Goal: Task Accomplishment & Management: Complete application form

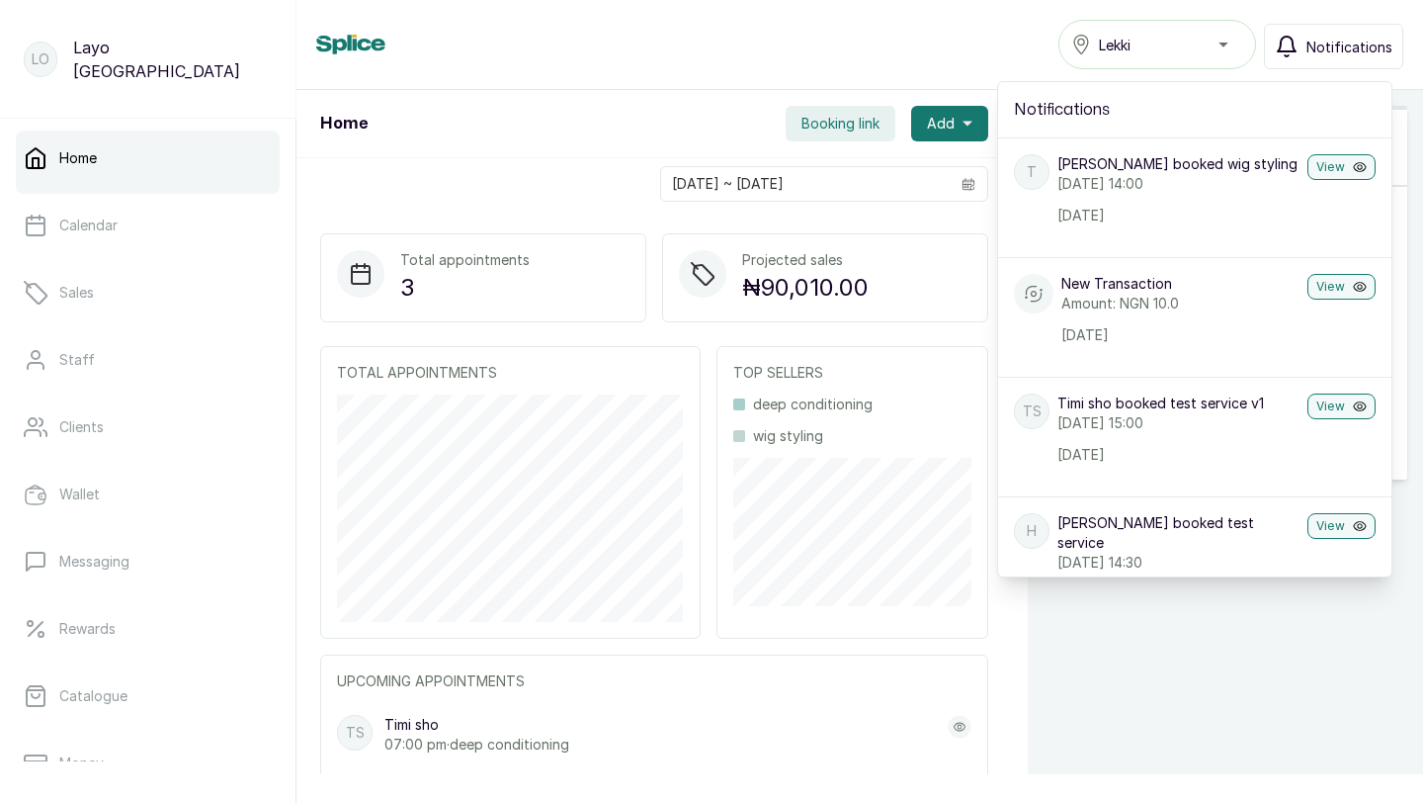
click at [550, 146] on div "Home Booking link Add" at bounding box center [654, 124] width 716 height 68
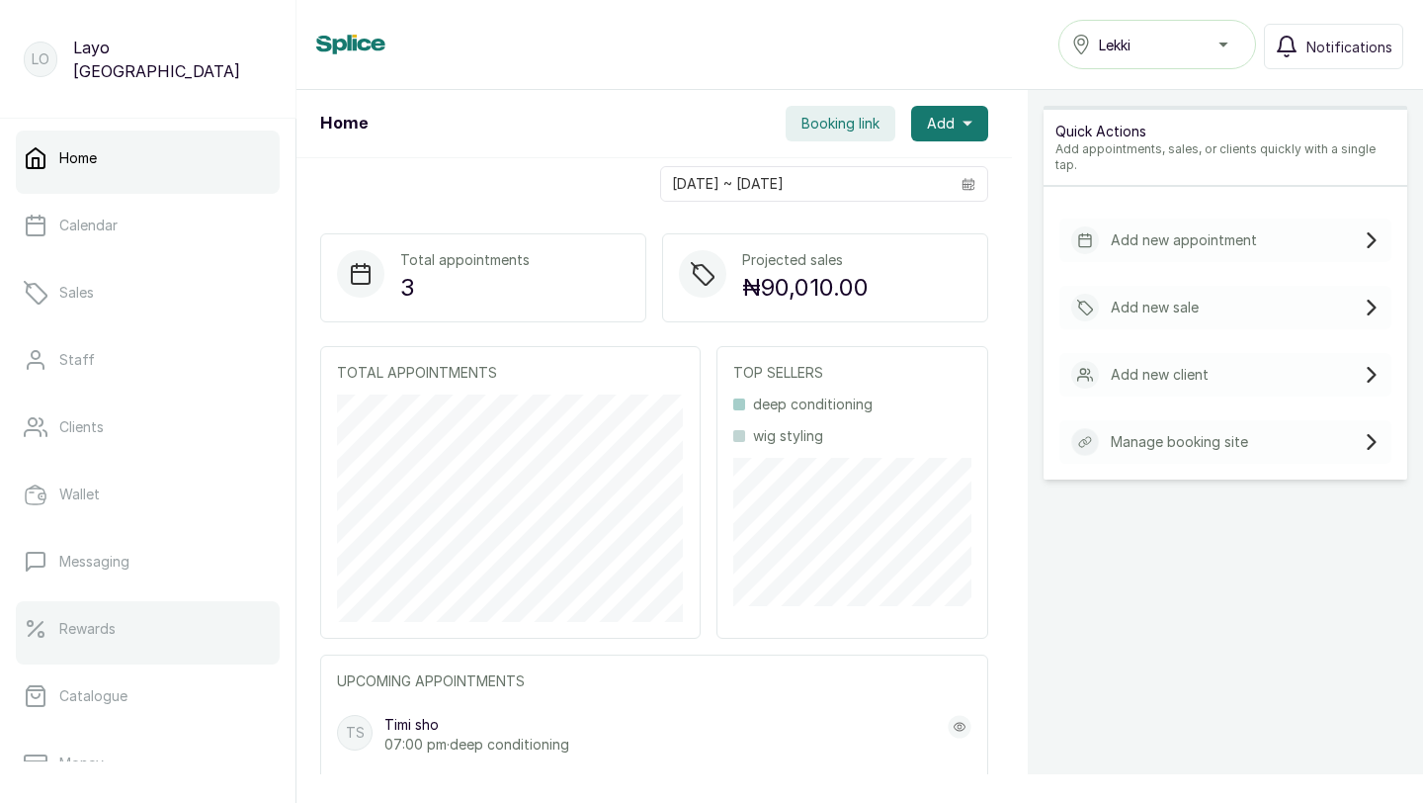
scroll to position [310, 0]
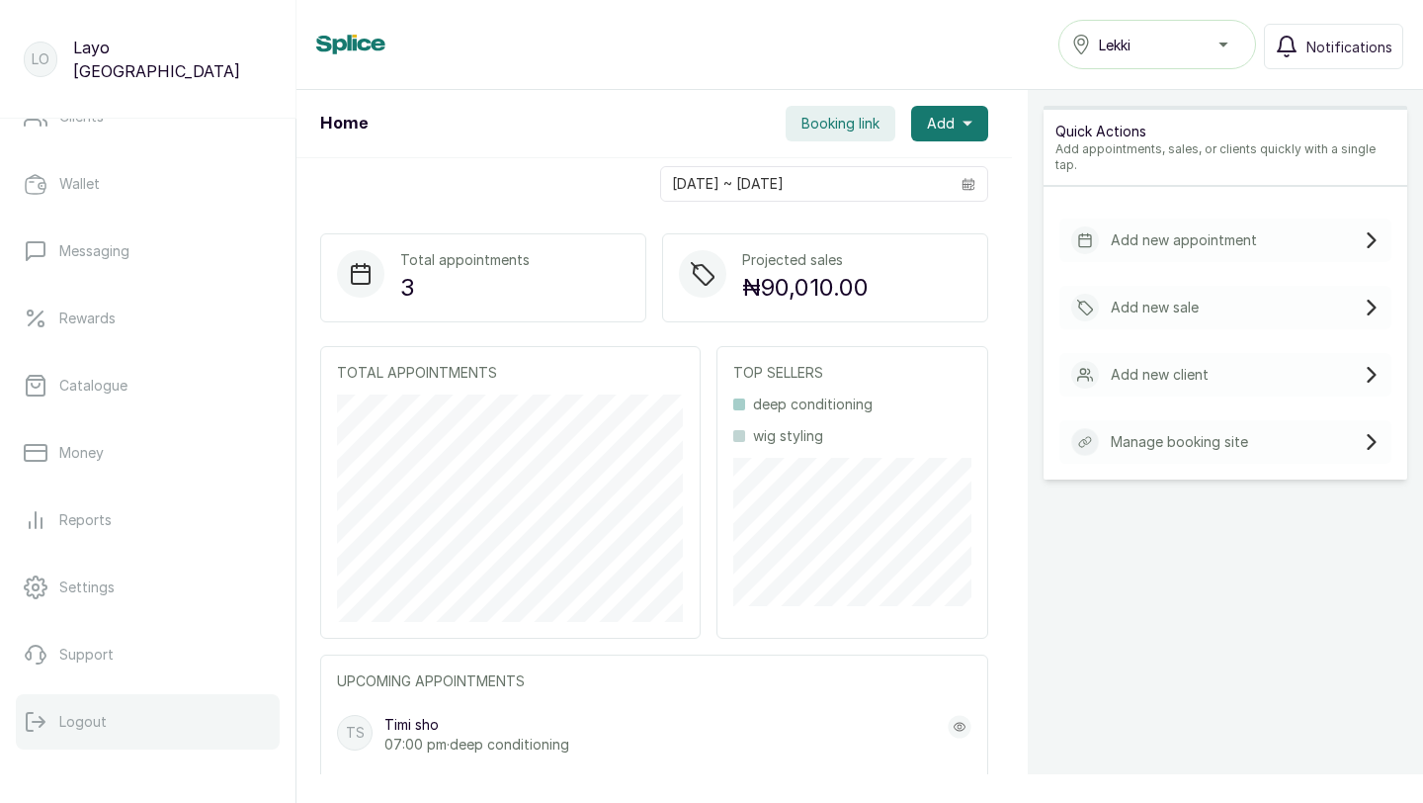
click at [152, 711] on button "Logout" at bounding box center [148, 721] width 264 height 55
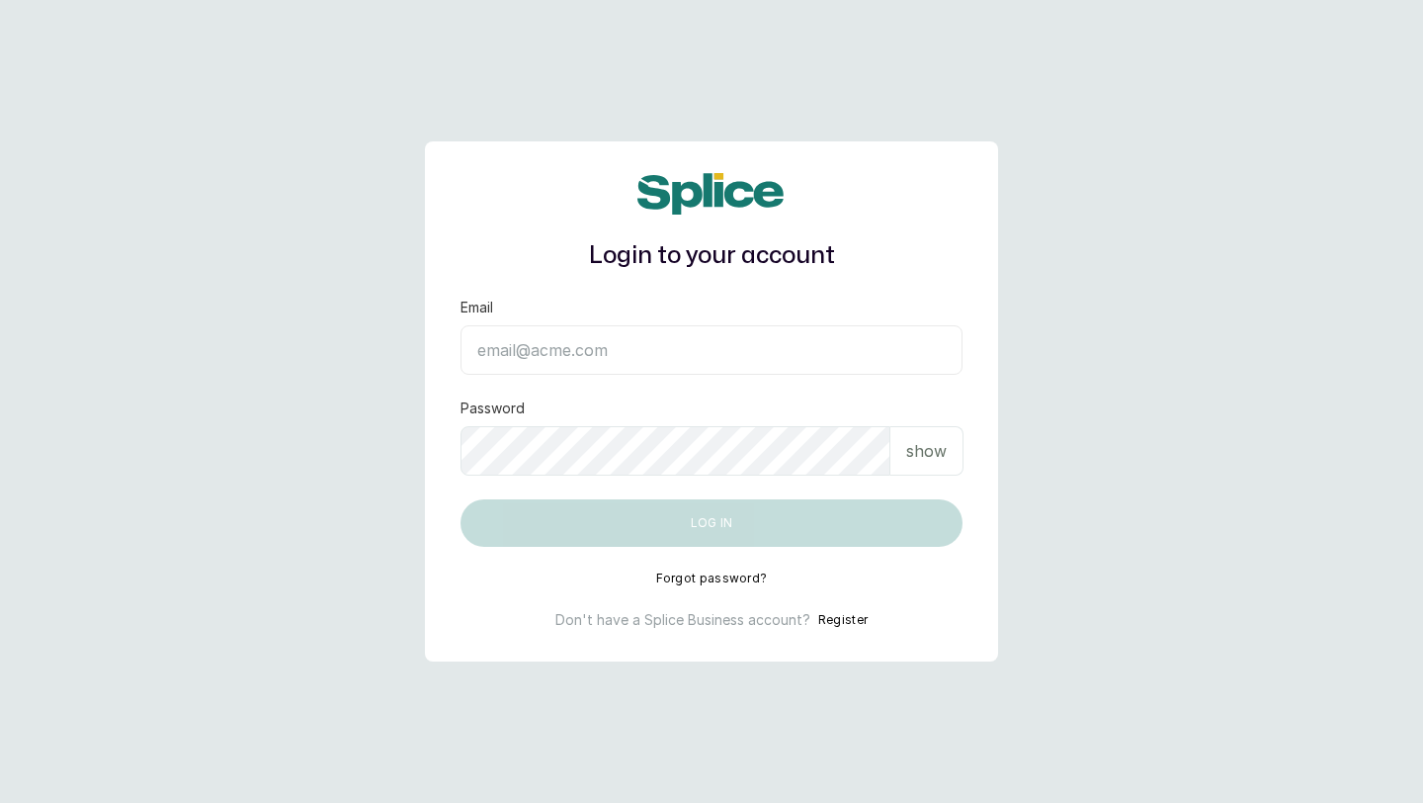
type input "[EMAIL_ADDRESS][DOMAIN_NAME]"
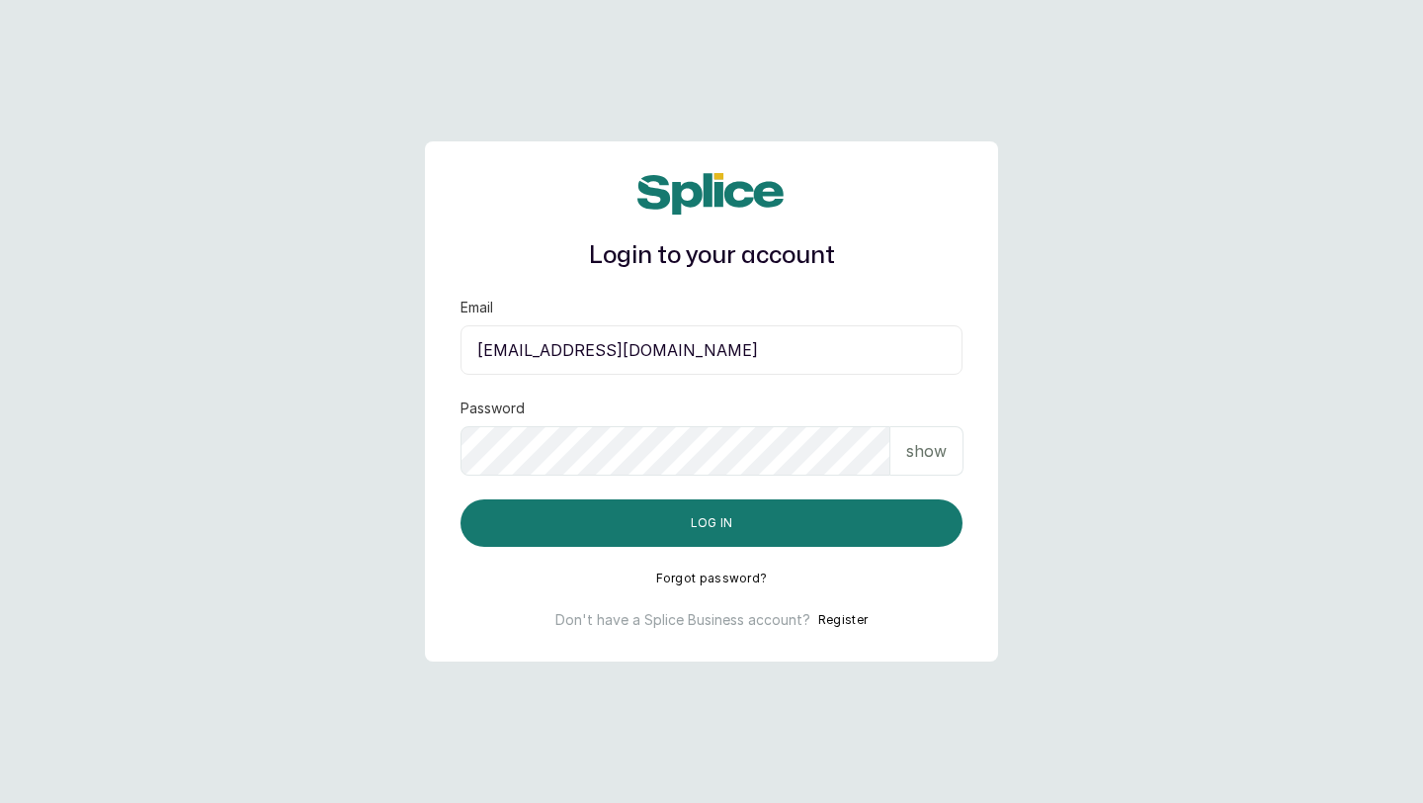
click at [838, 617] on button "Register" at bounding box center [842, 620] width 49 height 20
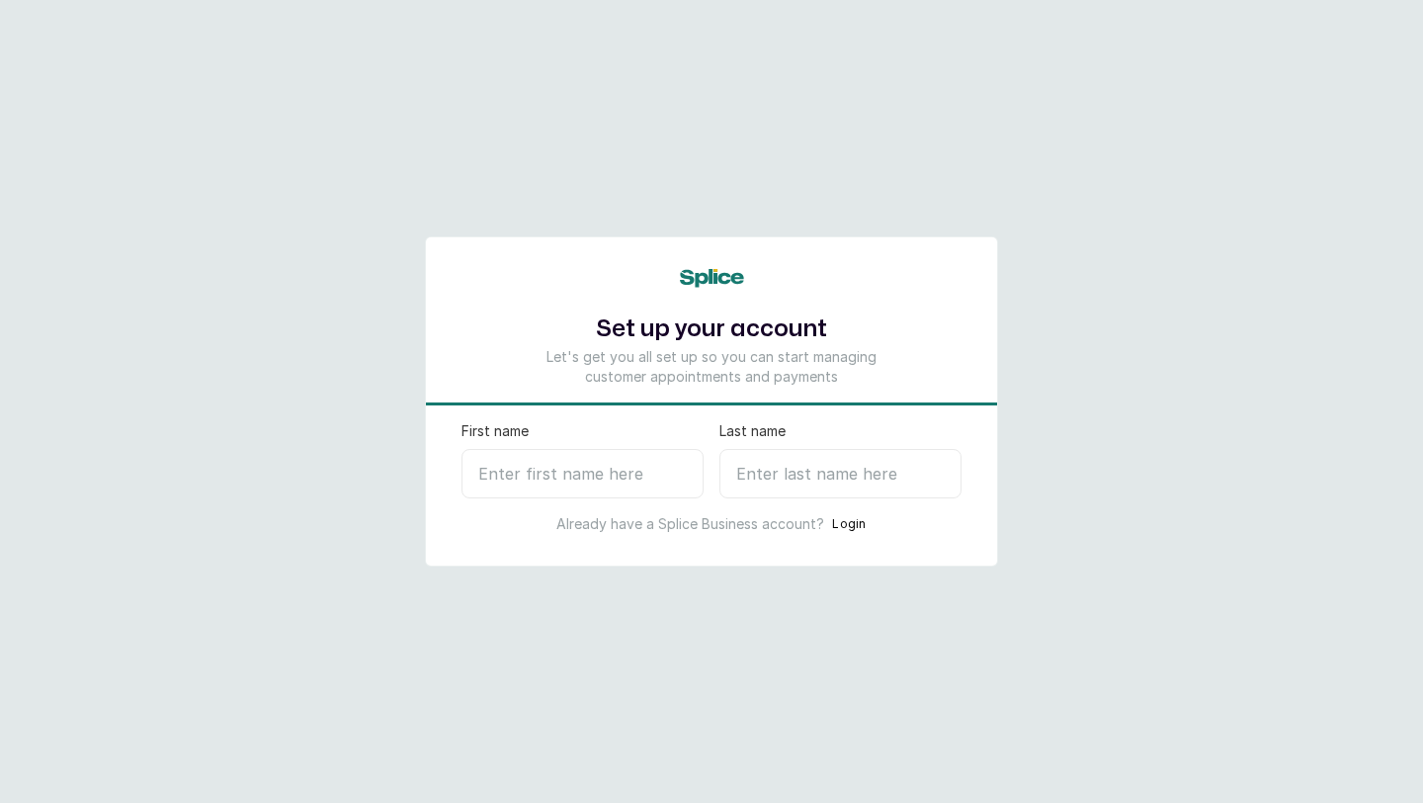
click at [617, 483] on input "First name" at bounding box center [583, 473] width 242 height 49
type input "Kemi"
click at [809, 468] on input "Last name" at bounding box center [841, 473] width 242 height 49
type input "B"
select select "NG"
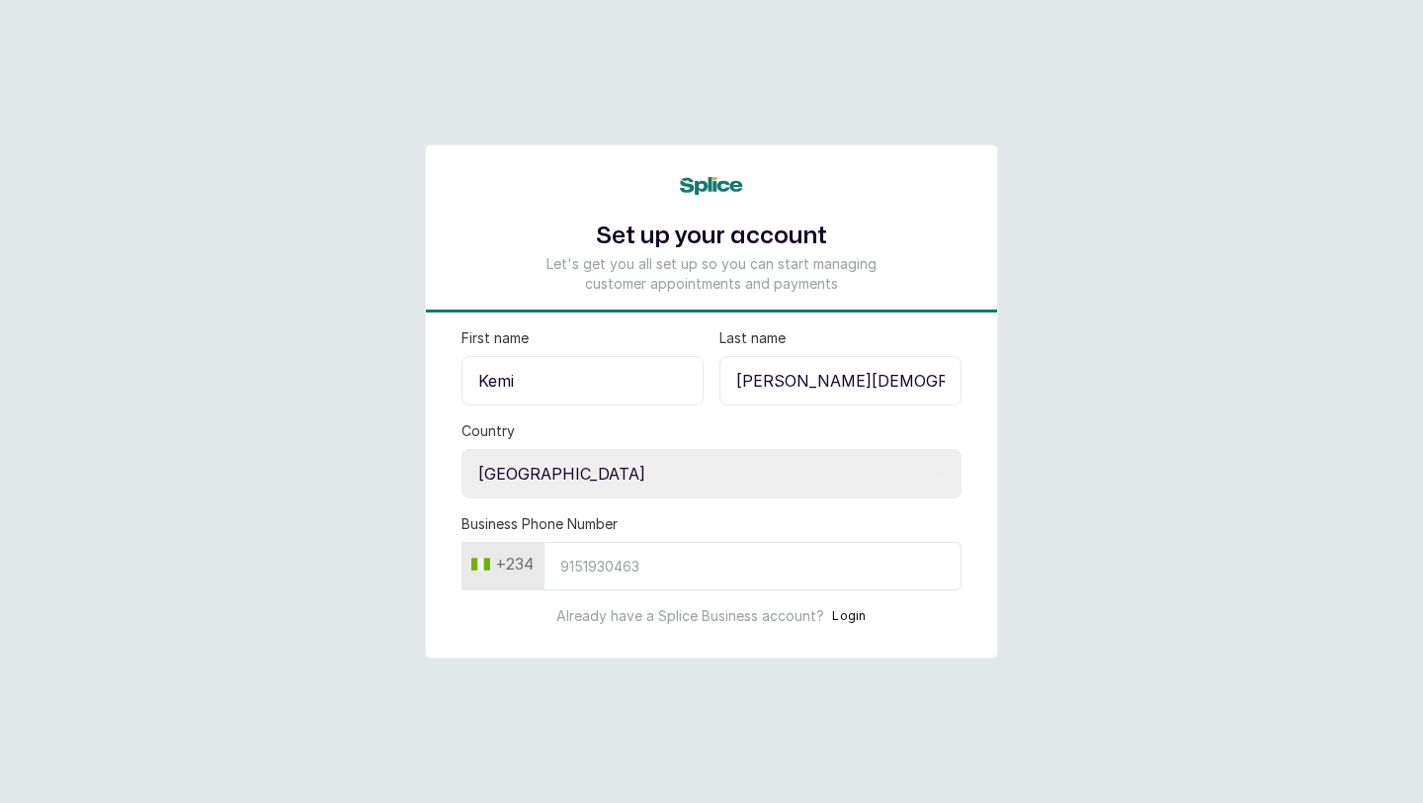
type input "Bawa Allah"
click at [550, 481] on select "Select country Nigeria Ghana" at bounding box center [712, 473] width 500 height 49
click at [462, 449] on select "Select country Nigeria Ghana" at bounding box center [712, 473] width 500 height 49
click at [585, 563] on input "Business Phone Number" at bounding box center [753, 566] width 418 height 48
click at [567, 569] on input "Business Phone Number" at bounding box center [753, 566] width 418 height 48
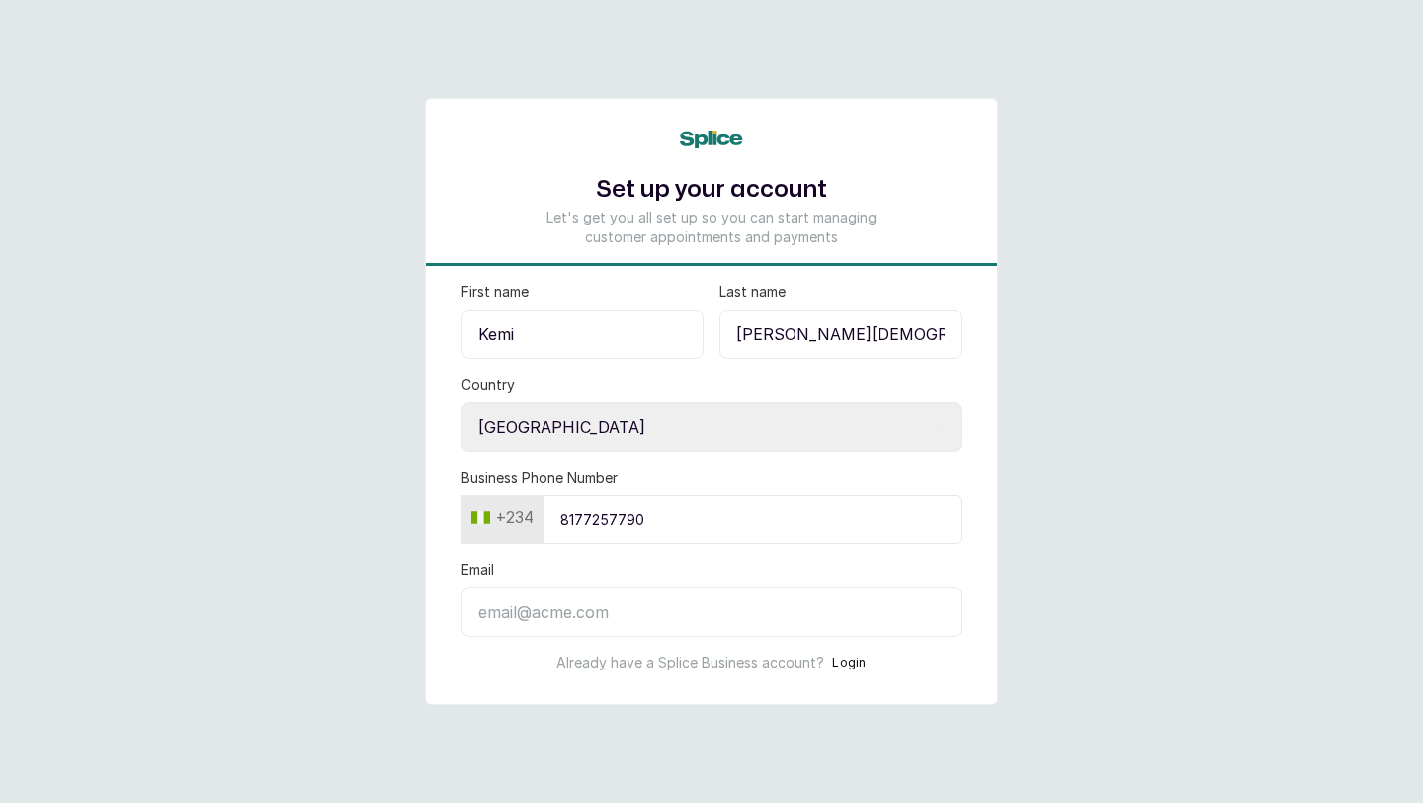
type input "8177257790"
click at [546, 608] on input "Email" at bounding box center [712, 611] width 500 height 49
click at [576, 617] on input "Email" at bounding box center [712, 611] width 500 height 49
paste input "spapamperingathome@gmail.com"
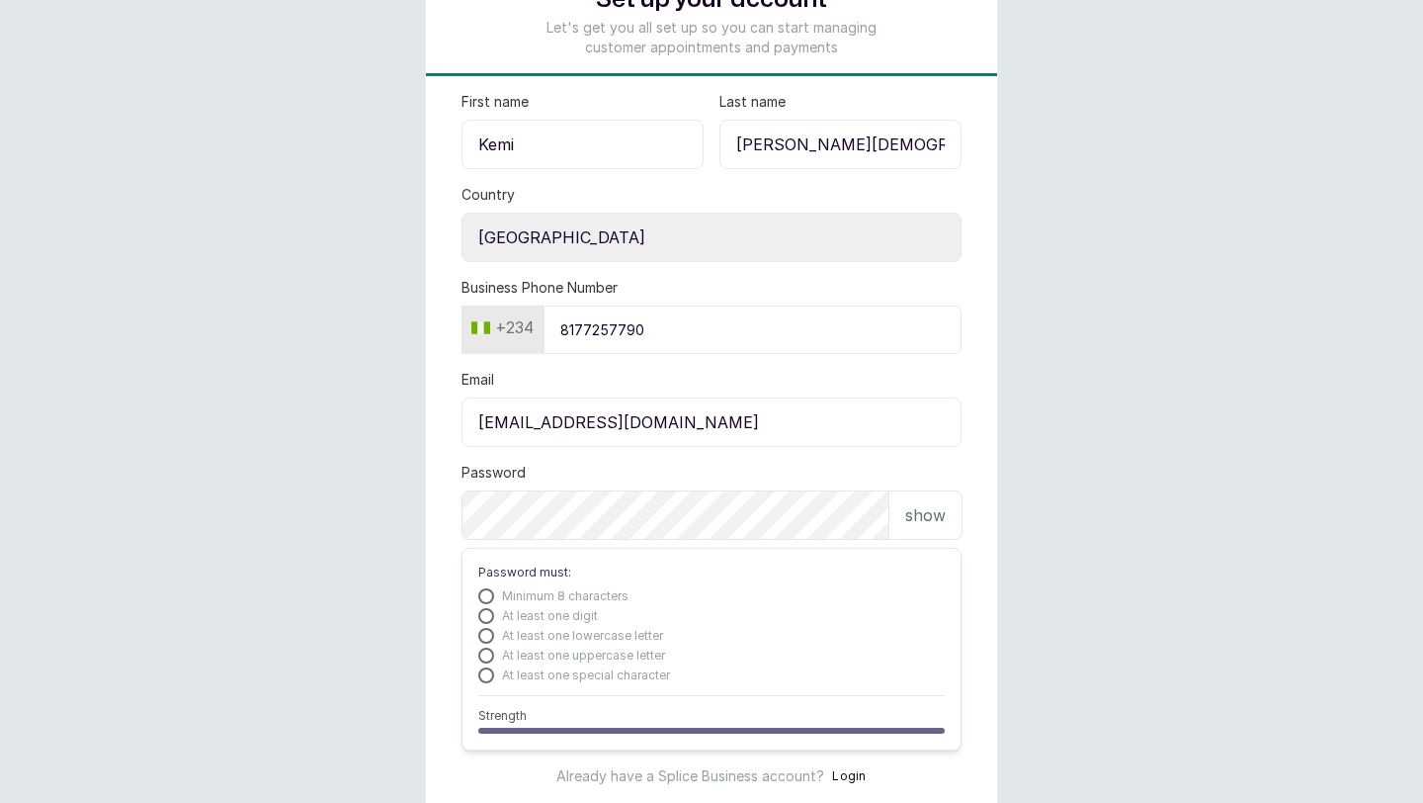
scroll to position [153, 0]
type input "spapamperingathome@gmail.com"
click at [917, 511] on p "show" at bounding box center [925, 513] width 41 height 24
click at [917, 516] on p "hide" at bounding box center [928, 513] width 31 height 24
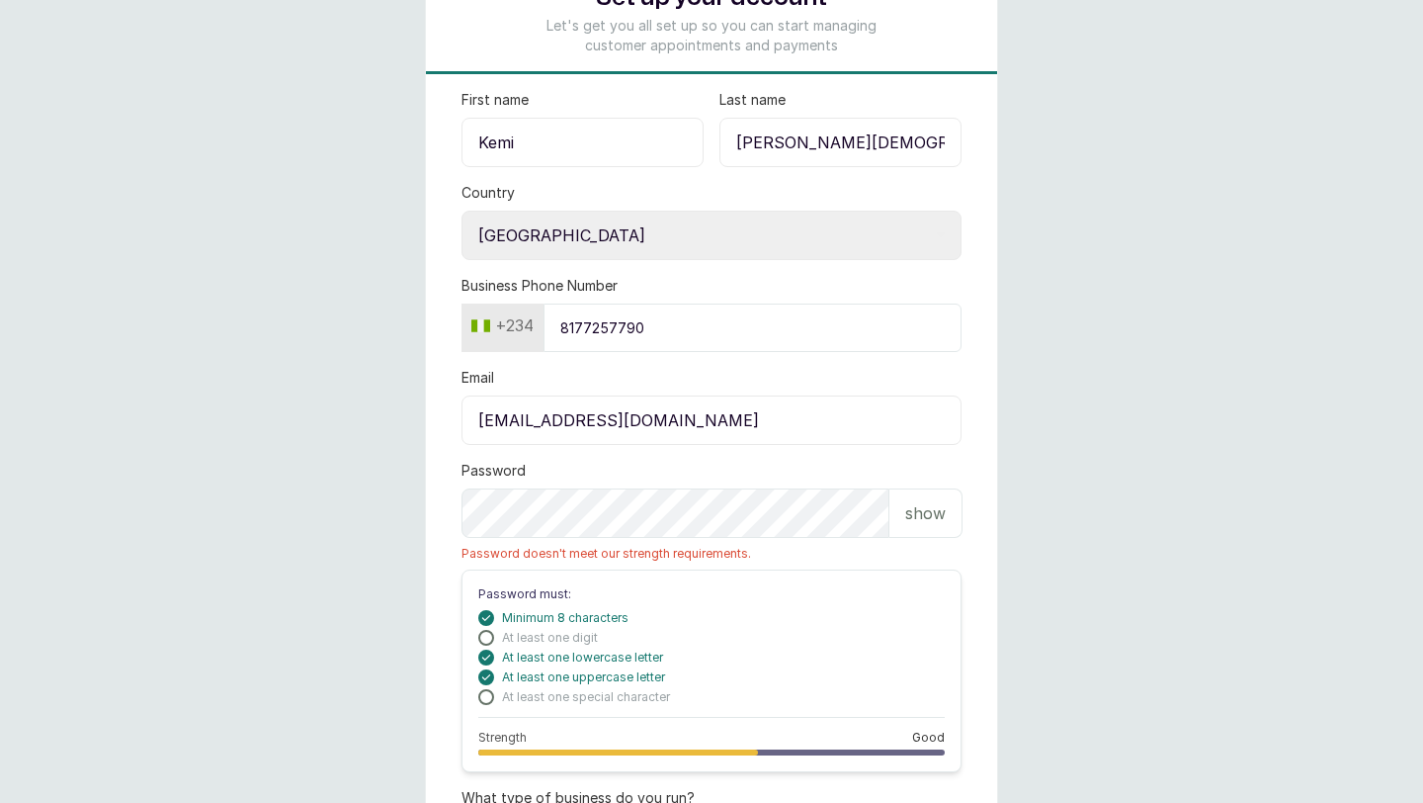
click at [927, 521] on p "show" at bounding box center [925, 513] width 41 height 24
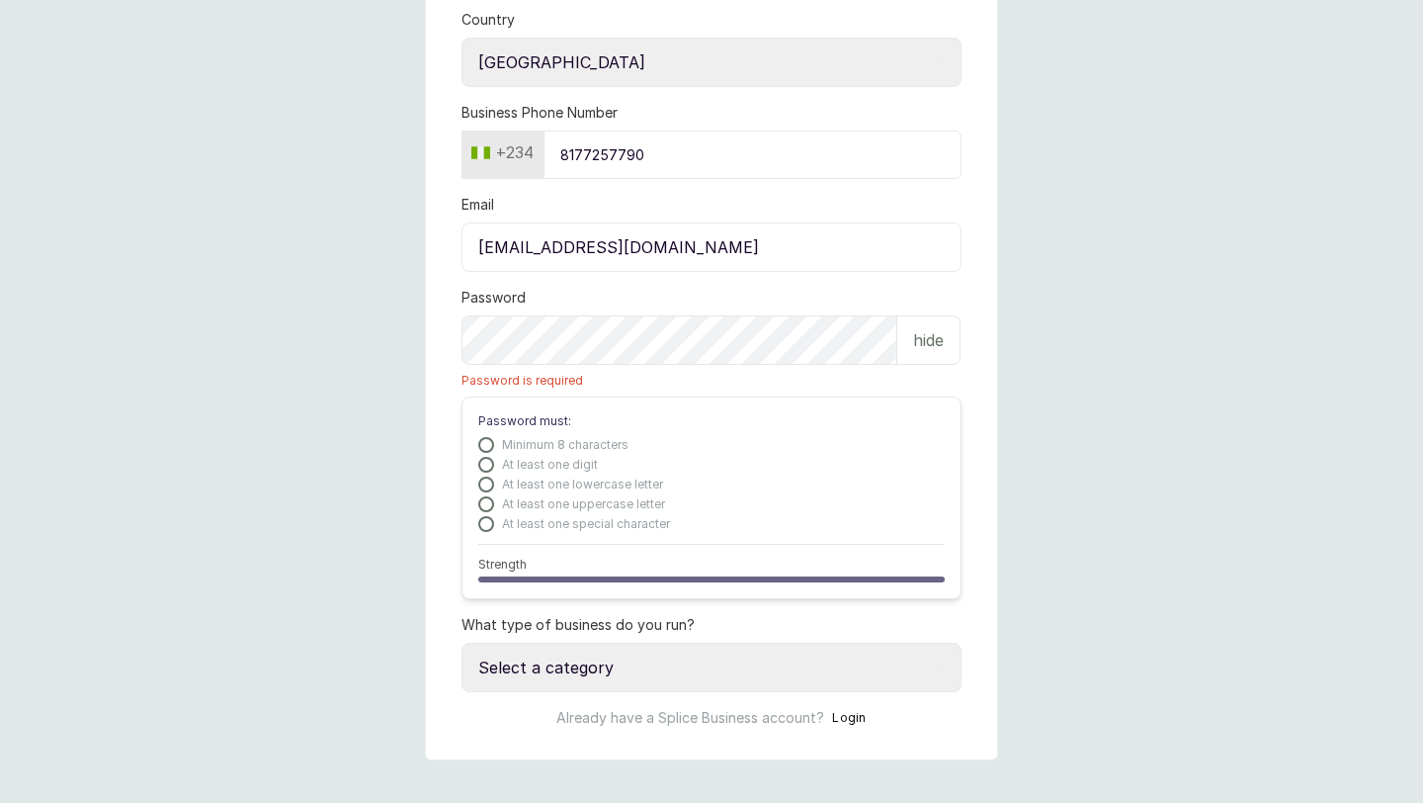
scroll to position [319, 0]
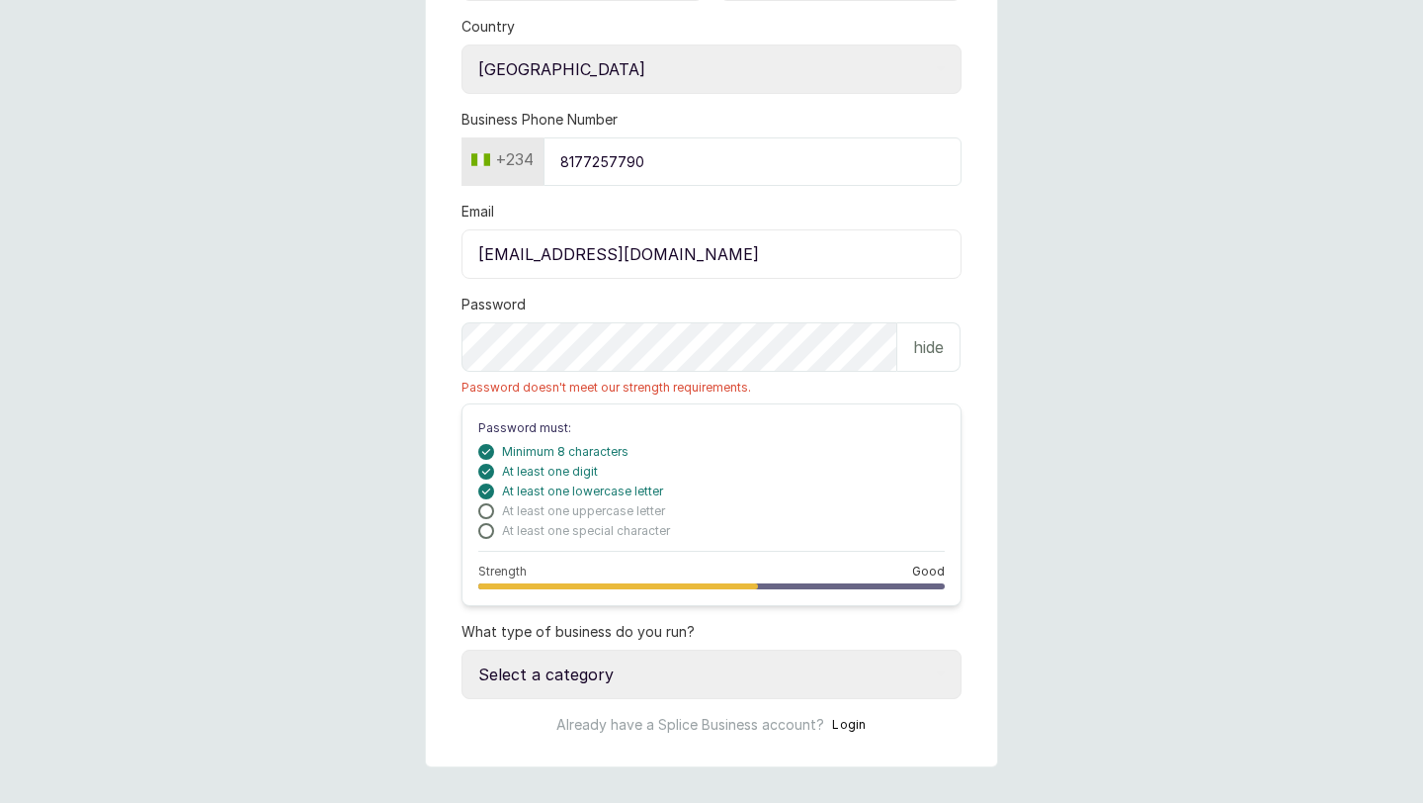
click at [626, 300] on div "Password hide Password doesn't meet our strength requirements." at bounding box center [712, 345] width 500 height 101
click at [833, 307] on div "Password hide Password doesn't meet our strength requirements." at bounding box center [712, 345] width 500 height 101
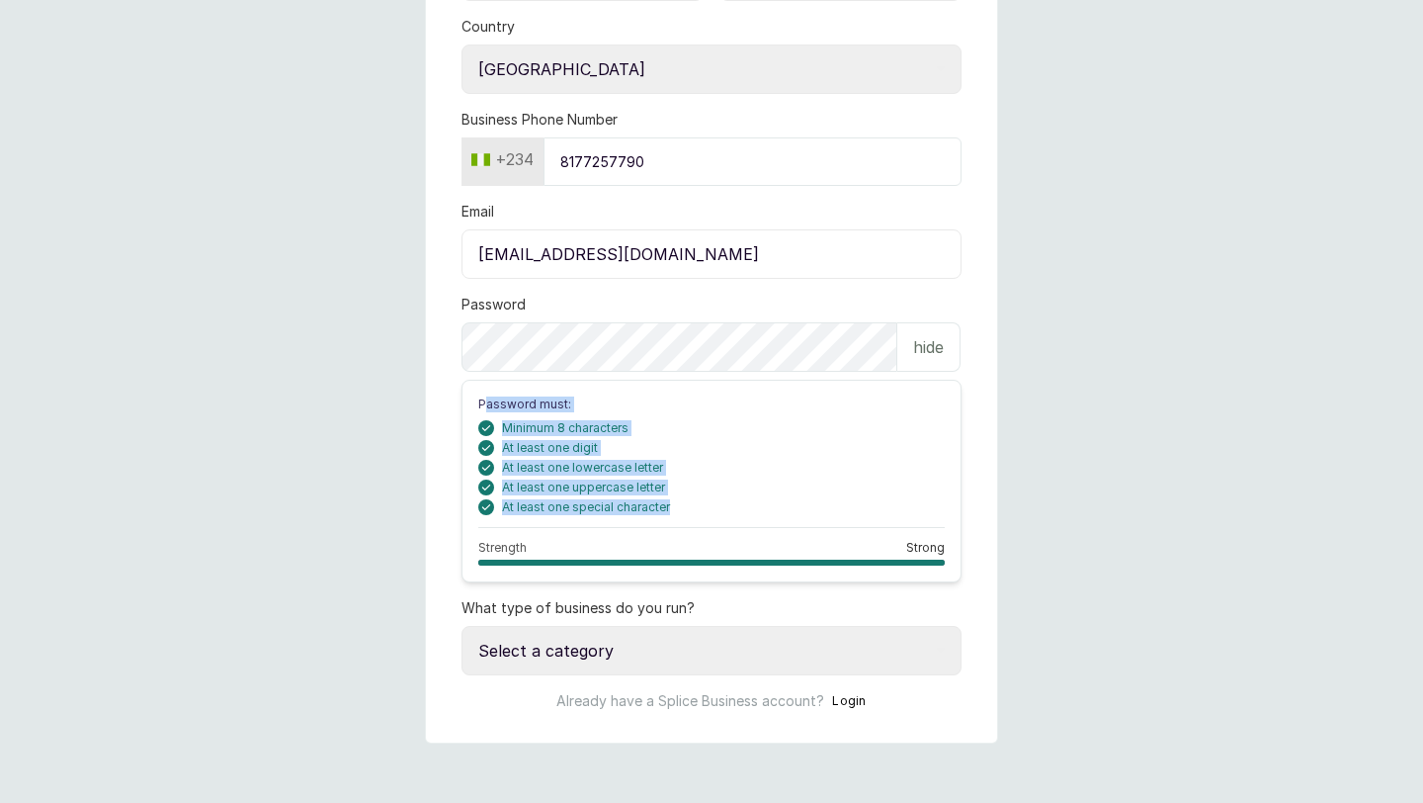
drag, startPoint x: 482, startPoint y: 401, endPoint x: 675, endPoint y: 508, distance: 220.3
click at [675, 508] on div "Password must: Minimum 8 characters At least one digit At least one lowercase l…" at bounding box center [712, 481] width 500 height 203
copy div "assword must: Minimum 8 characters At least one digit At least one lowercase le…"
click at [709, 467] on div "At least one lowercase letter" at bounding box center [711, 468] width 466 height 16
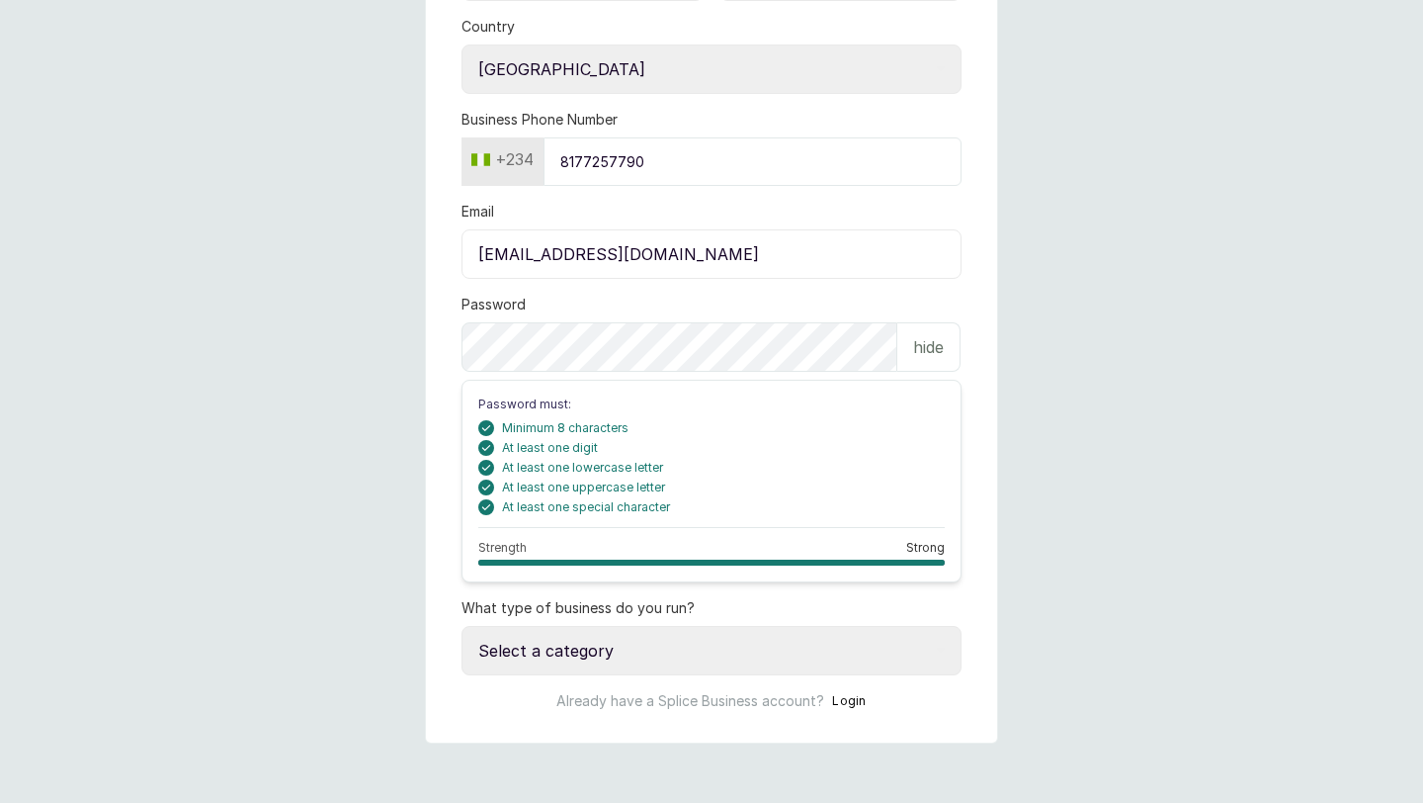
click at [648, 643] on select "Select a category I have more than one location I manage a team of beauty profe…" at bounding box center [712, 650] width 500 height 49
select select "manage_a_team"
click at [462, 626] on select "Select a category I have more than one location I manage a team of beauty profe…" at bounding box center [712, 650] width 500 height 49
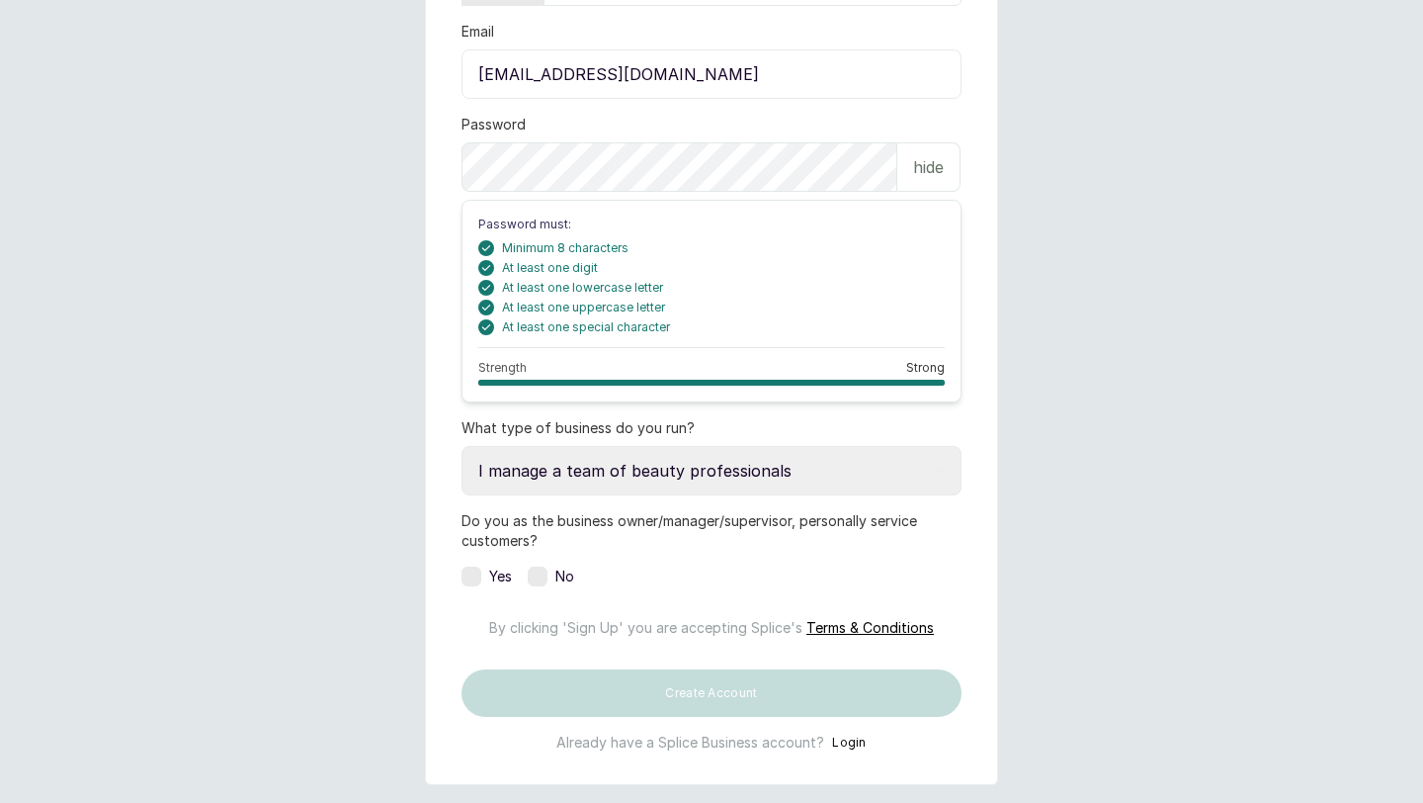
scroll to position [500, 0]
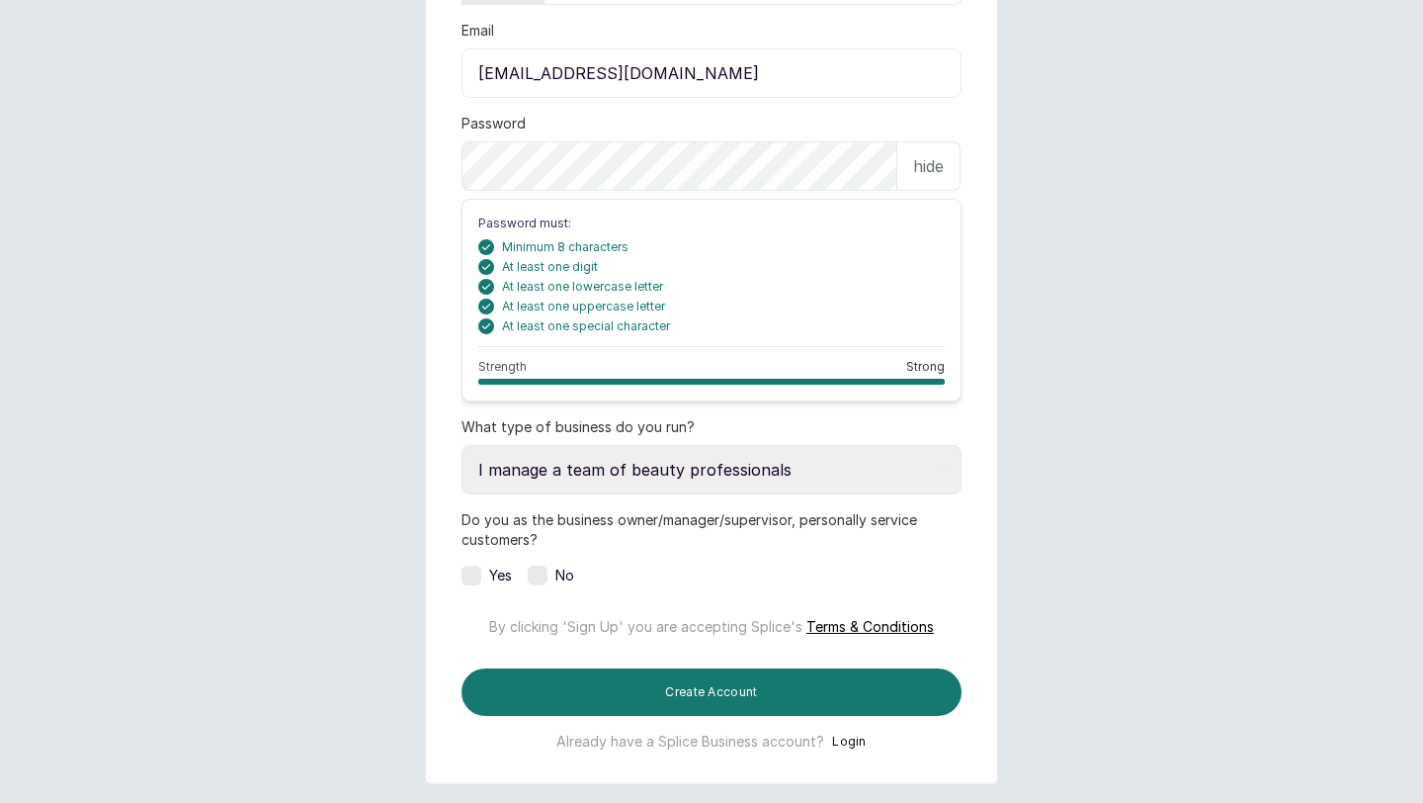
click at [474, 577] on label at bounding box center [472, 575] width 20 height 20
click at [474, 575] on icon at bounding box center [471, 575] width 10 height 10
click at [537, 572] on label at bounding box center [538, 575] width 20 height 20
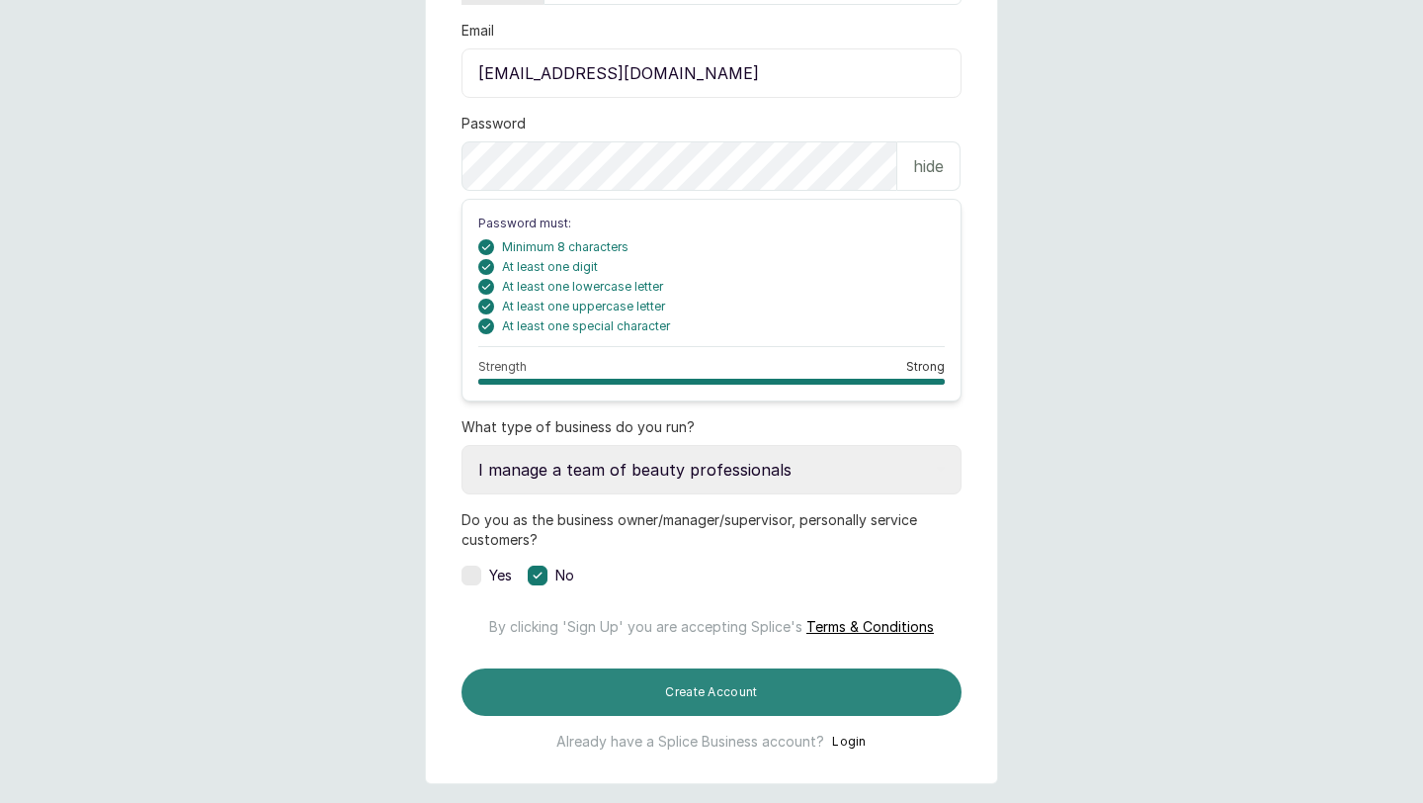
click at [622, 716] on button "Create Account" at bounding box center [712, 691] width 500 height 47
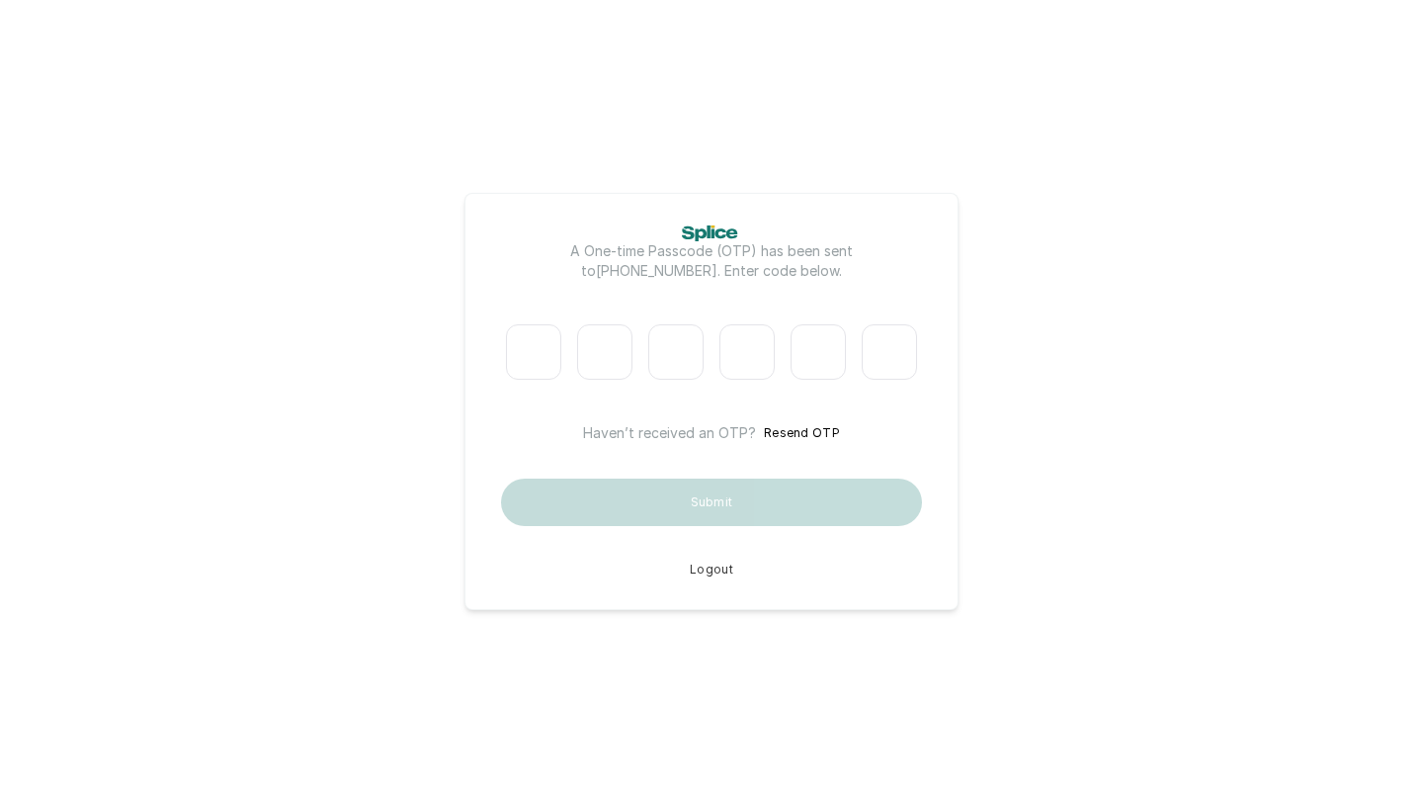
click at [536, 359] on input "Please enter verification code. Digit 1" at bounding box center [533, 351] width 55 height 55
type input "2"
type input "8"
type input "5"
type input "7"
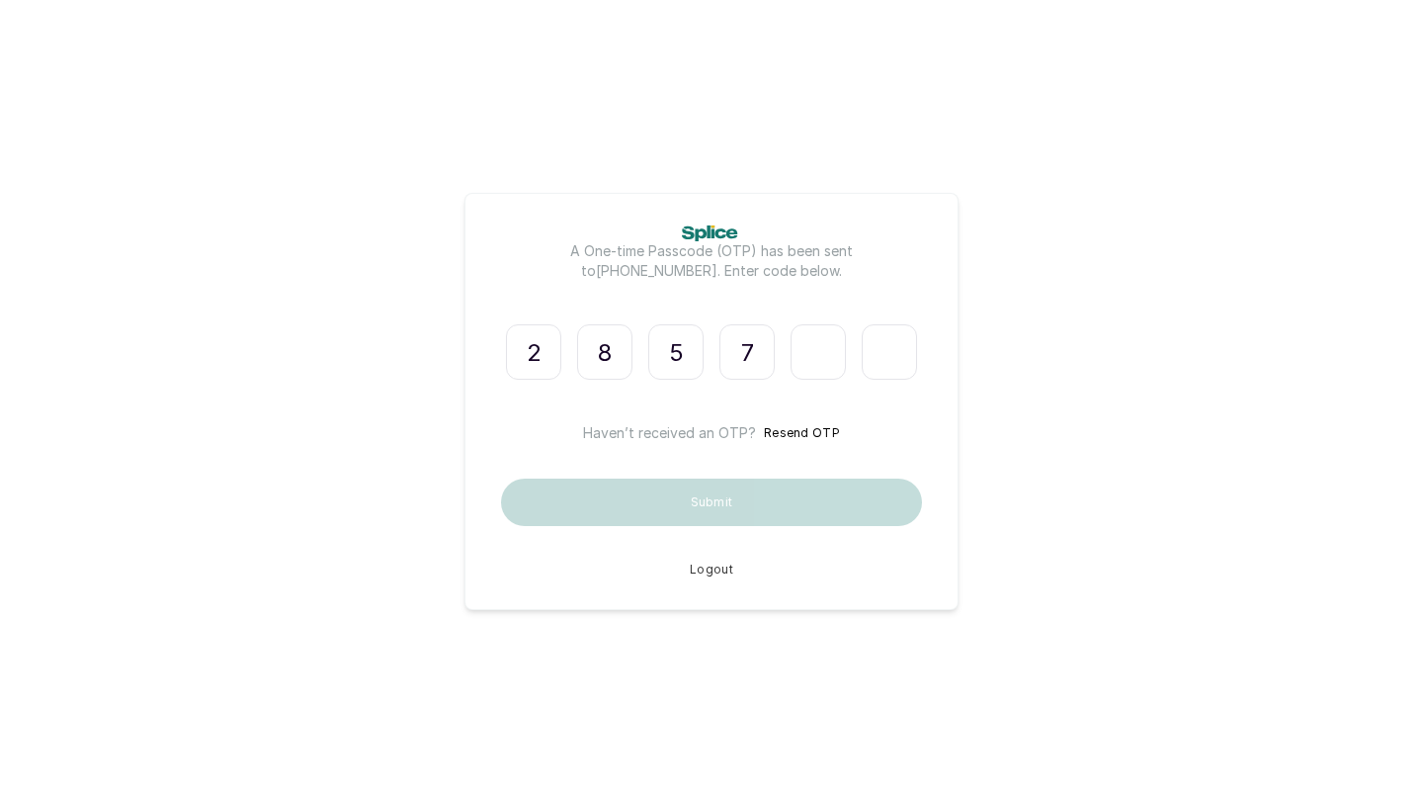
type input "6"
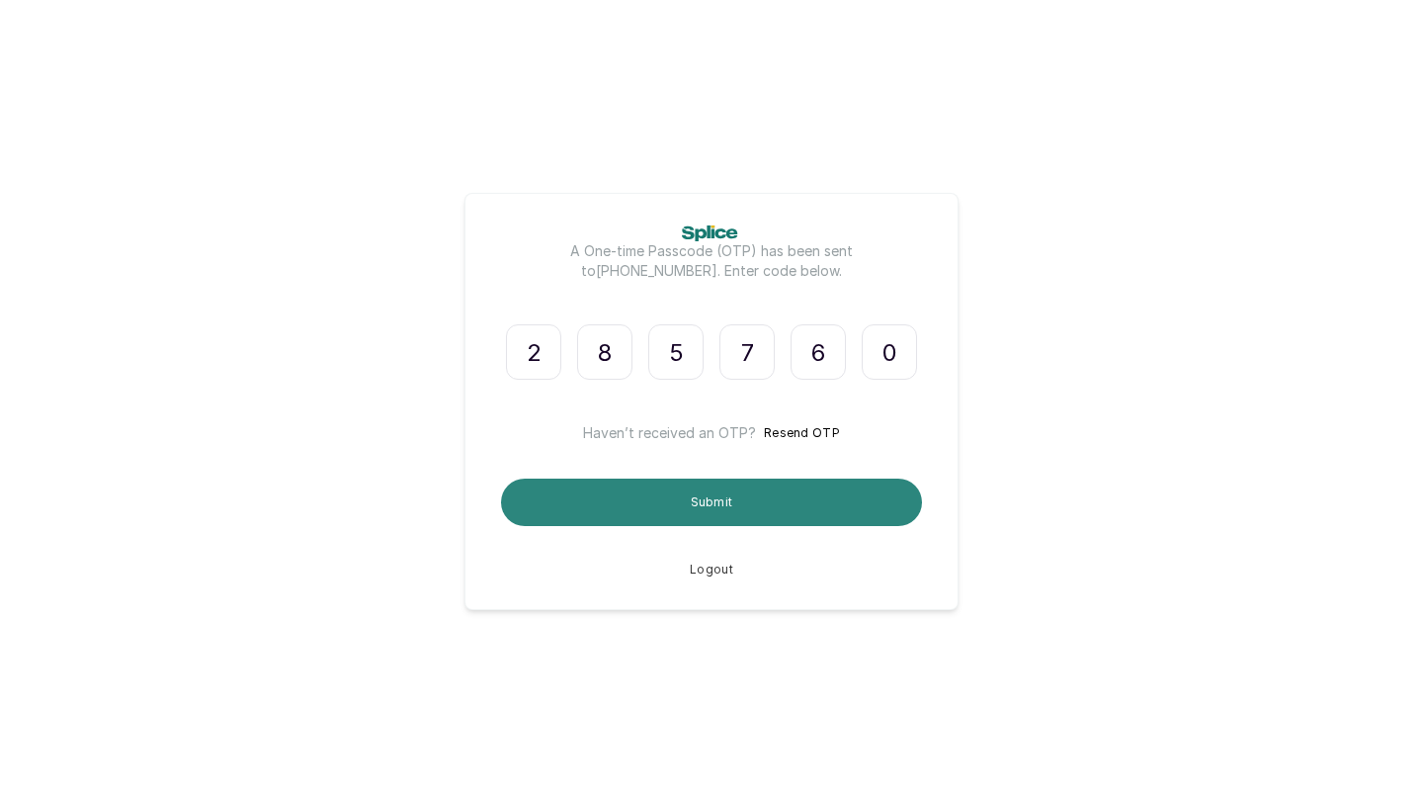
type input "0"
click at [590, 511] on button "Submit" at bounding box center [711, 501] width 421 height 47
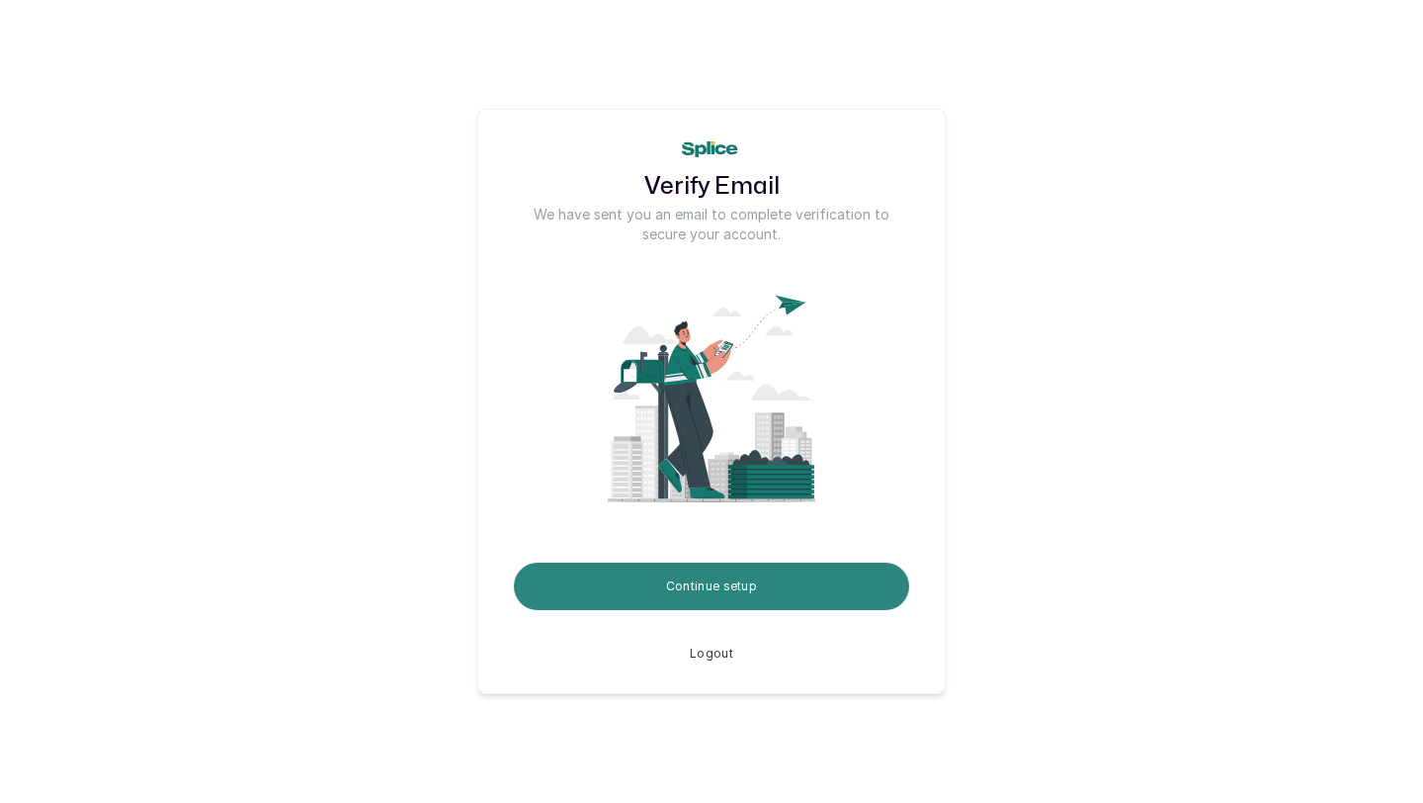
click at [658, 588] on button "Continue setup" at bounding box center [711, 585] width 395 height 47
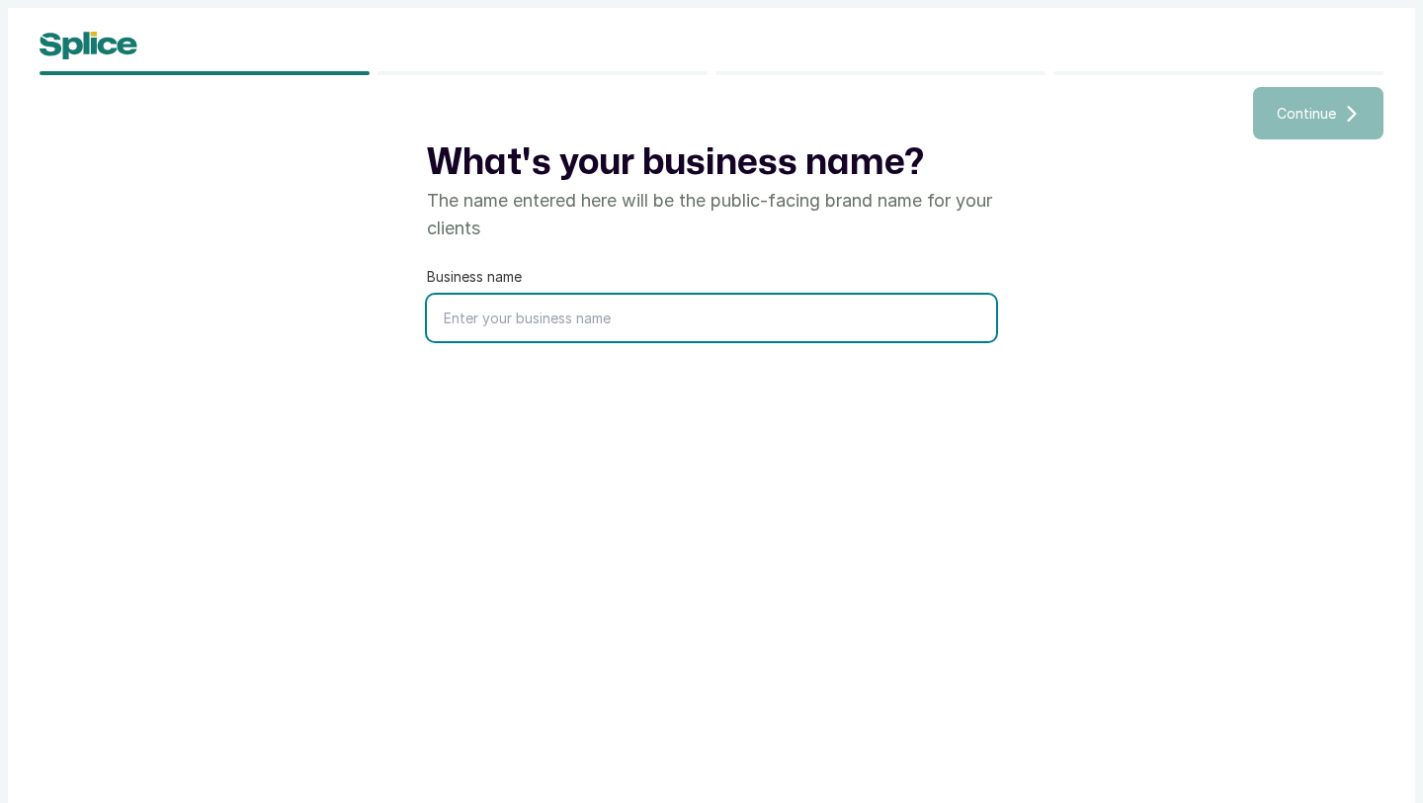
click at [697, 326] on input "text" at bounding box center [711, 318] width 569 height 46
type input "Silence by SPAH"
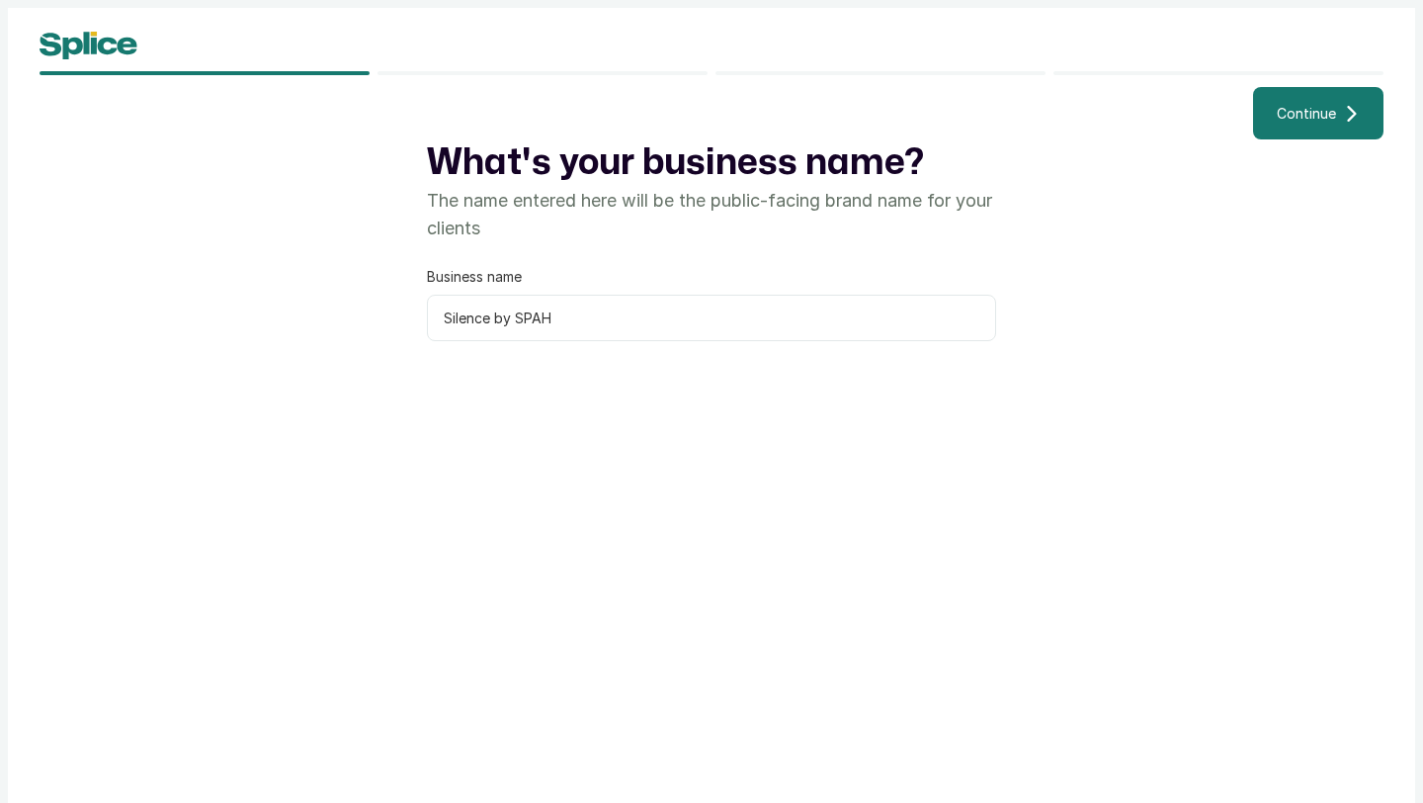
click at [1285, 126] on button "Continue" at bounding box center [1318, 113] width 130 height 52
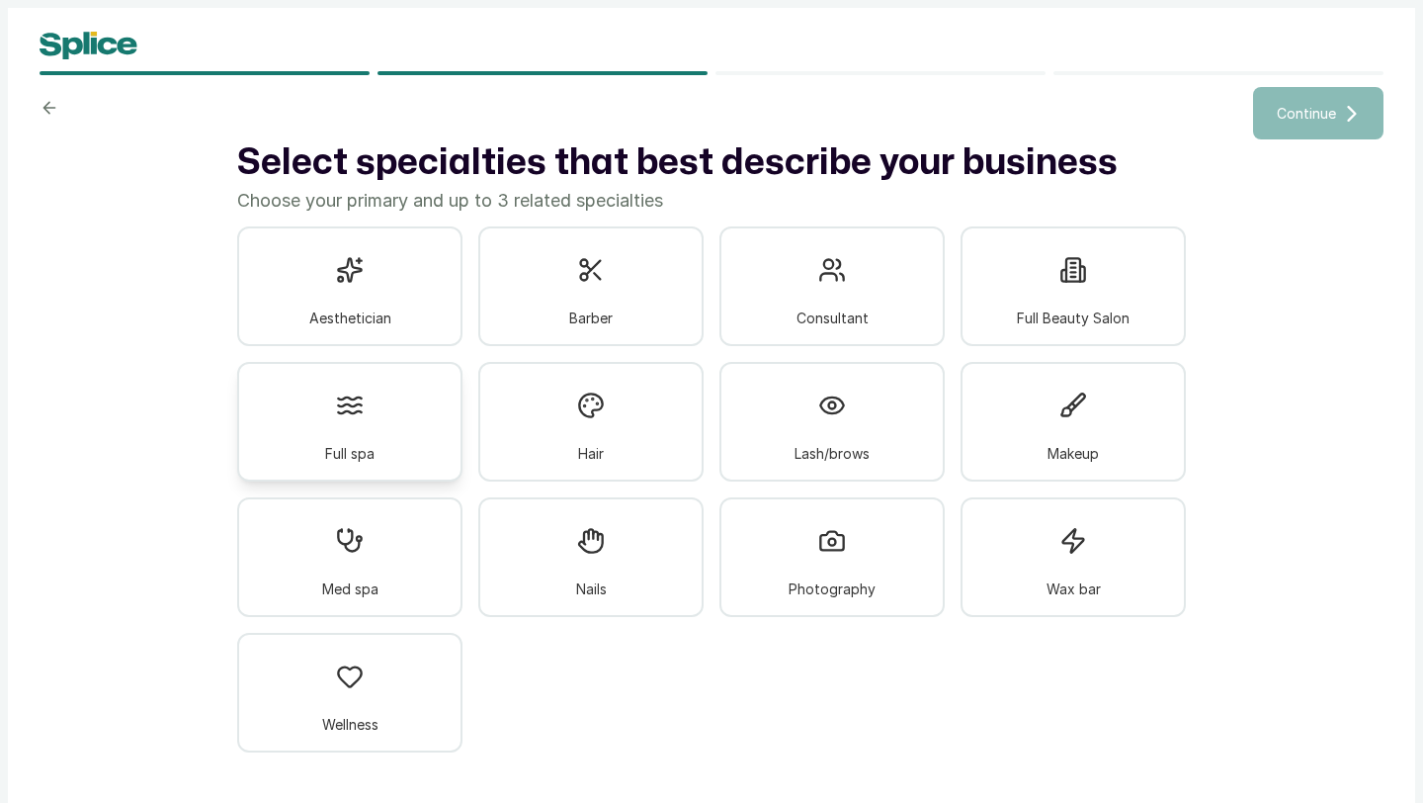
click at [407, 436] on div "Full spa" at bounding box center [349, 422] width 225 height 120
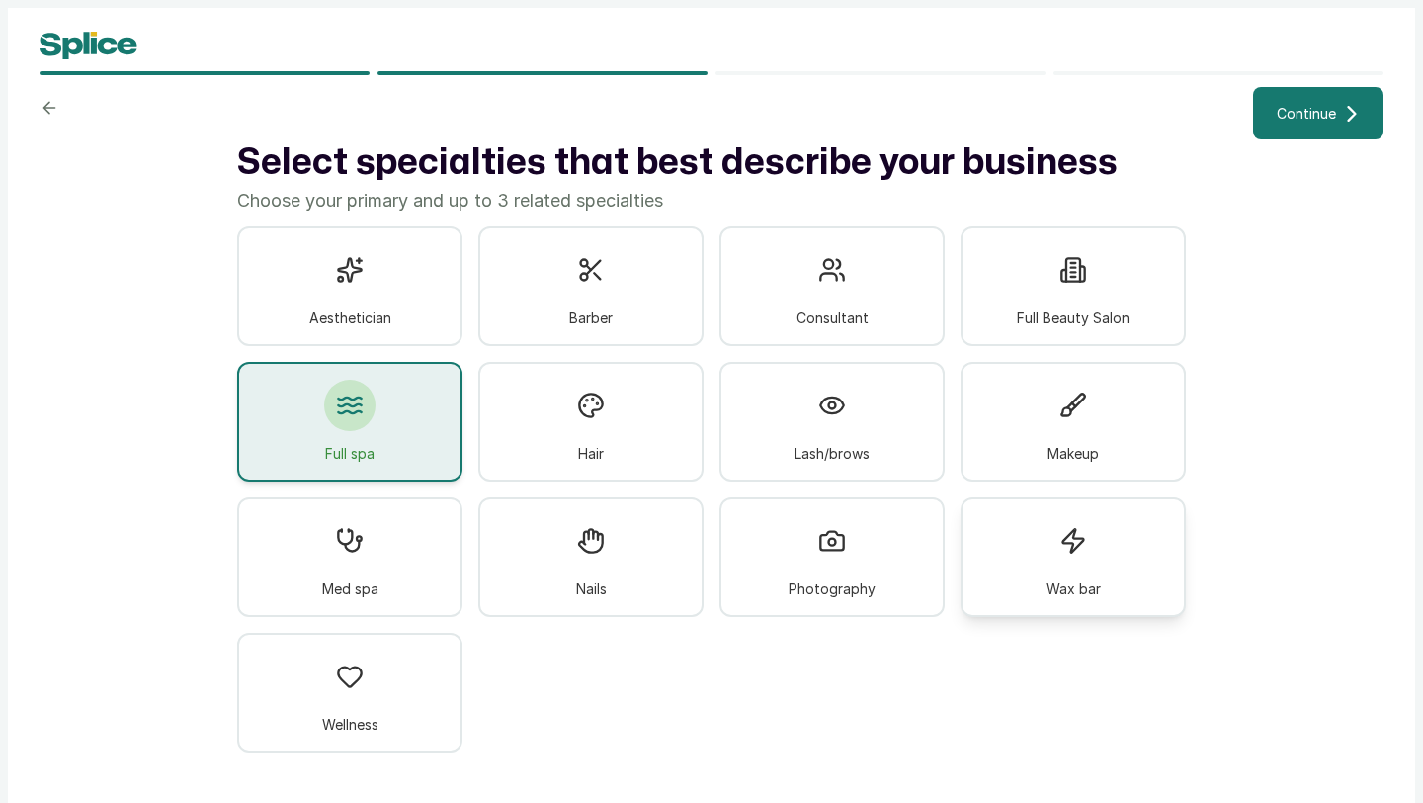
click at [1073, 568] on div "Wax bar" at bounding box center [1073, 557] width 225 height 120
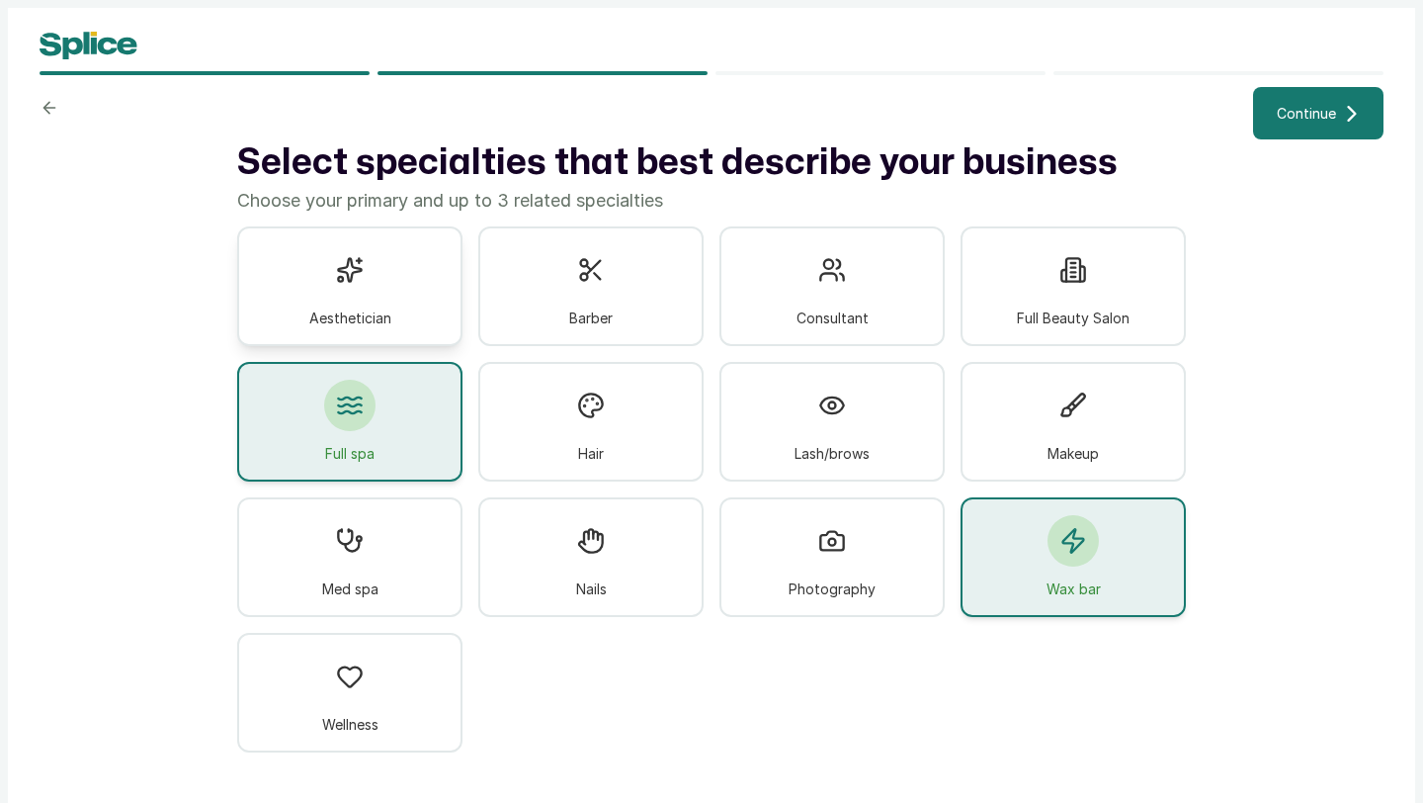
click at [392, 261] on div "Aesthetician" at bounding box center [349, 286] width 225 height 120
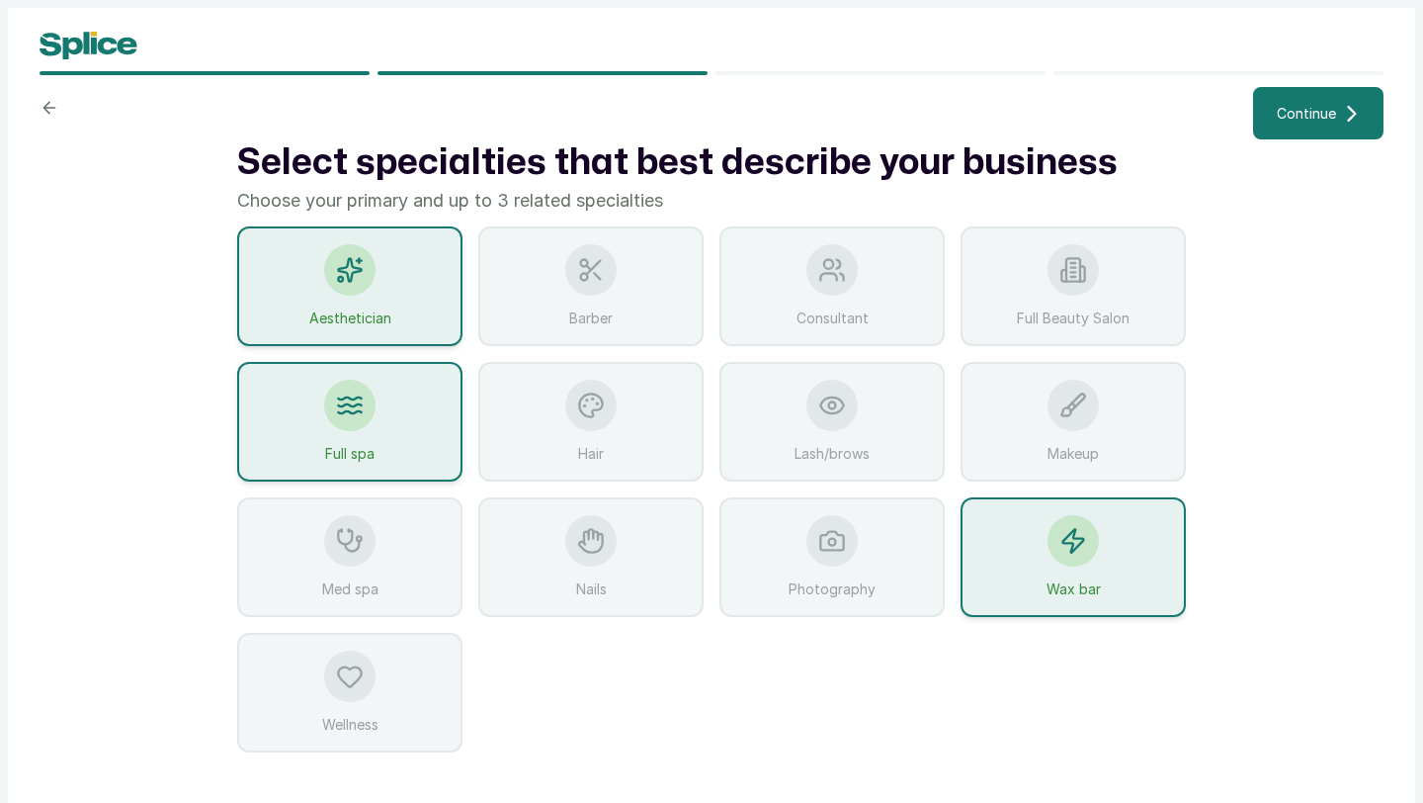
click at [1066, 570] on div "Wax bar" at bounding box center [1073, 557] width 225 height 120
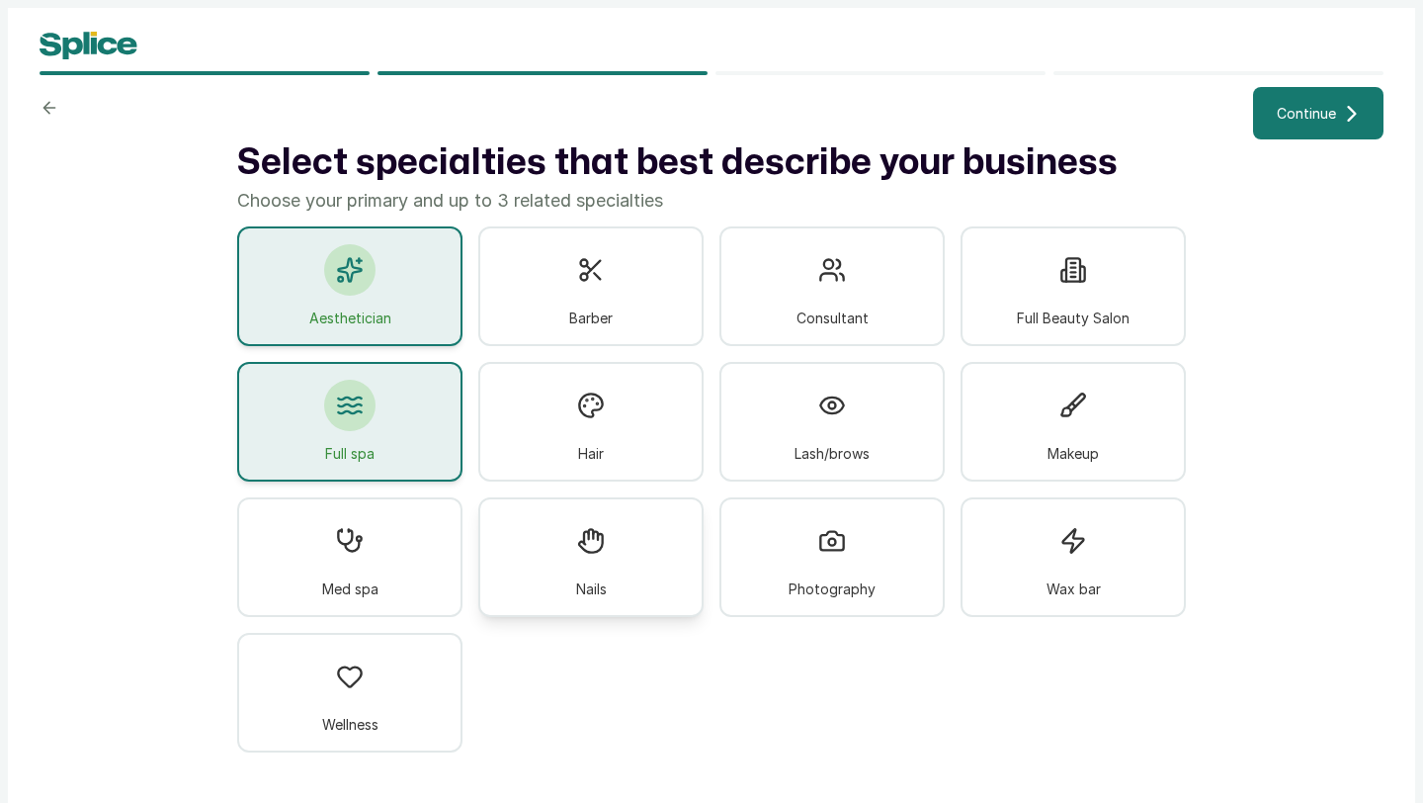
click at [588, 533] on icon at bounding box center [586, 538] width 5 height 12
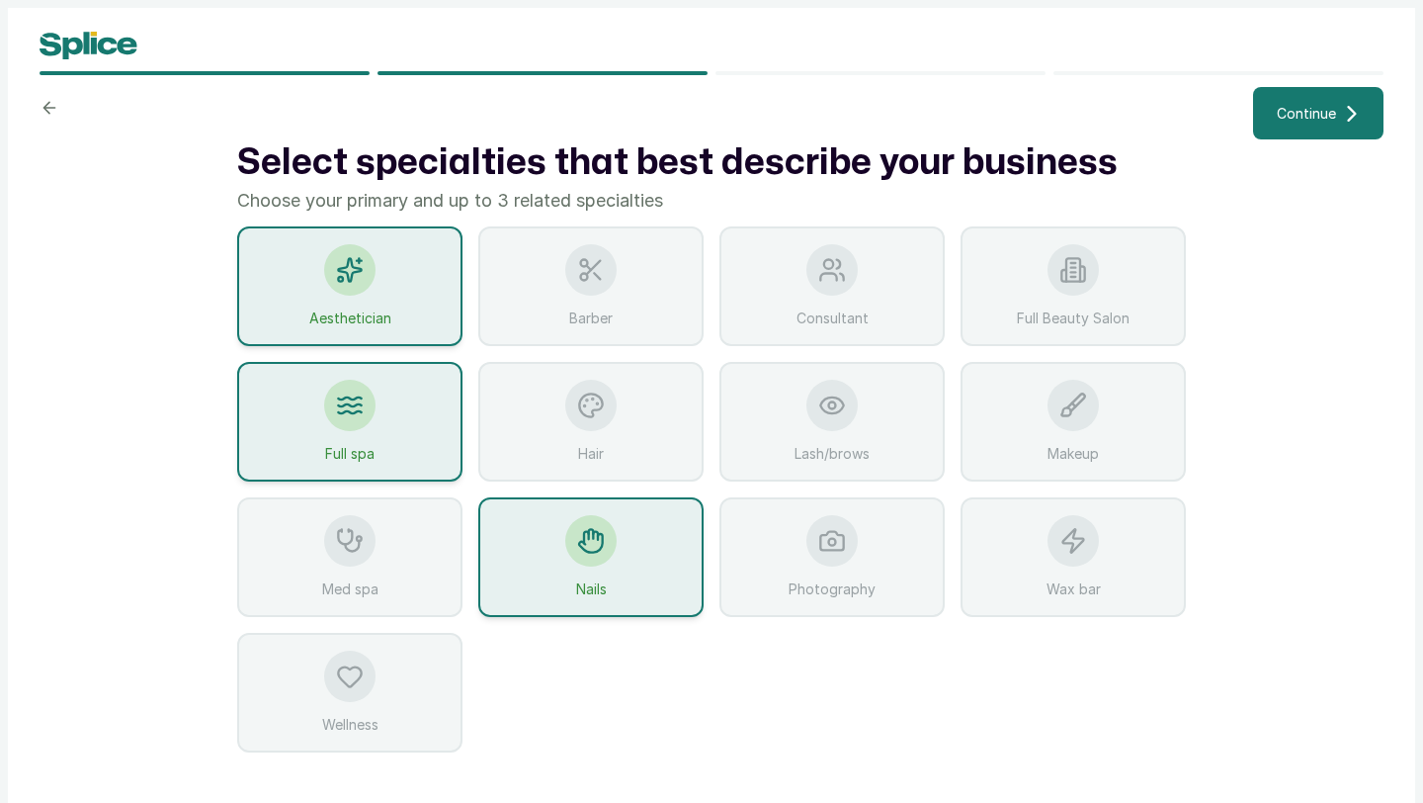
click at [1300, 106] on span "Continue" at bounding box center [1306, 113] width 59 height 21
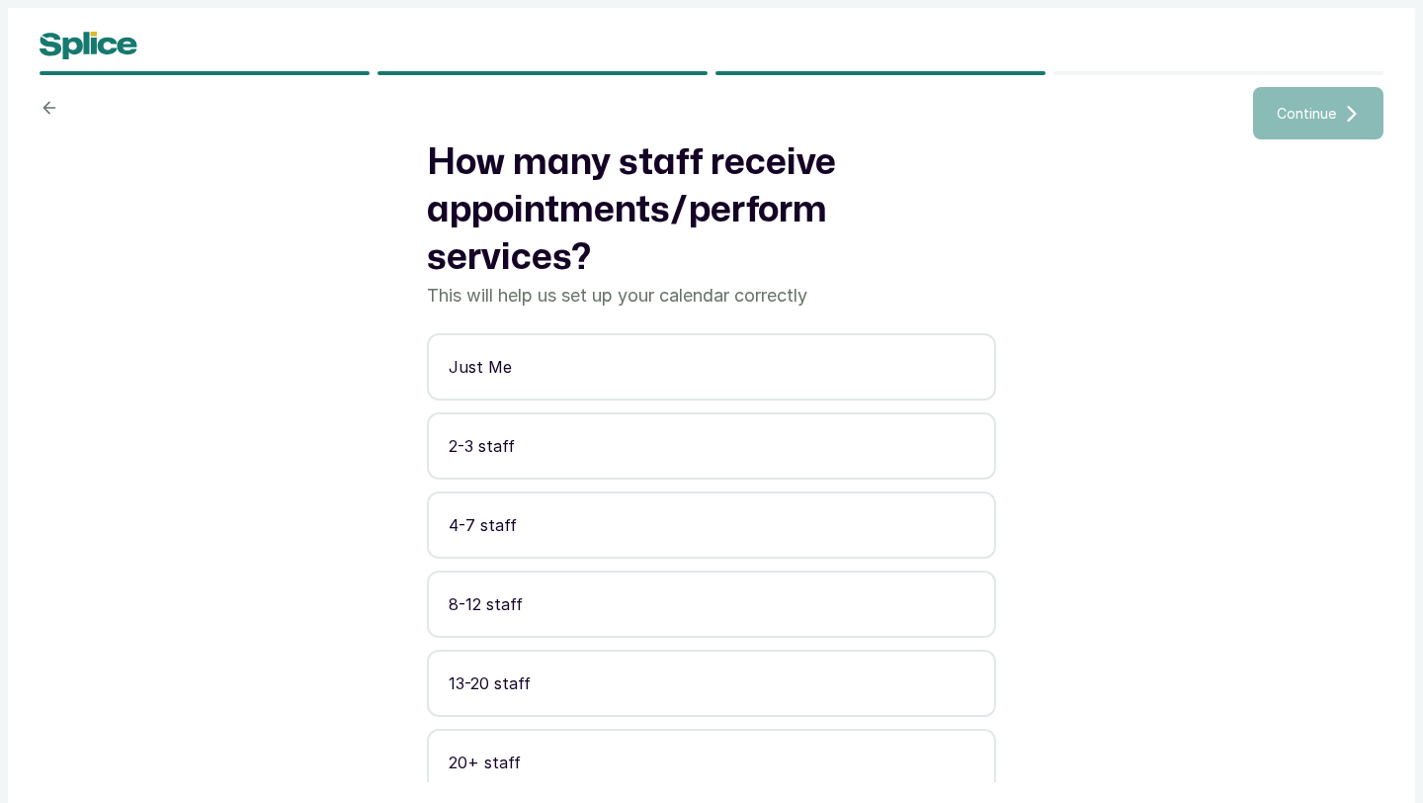
click at [609, 533] on p "4-7 staff" at bounding box center [712, 525] width 526 height 24
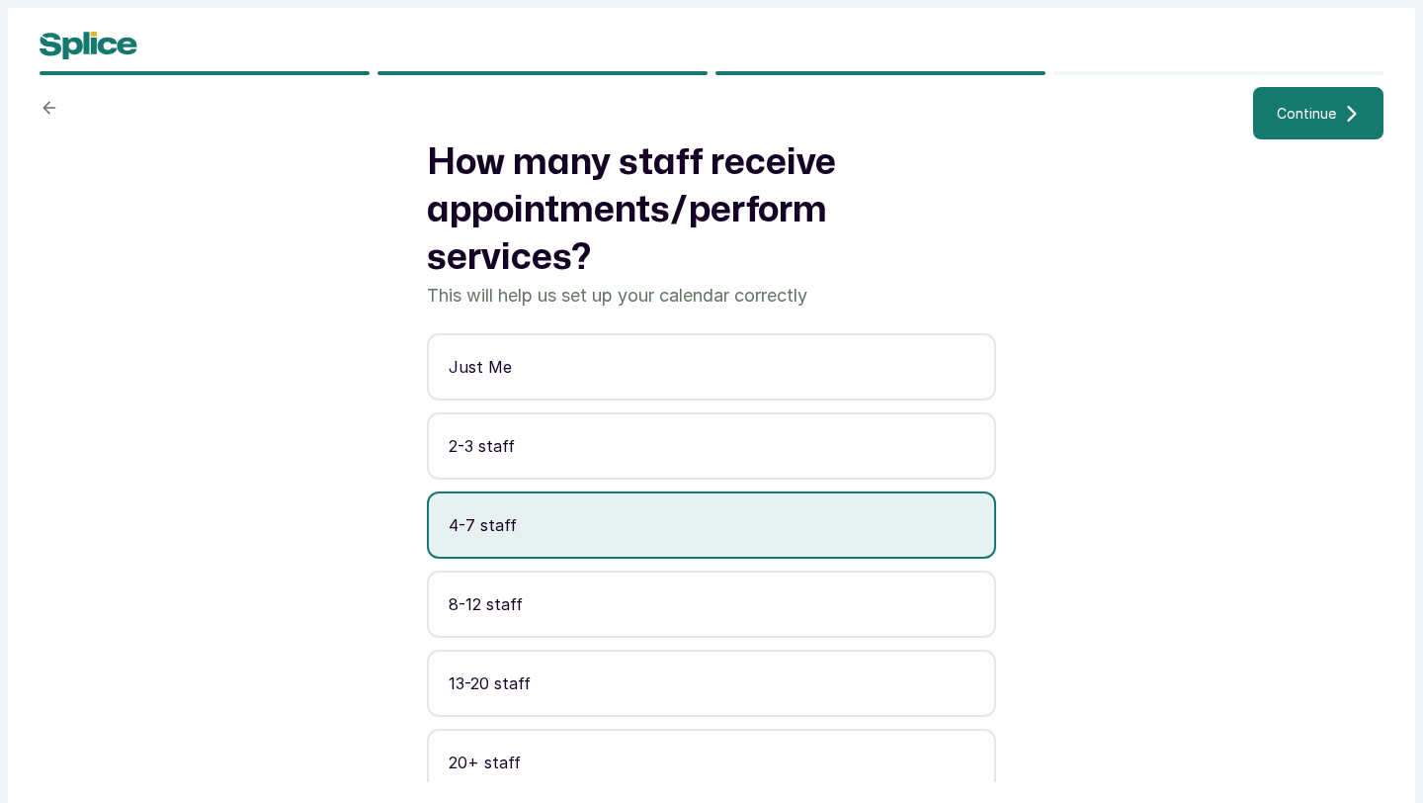
scroll to position [14, 0]
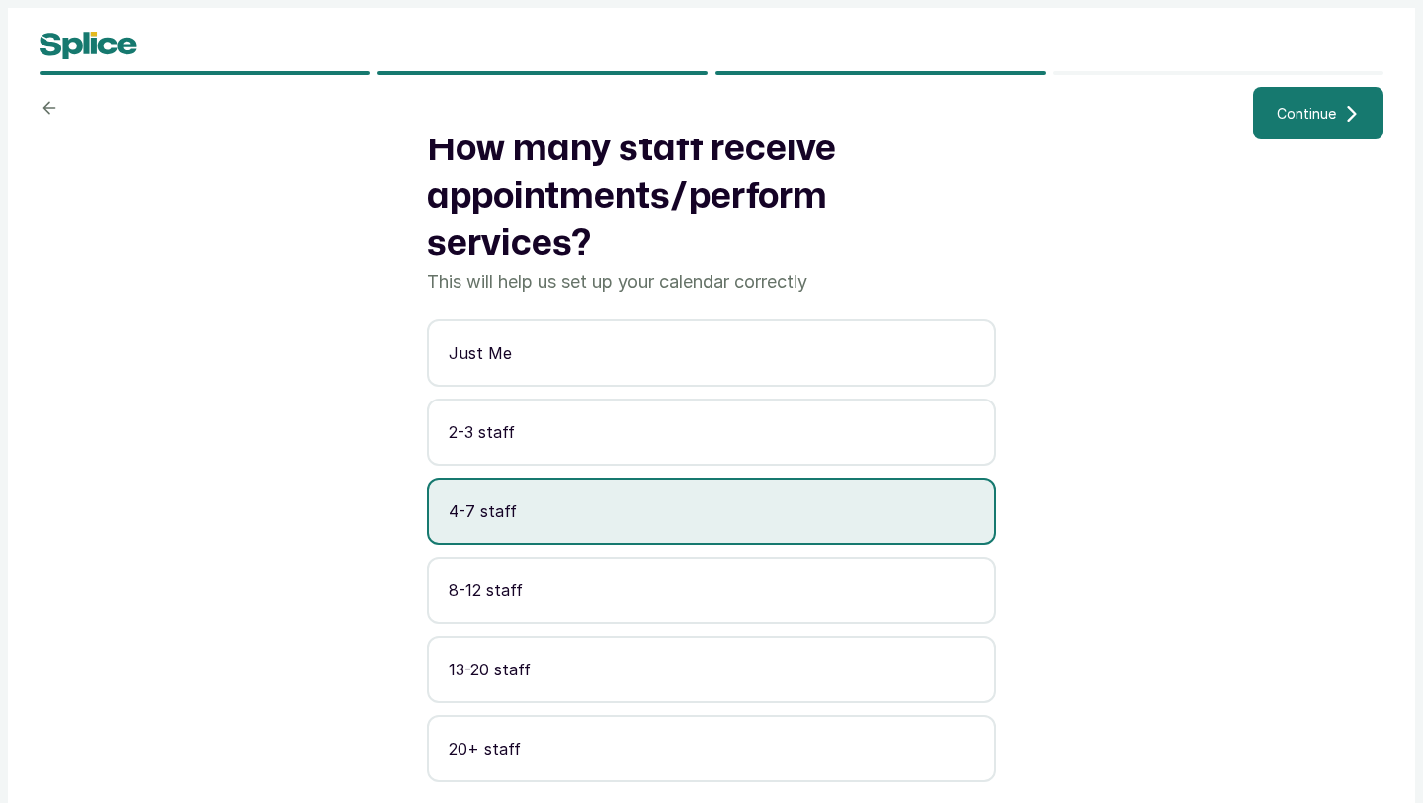
click at [1315, 116] on span "Continue" at bounding box center [1306, 113] width 59 height 21
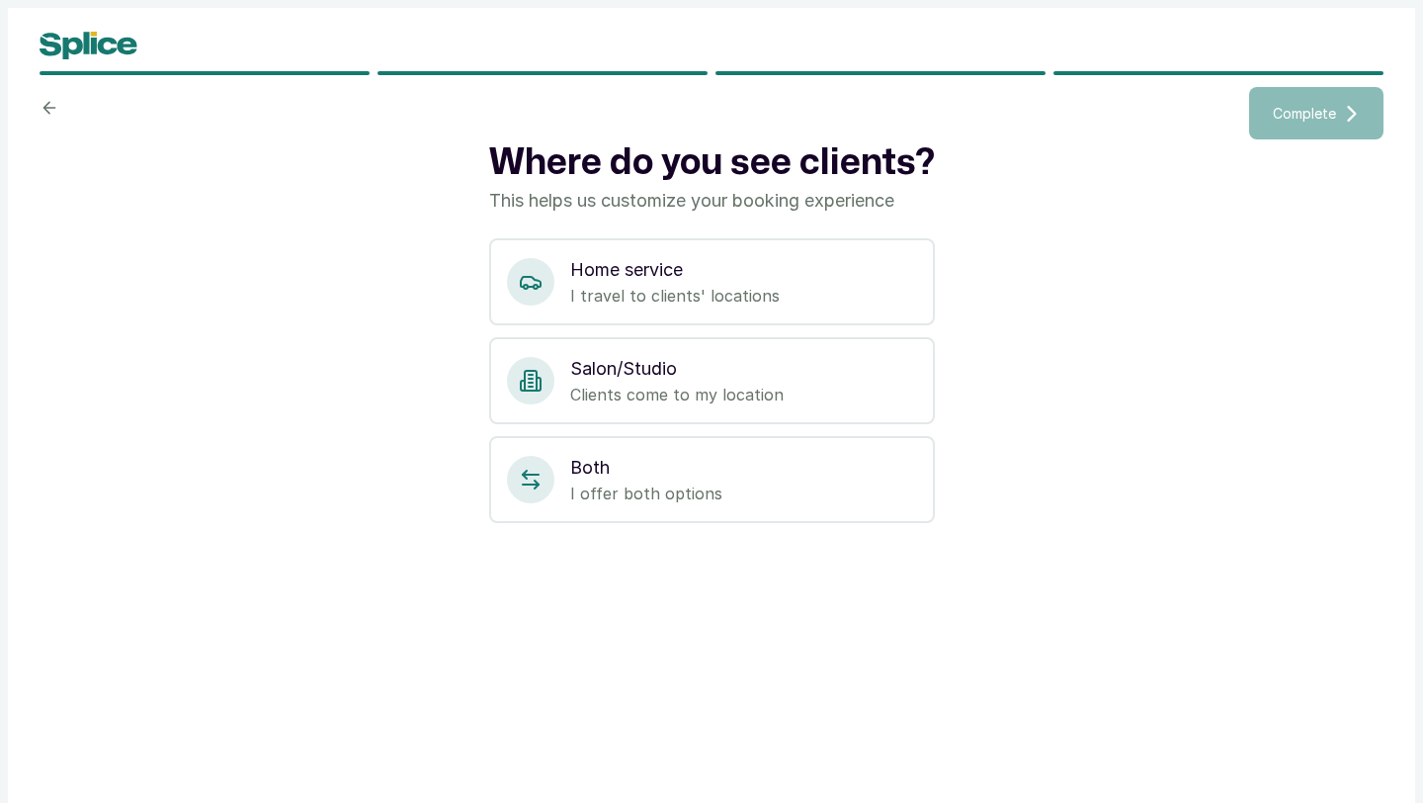
scroll to position [0, 0]
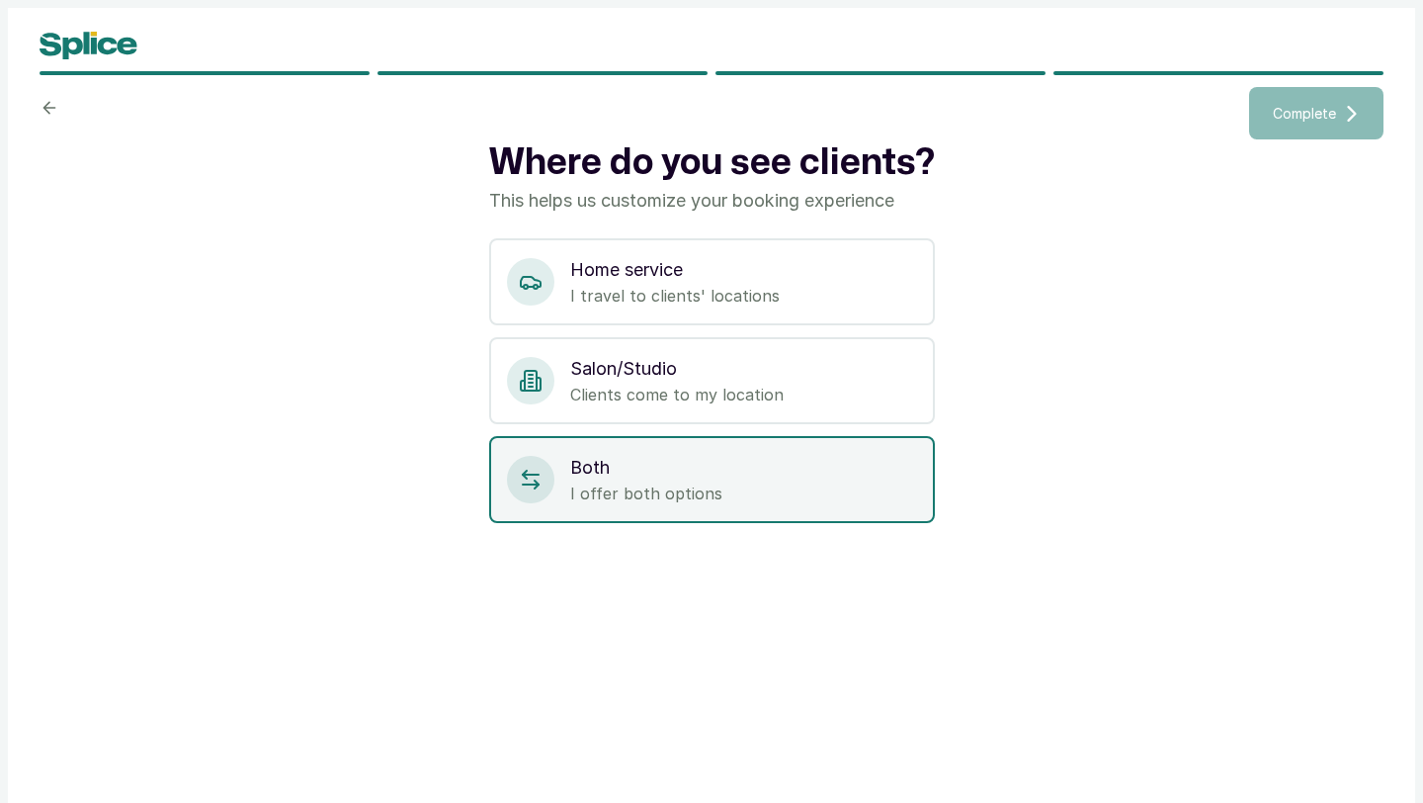
click at [635, 496] on p "I offer both options" at bounding box center [743, 493] width 347 height 24
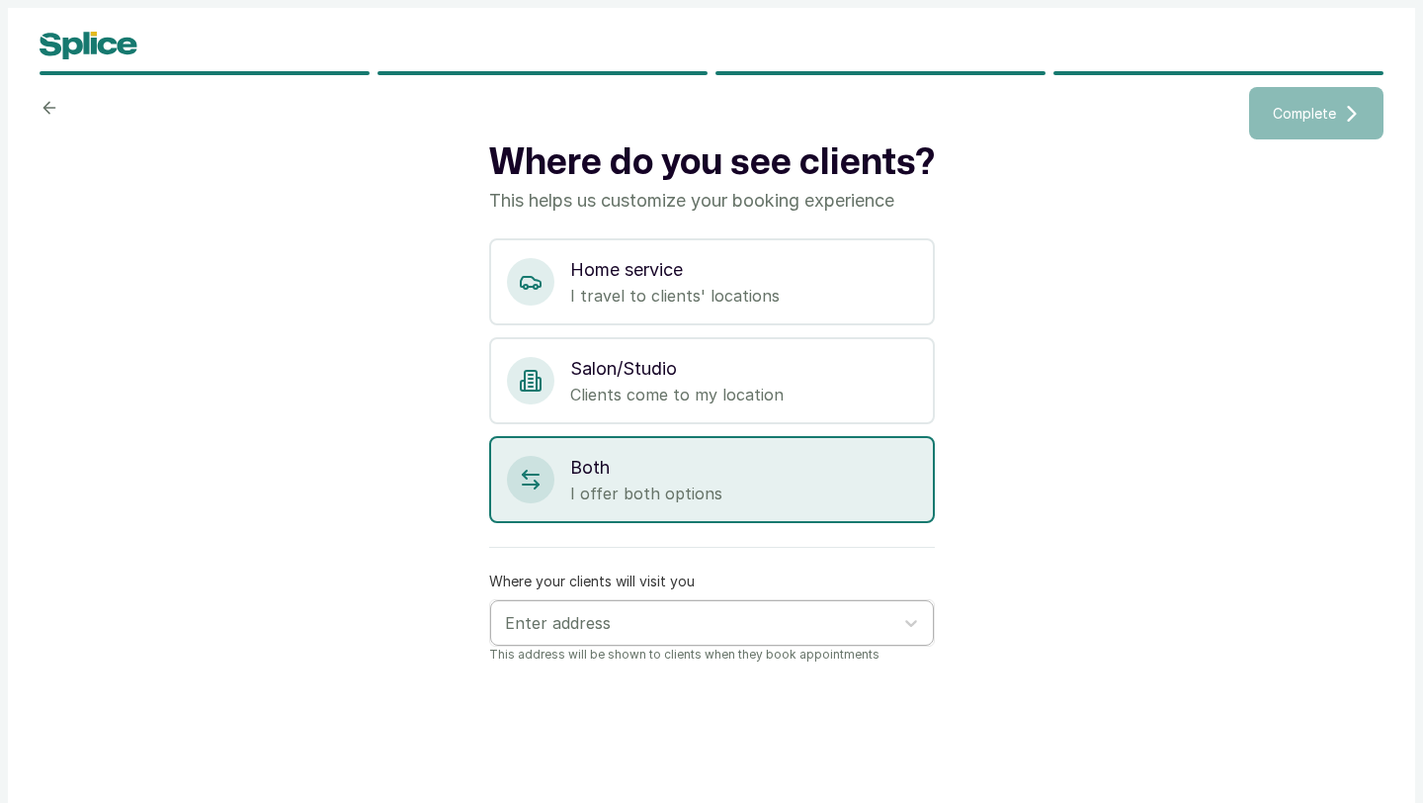
click at [633, 625] on div at bounding box center [694, 623] width 379 height 26
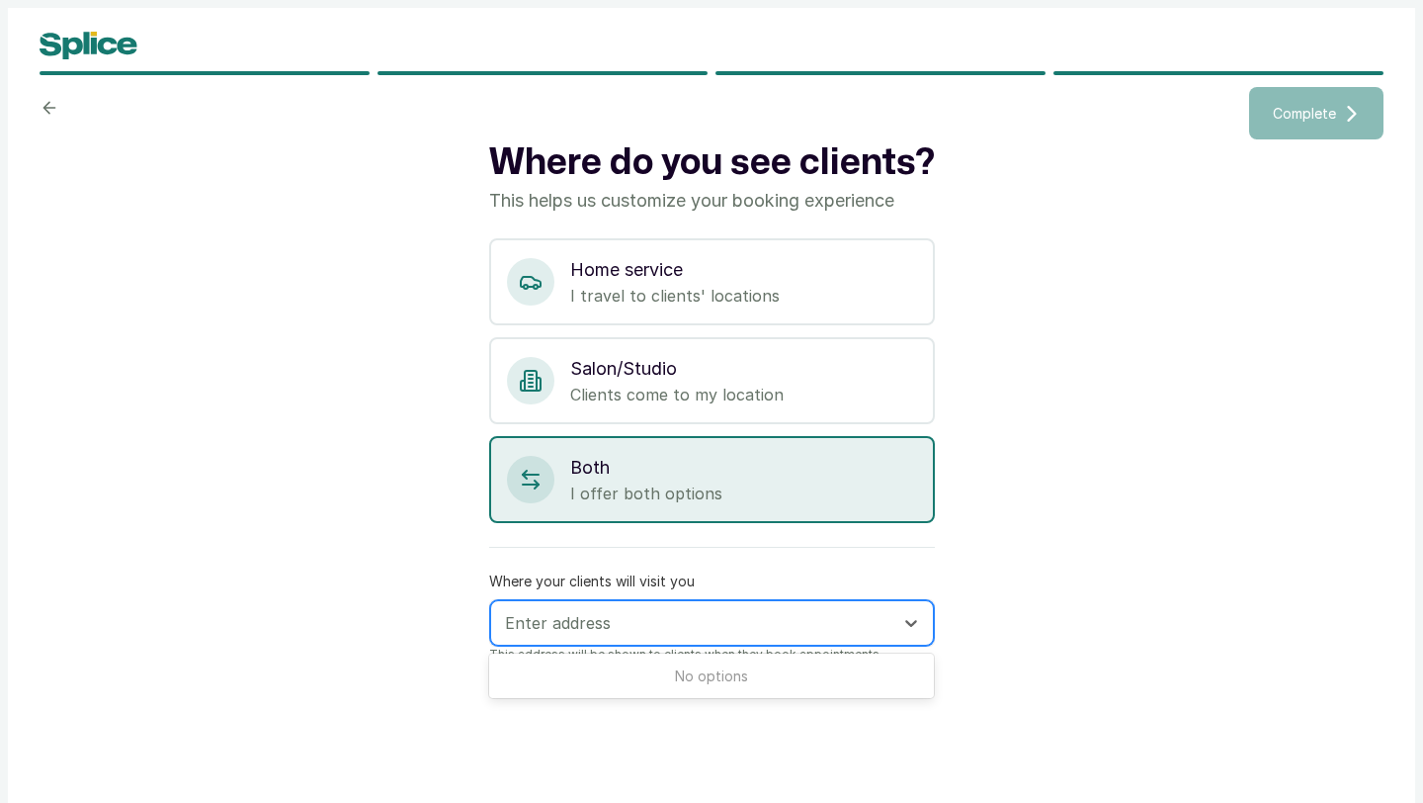
click at [580, 625] on div at bounding box center [694, 623] width 379 height 26
paste input "A28 Apartment Akinhanmi street"
type input "A28 Apartment"
click at [590, 621] on div at bounding box center [694, 623] width 379 height 26
paste input "28 Akinhanmi St, Surulere, Lagos 101283, Lagos"
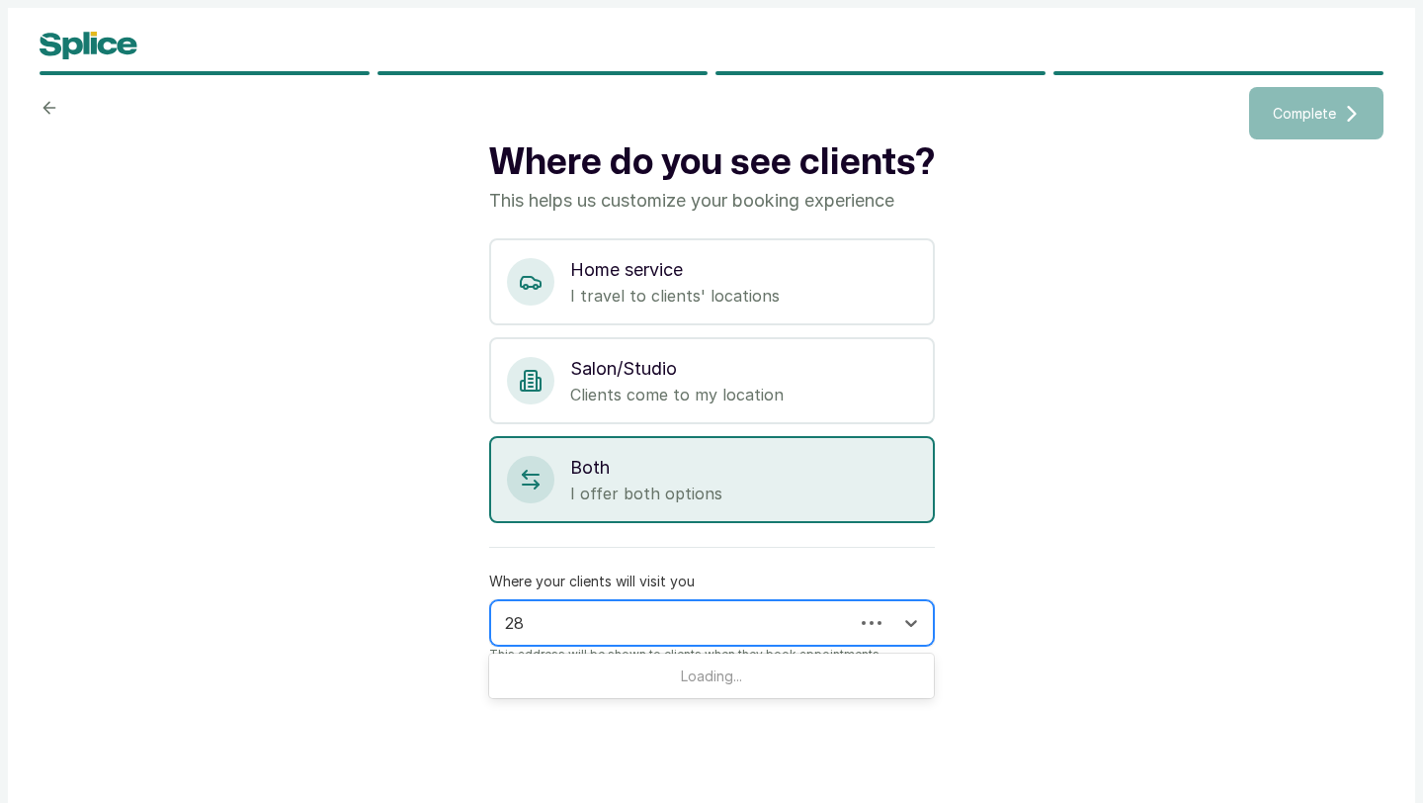
type input "2"
paste input "28 Akinhanmi St, Surulere, Lagos 101283, Lagos"
type input "28 Akinhanmi St, Surulere, Lagos 101283, Lagos"
click at [927, 622] on div at bounding box center [911, 623] width 36 height 36
click at [842, 624] on div at bounding box center [694, 623] width 379 height 26
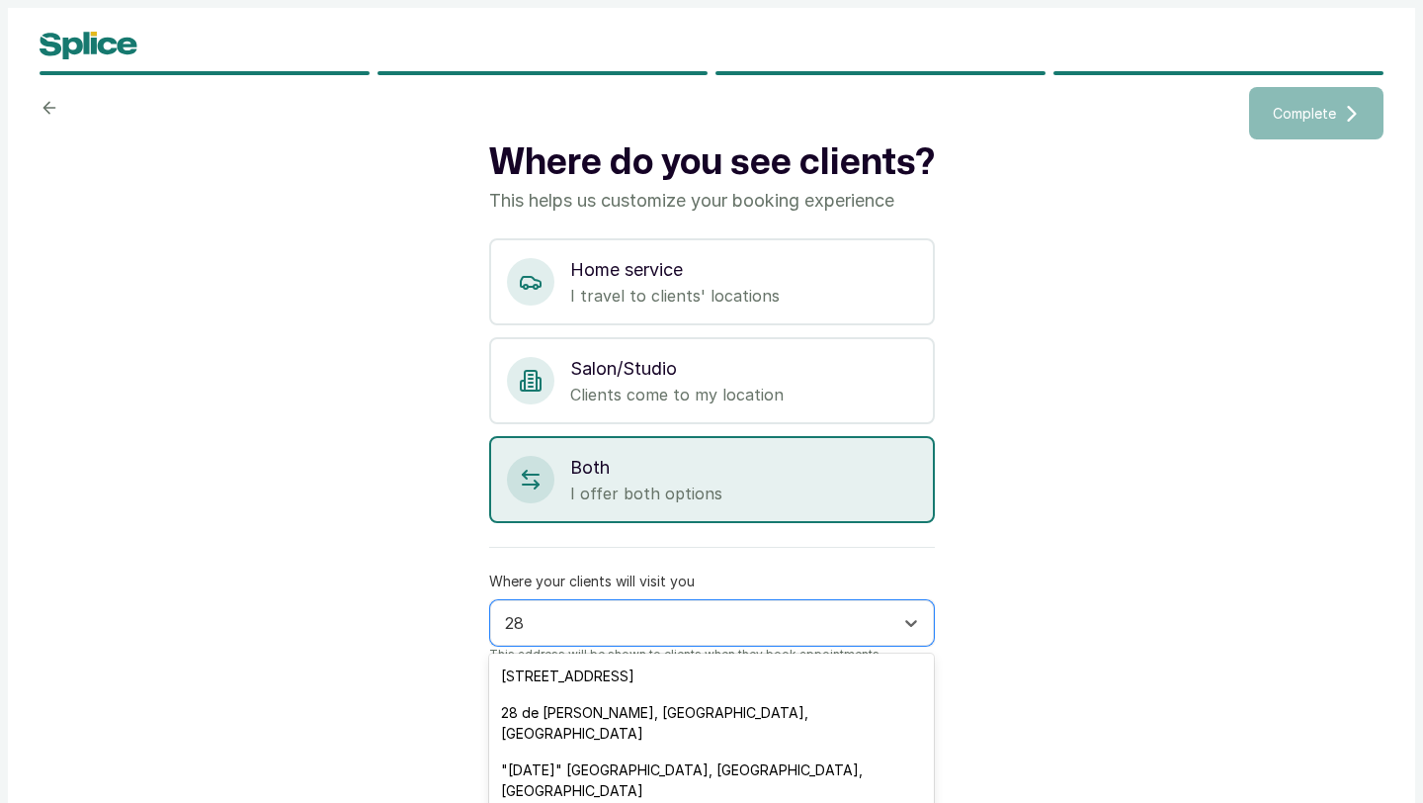
type input "28"
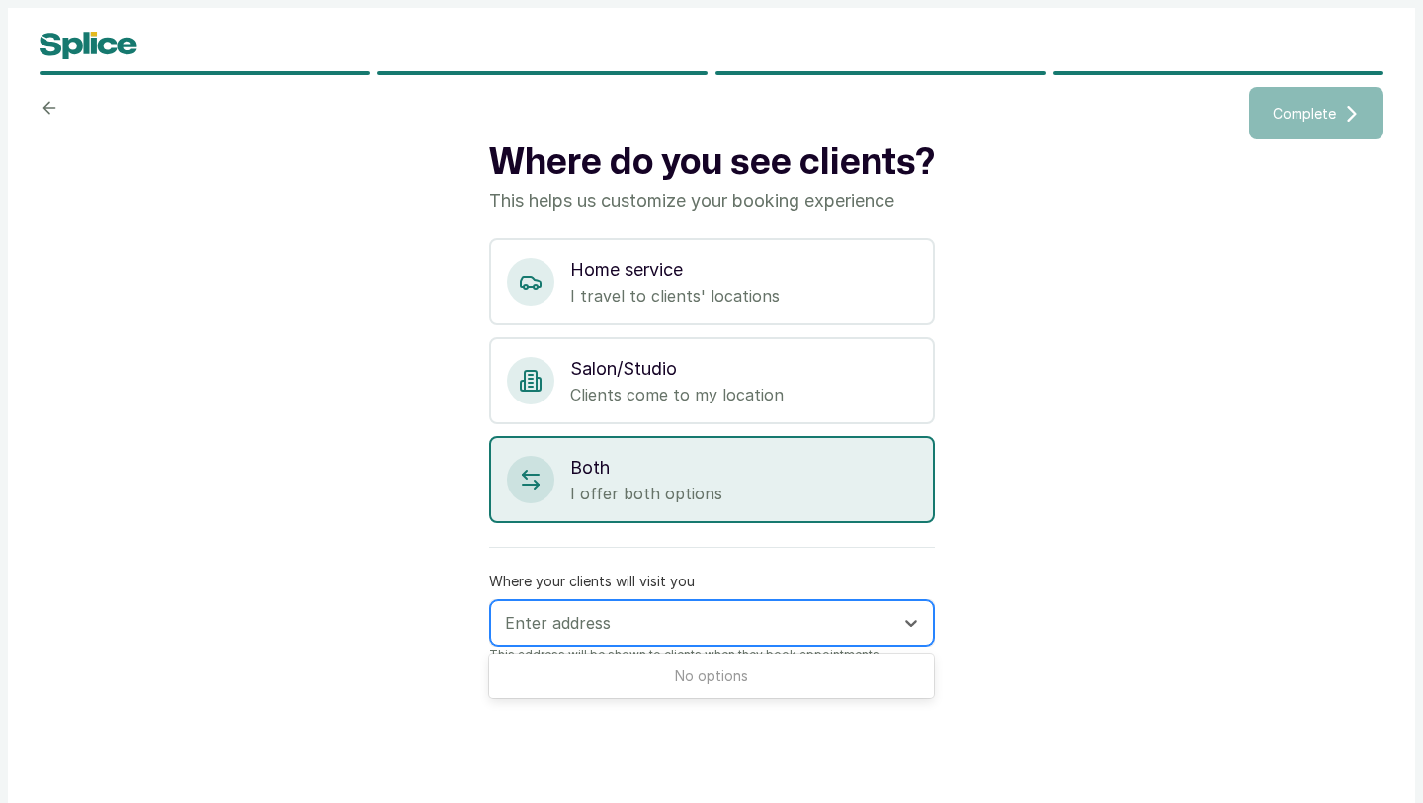
click at [551, 607] on div "Enter address" at bounding box center [694, 623] width 398 height 34
paste input "28 Akinhanmi St, Surulere, Lagos 101283, Lagos"
type input "28 Akinhanmi St, Surulere, Lagos 101283, Lagos"
click at [688, 618] on div at bounding box center [694, 623] width 379 height 26
paste input "28 Akinhanmi St, Surulere, Lagos 101283, Lagos"
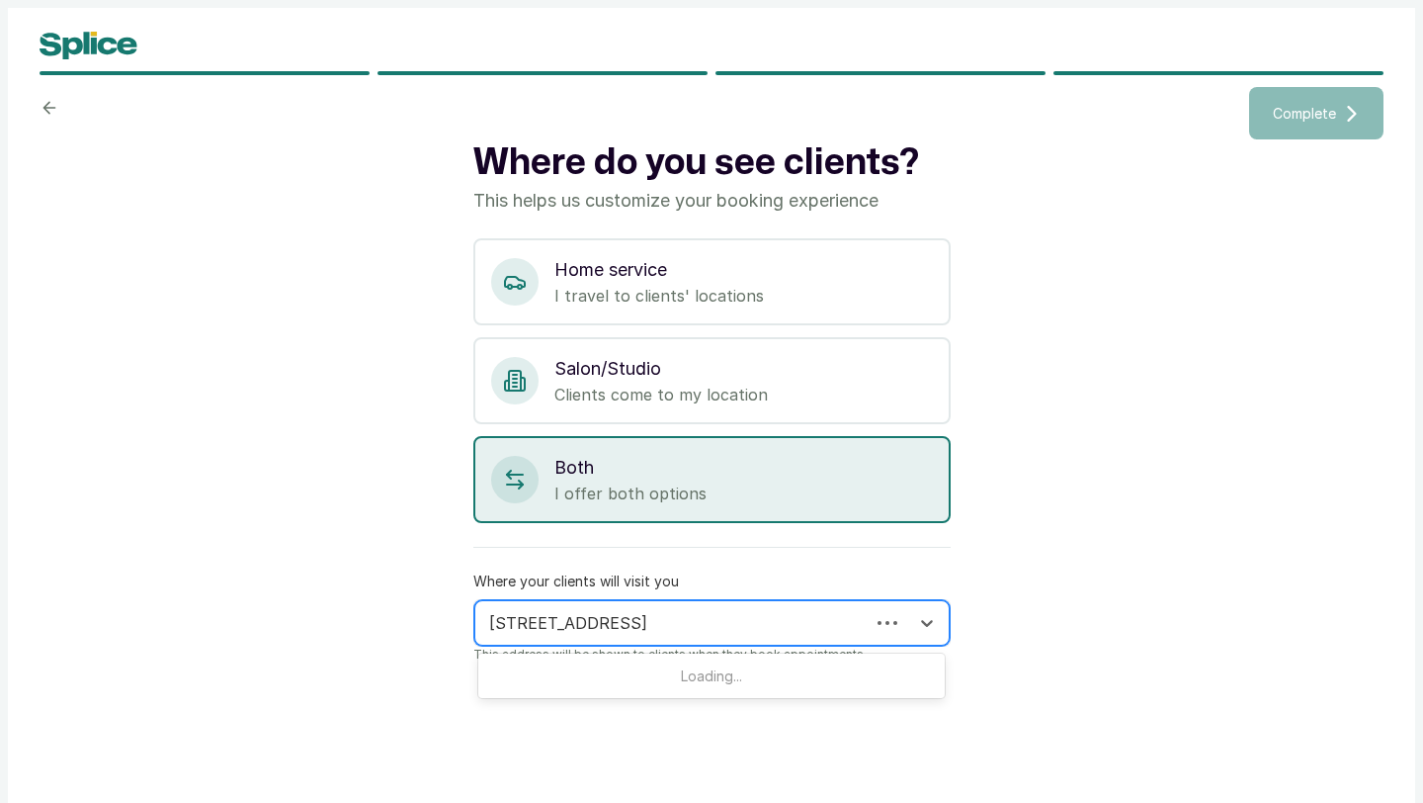
click at [795, 623] on input "28 Akinhanmi St, Surulere, Lagos 101283, Lagos" at bounding box center [674, 623] width 371 height 22
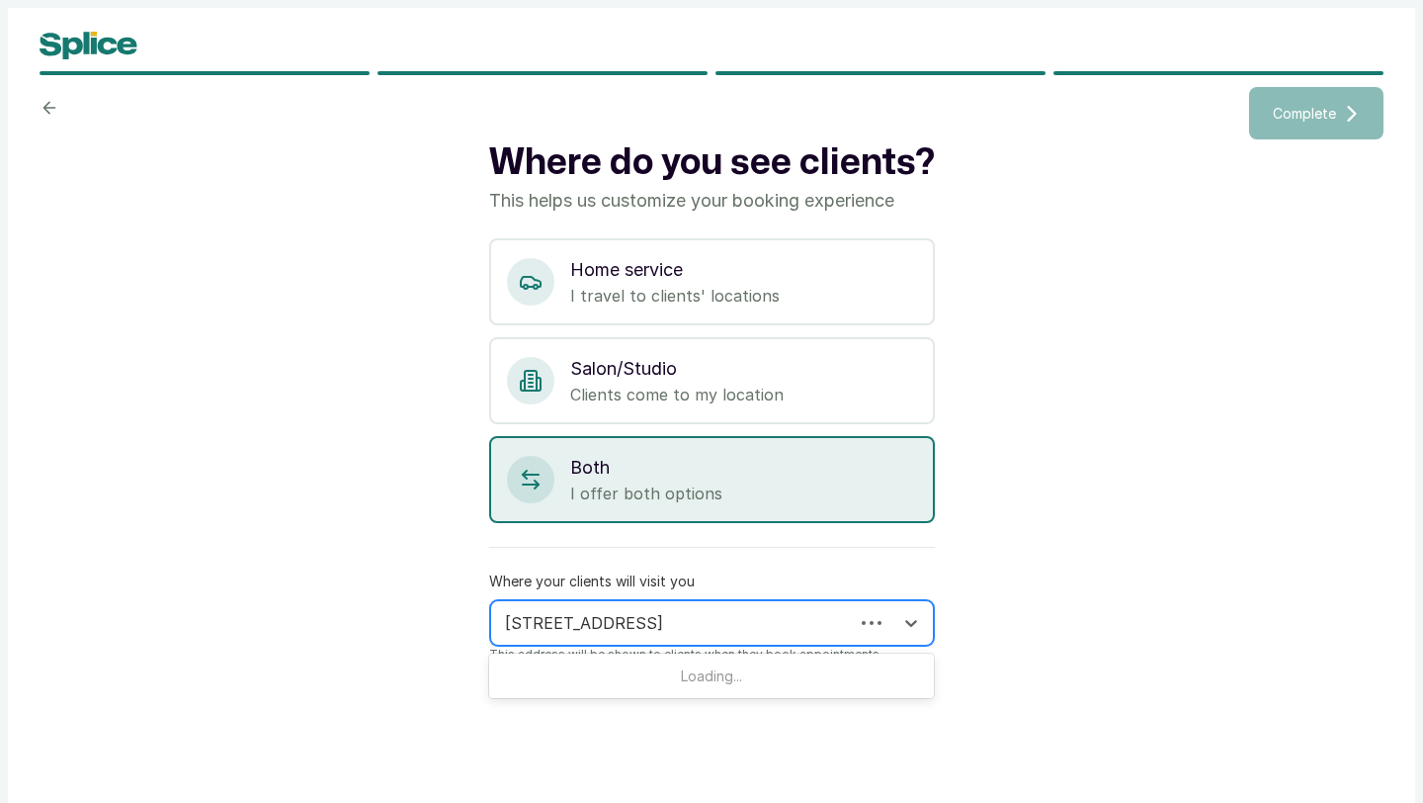
type input "28 Akinhanmi St, Surulere, Lagos"
click at [789, 621] on div at bounding box center [694, 623] width 379 height 26
click at [639, 612] on div at bounding box center [694, 623] width 379 height 26
paste input "28 Akinhanmi St, Surulere, Lagos 101283, Lagos"
drag, startPoint x: 626, startPoint y: 624, endPoint x: 945, endPoint y: 645, distance: 320.0
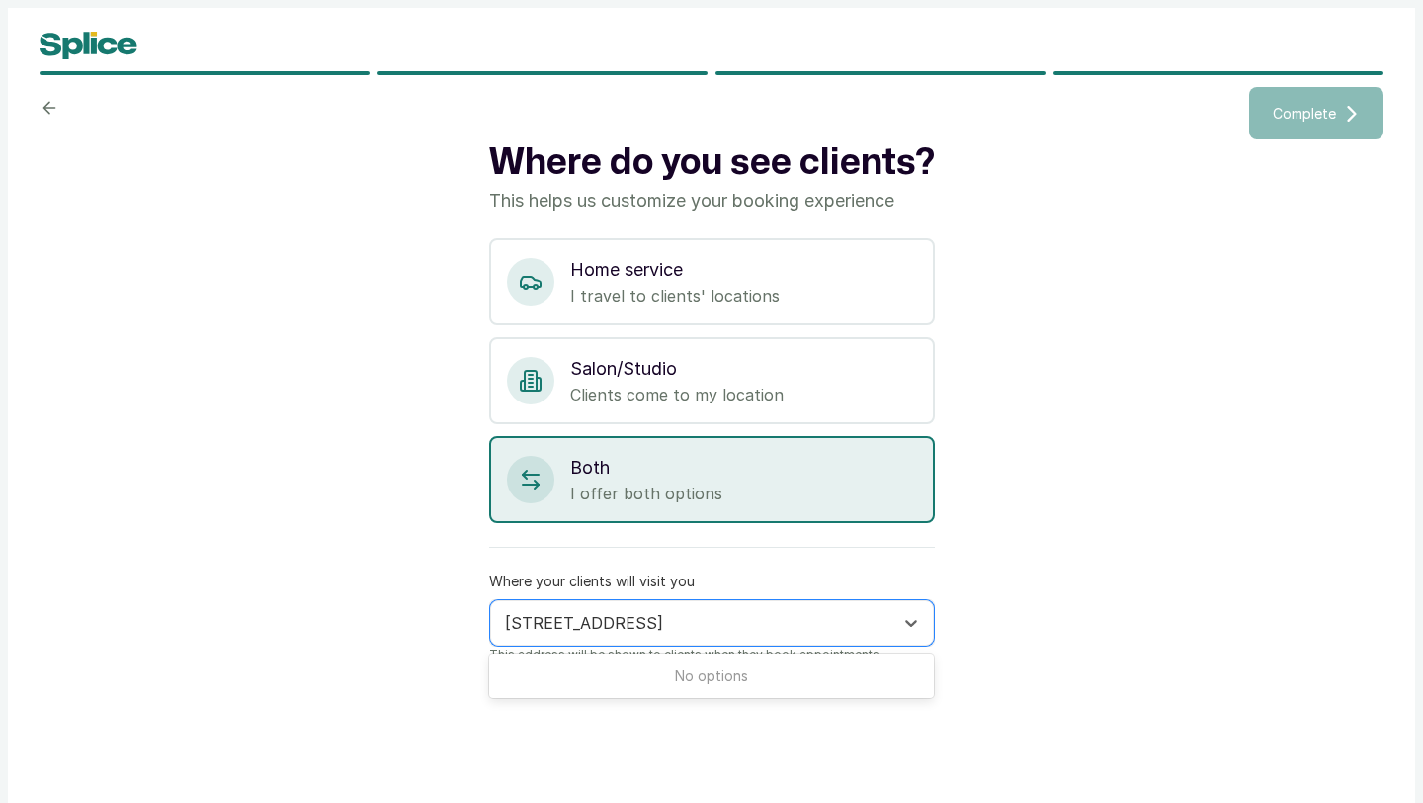
click at [945, 645] on div "Where do you see clients? This helps us customize your booking experience Home …" at bounding box center [712, 460] width 1344 height 642
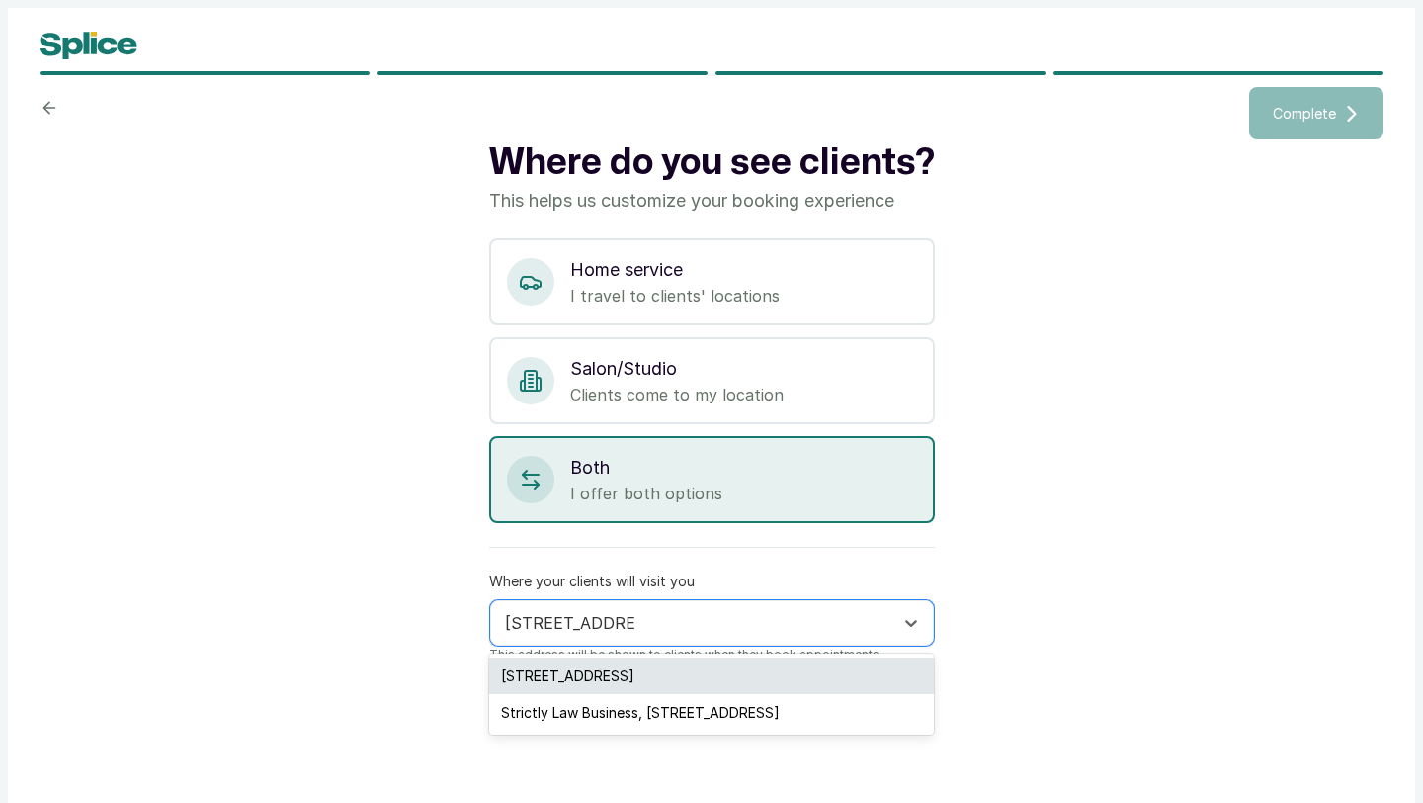
type input "28 Akinhanmi St"
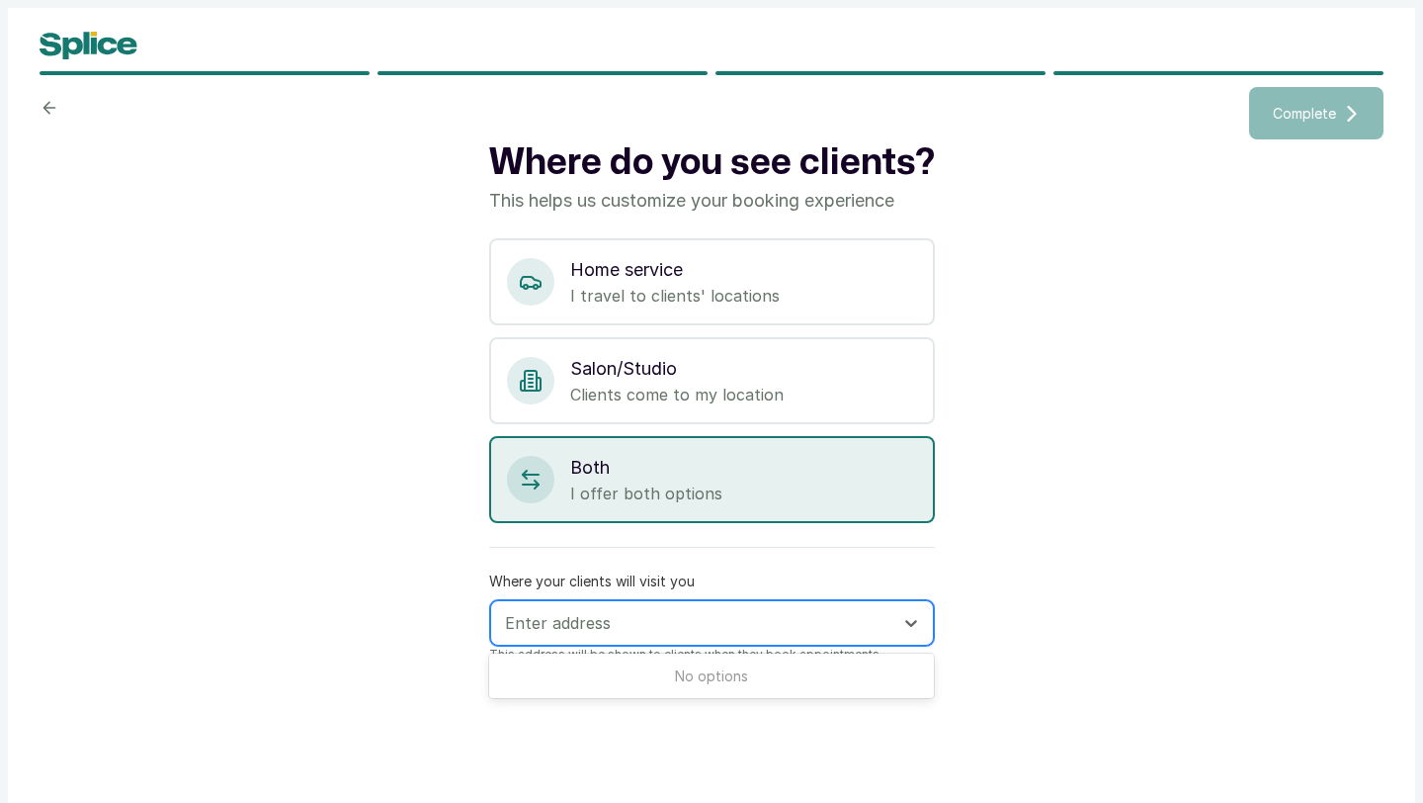
click at [659, 619] on div at bounding box center [694, 623] width 379 height 26
paste input "28 Akinhanmi St, Surulere, Lagos 101283, Lagos"
click at [615, 626] on input "28 Akinhanmi St, Surulere, Lagos 101283, Lagos" at bounding box center [690, 623] width 371 height 22
drag, startPoint x: 624, startPoint y: 624, endPoint x: 921, endPoint y: 656, distance: 299.3
click at [921, 656] on body "Complete Where do you see clients? This helps us customize your booking experie…" at bounding box center [711, 409] width 1423 height 818
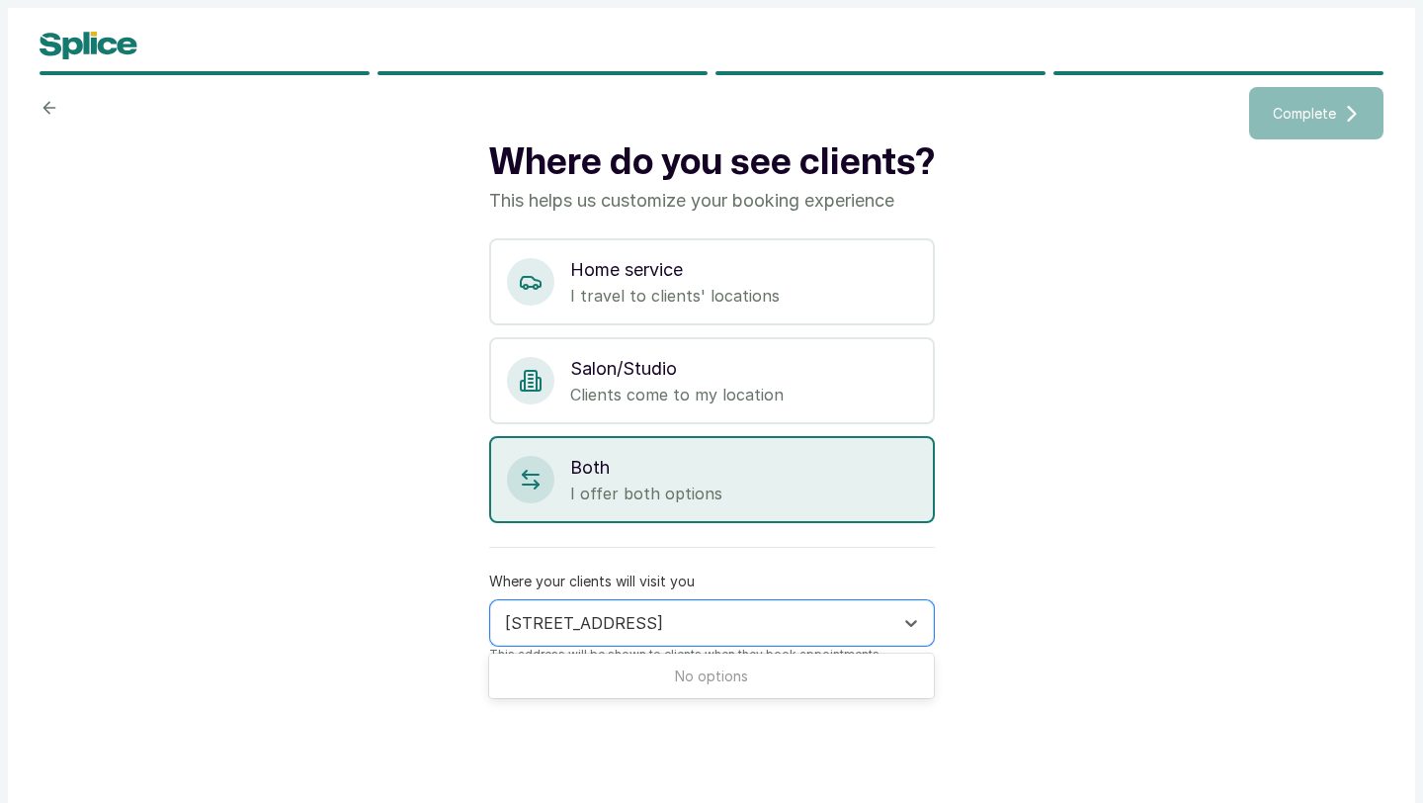
type input "28 Akinhanmi St"
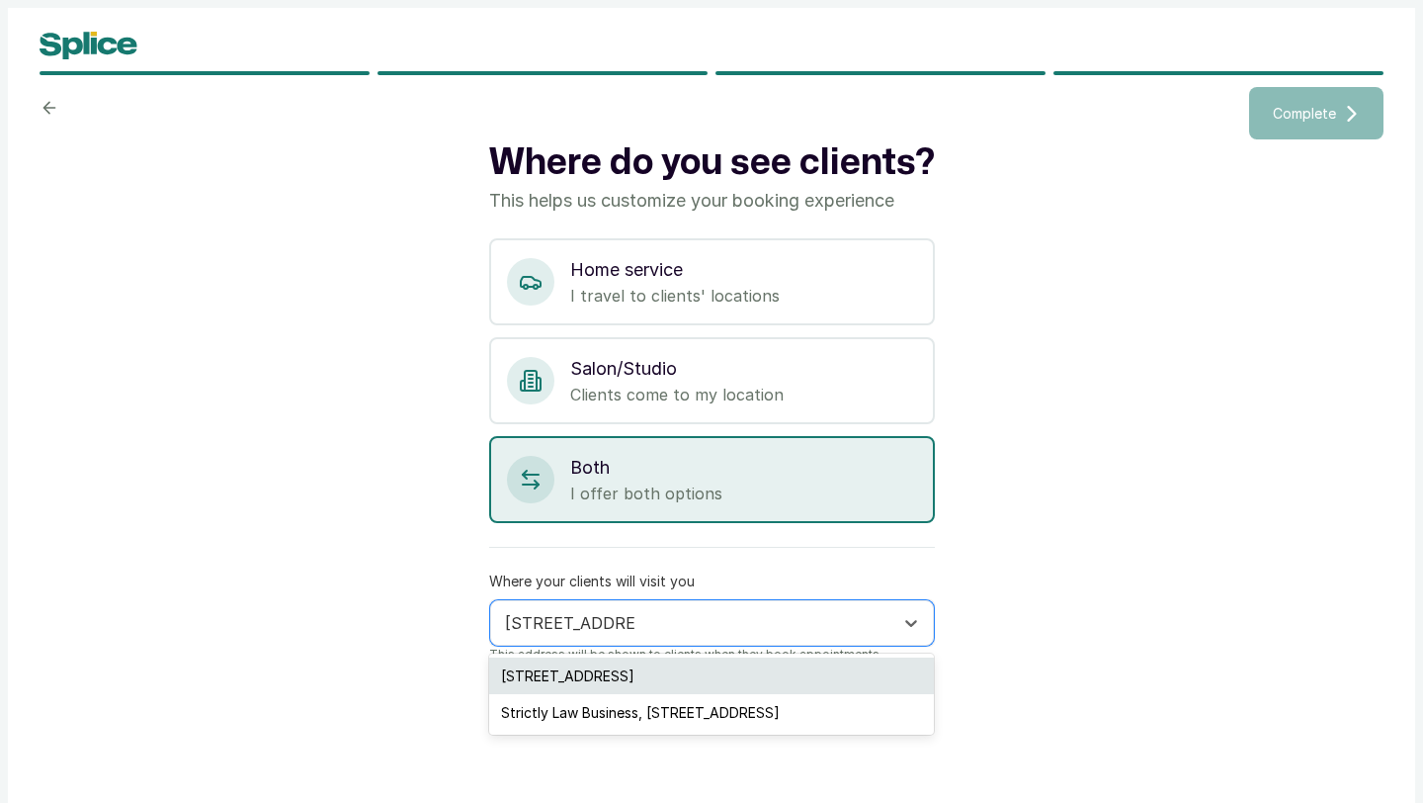
click at [817, 671] on div "28 Akinhanmi Street, Lagos, Nigeria" at bounding box center [711, 675] width 445 height 37
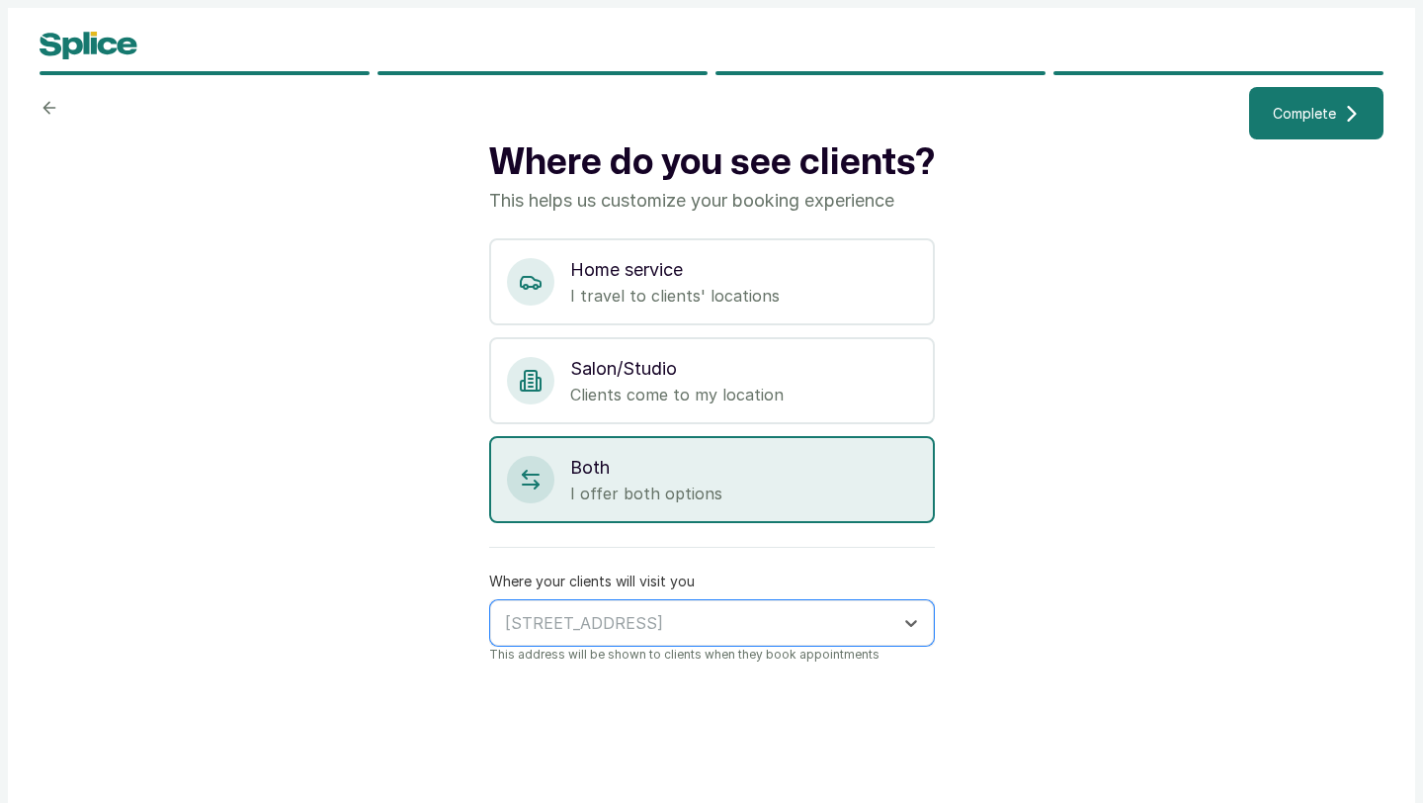
click at [1307, 114] on span "Complete" at bounding box center [1304, 113] width 63 height 21
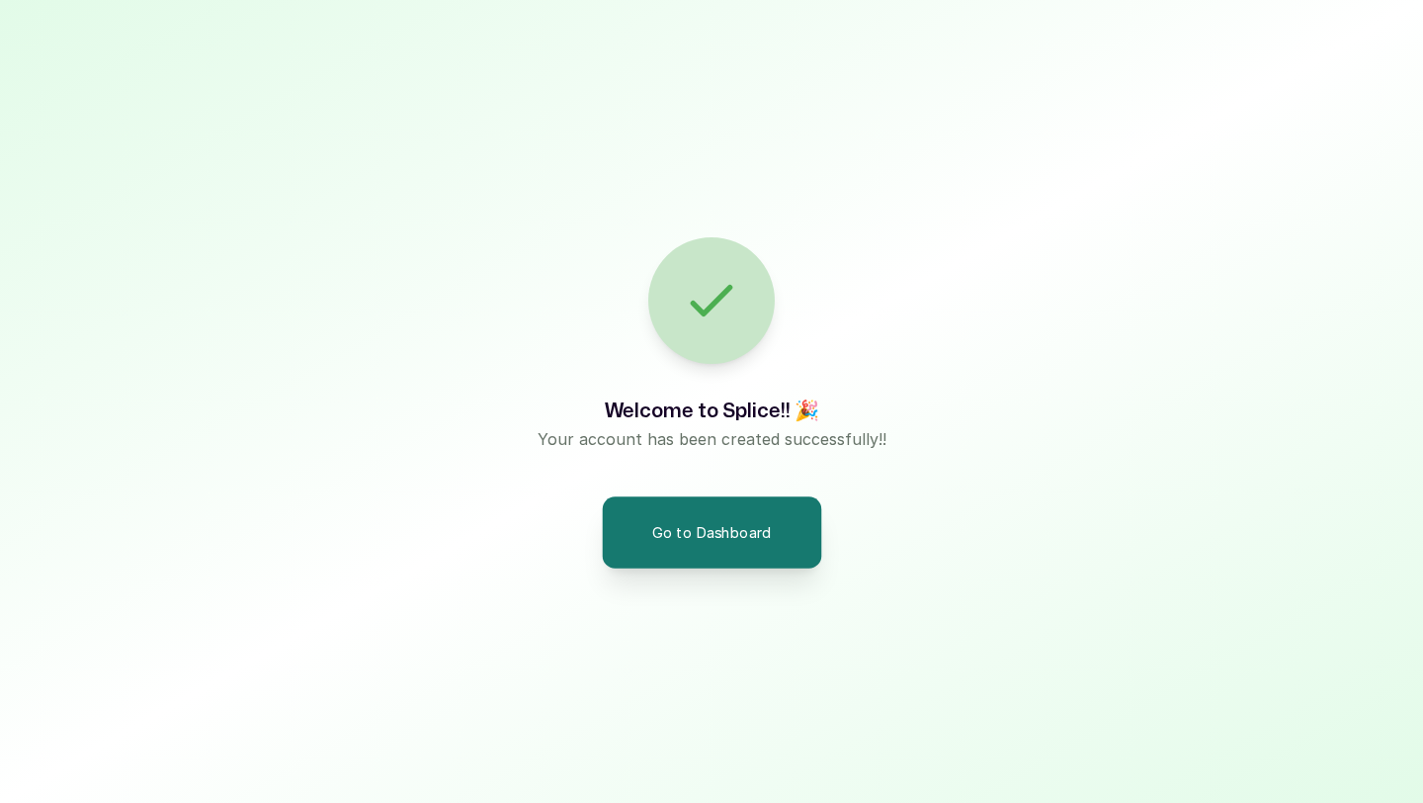
click at [703, 536] on button "Go to Dashboard" at bounding box center [711, 531] width 219 height 71
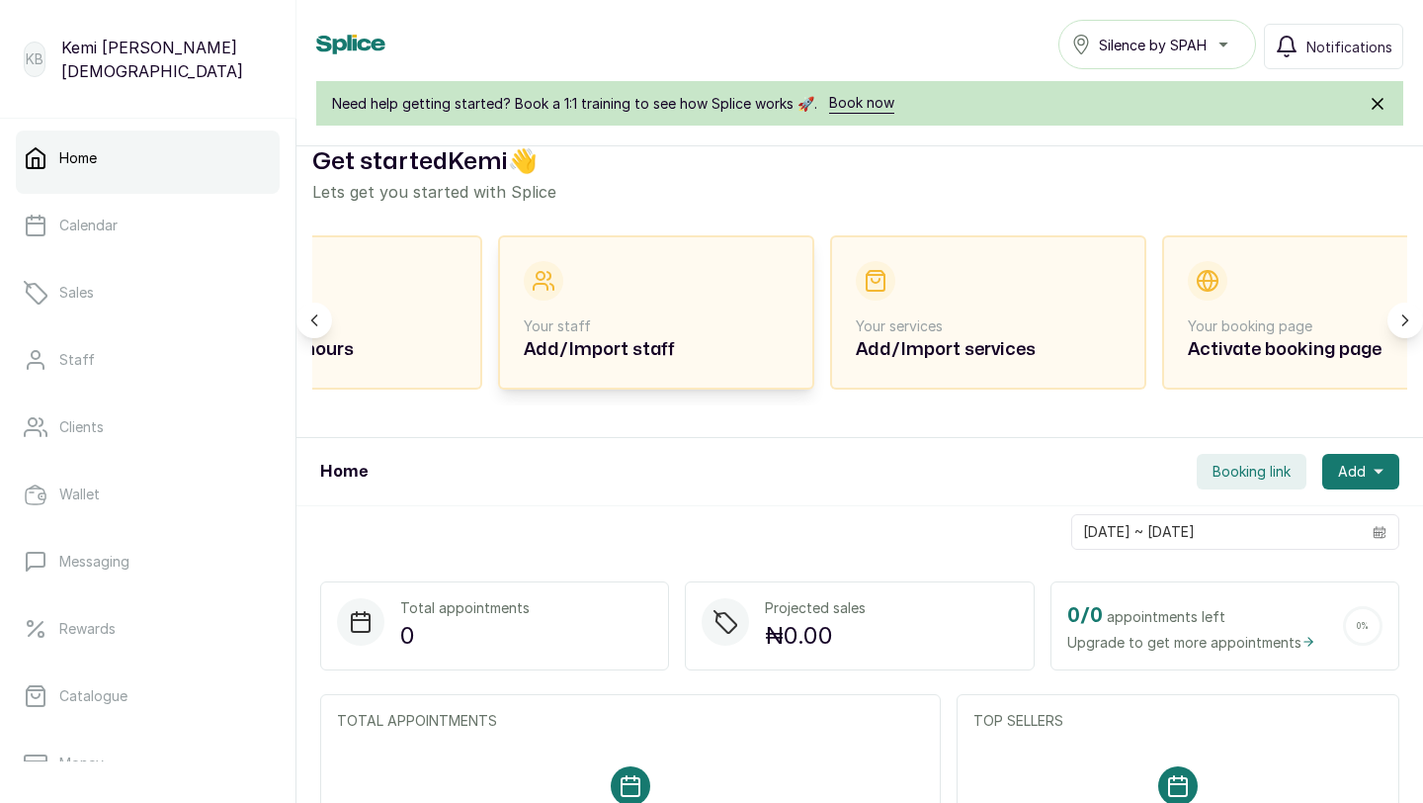
scroll to position [0, 217]
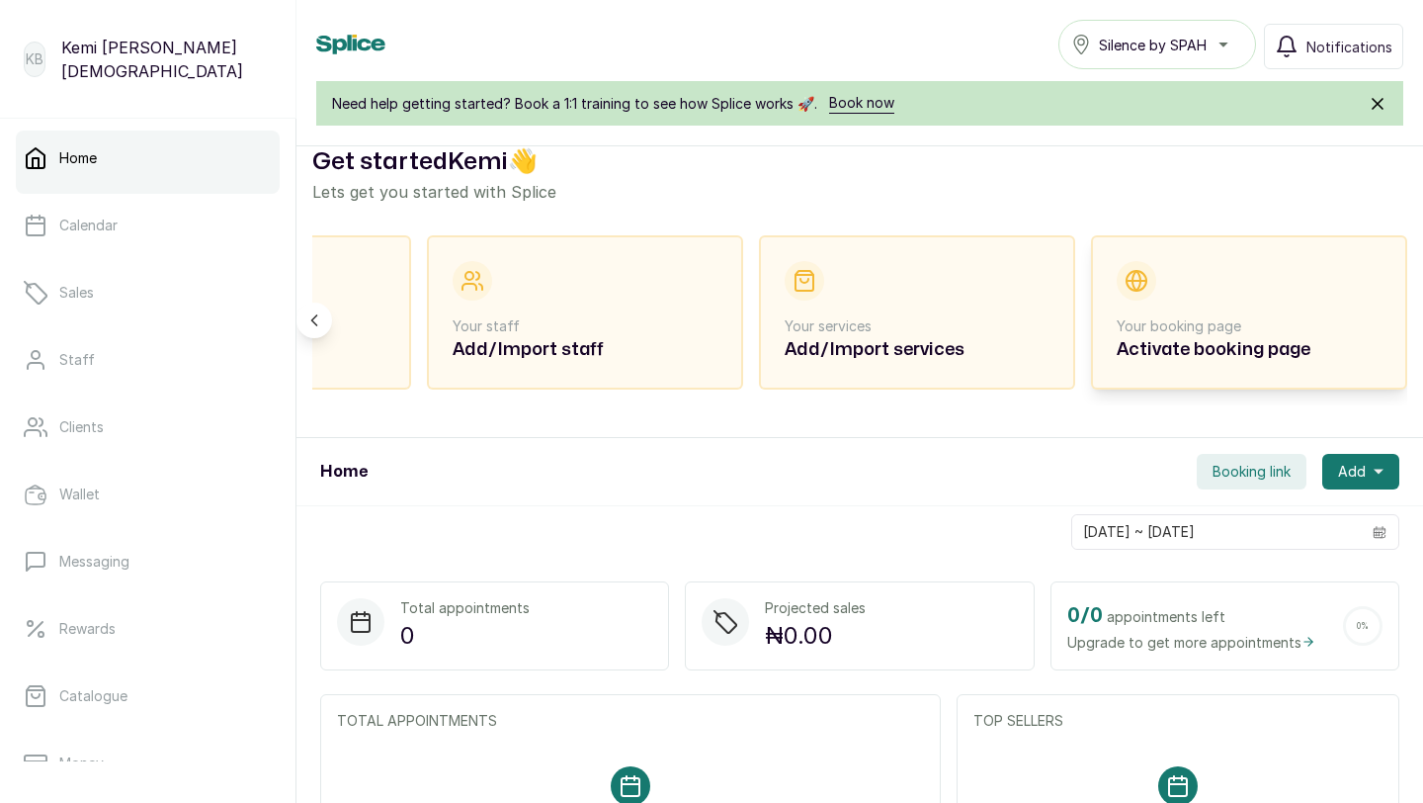
click at [1152, 318] on p "Your booking page" at bounding box center [1249, 326] width 265 height 20
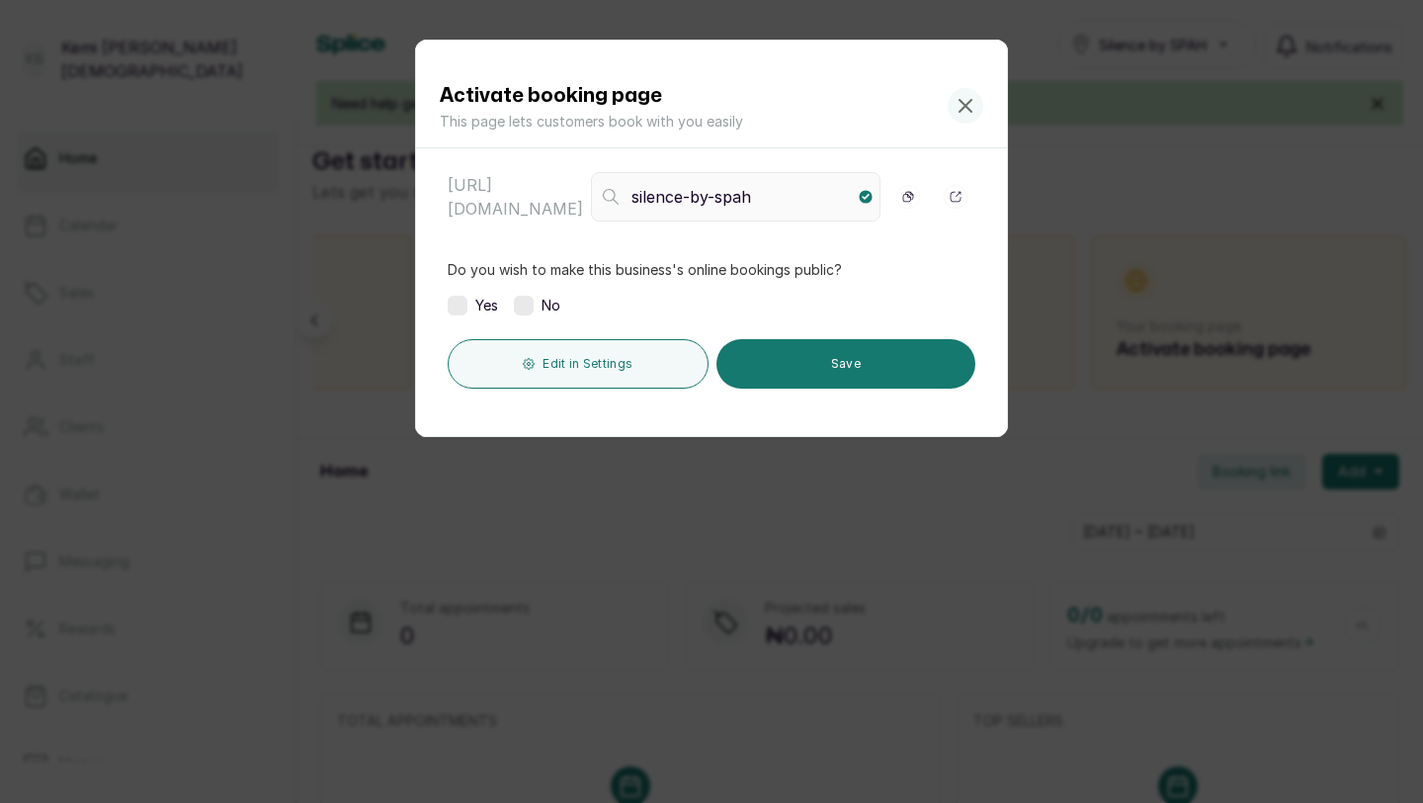
click at [463, 305] on label at bounding box center [458, 306] width 20 height 20
click at [816, 365] on button "Save" at bounding box center [846, 363] width 259 height 49
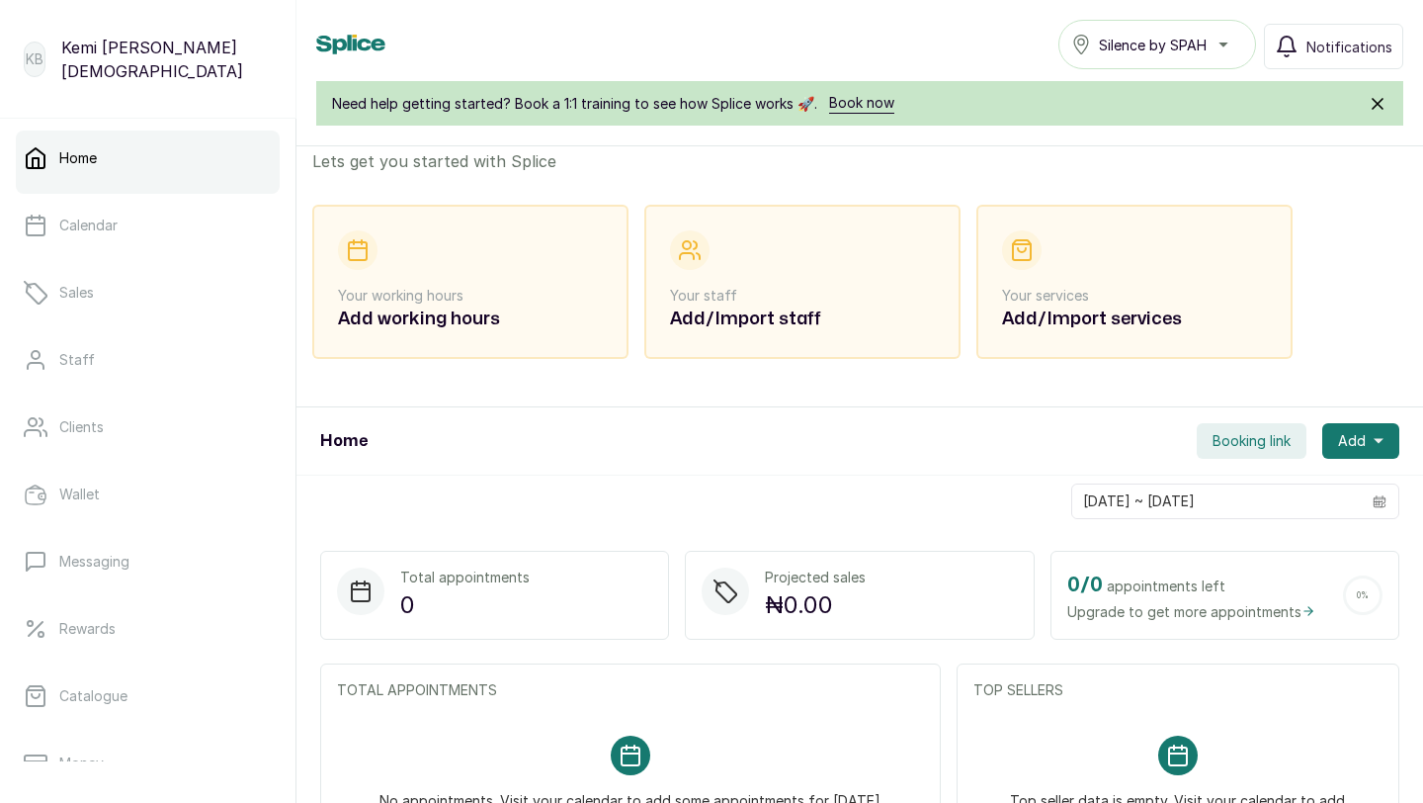
scroll to position [62, 0]
click at [506, 294] on p "Your working hours" at bounding box center [470, 298] width 265 height 20
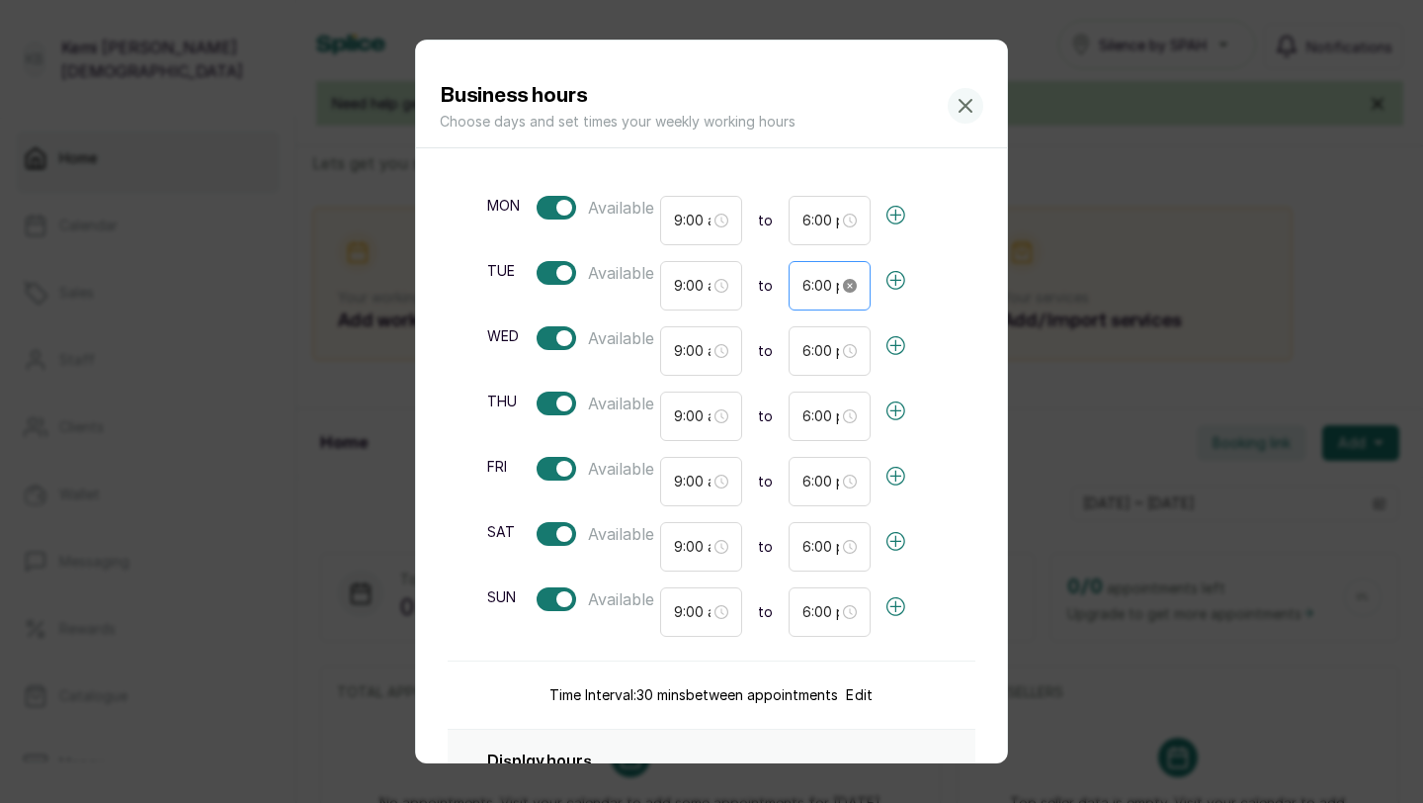
click at [849, 288] on icon "close-circle" at bounding box center [850, 286] width 14 height 14
click at [814, 290] on input at bounding box center [822, 286] width 38 height 22
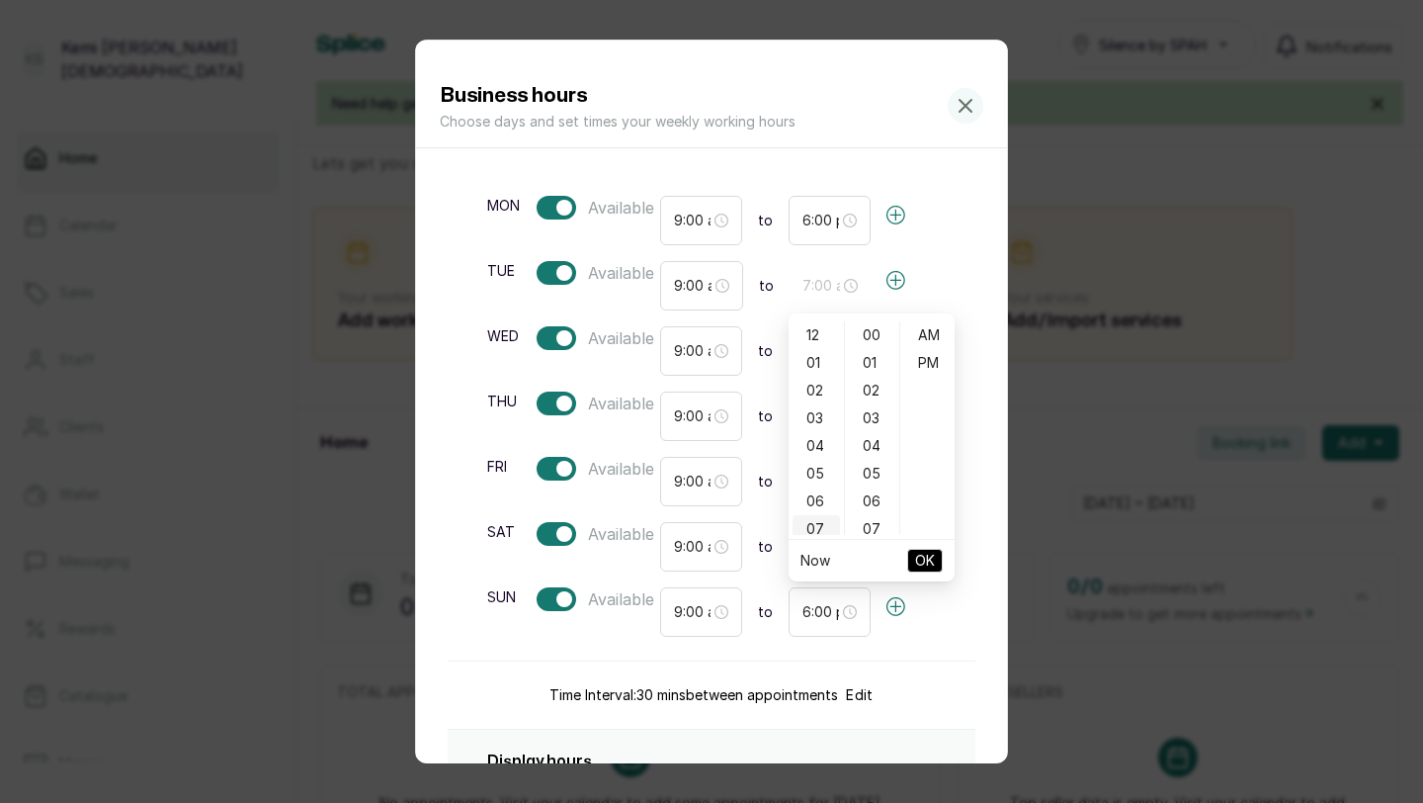
click at [815, 520] on div "07" at bounding box center [816, 529] width 47 height 28
click at [926, 373] on div "PM" at bounding box center [927, 363] width 47 height 28
click at [812, 225] on input "6:00 pm" at bounding box center [821, 221] width 37 height 22
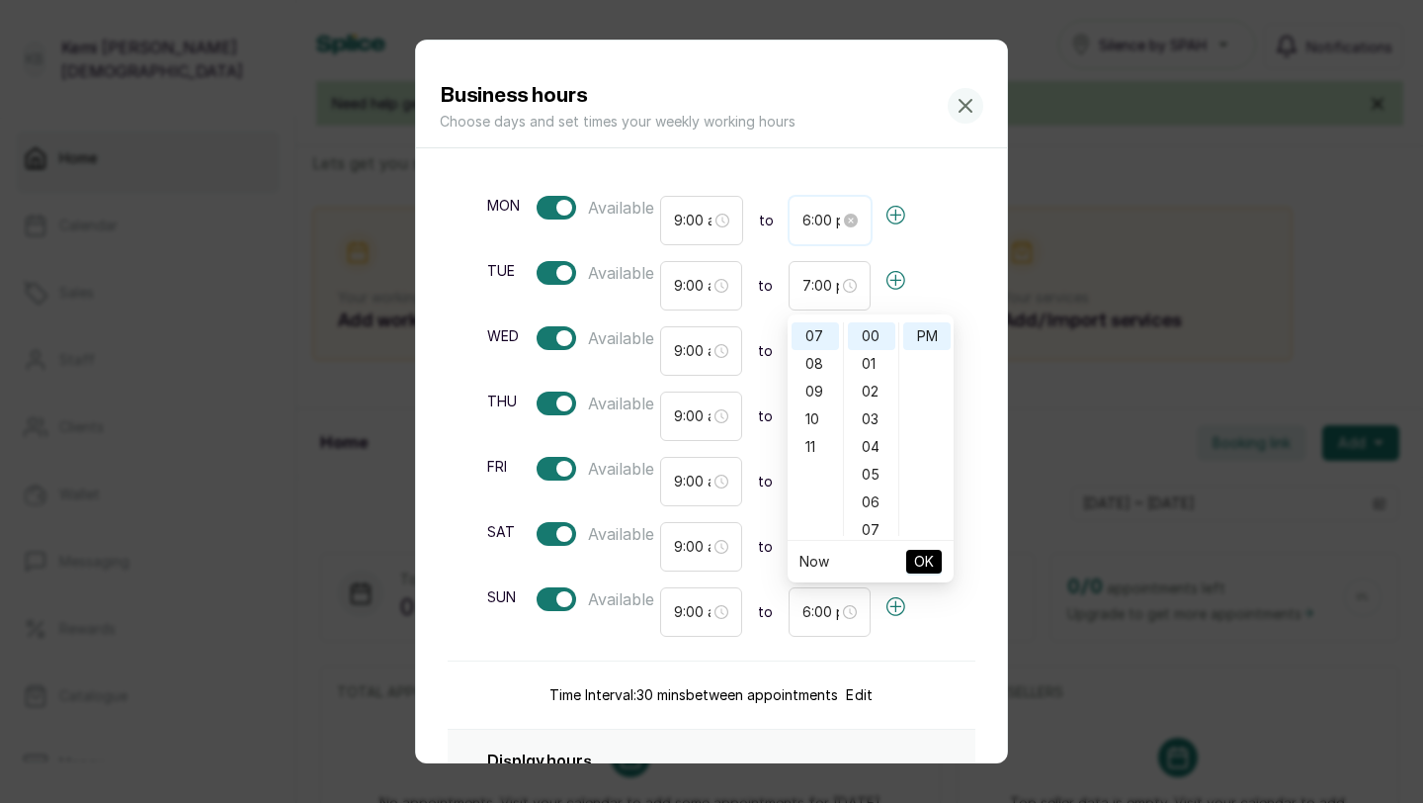
type input "6:00 pm"
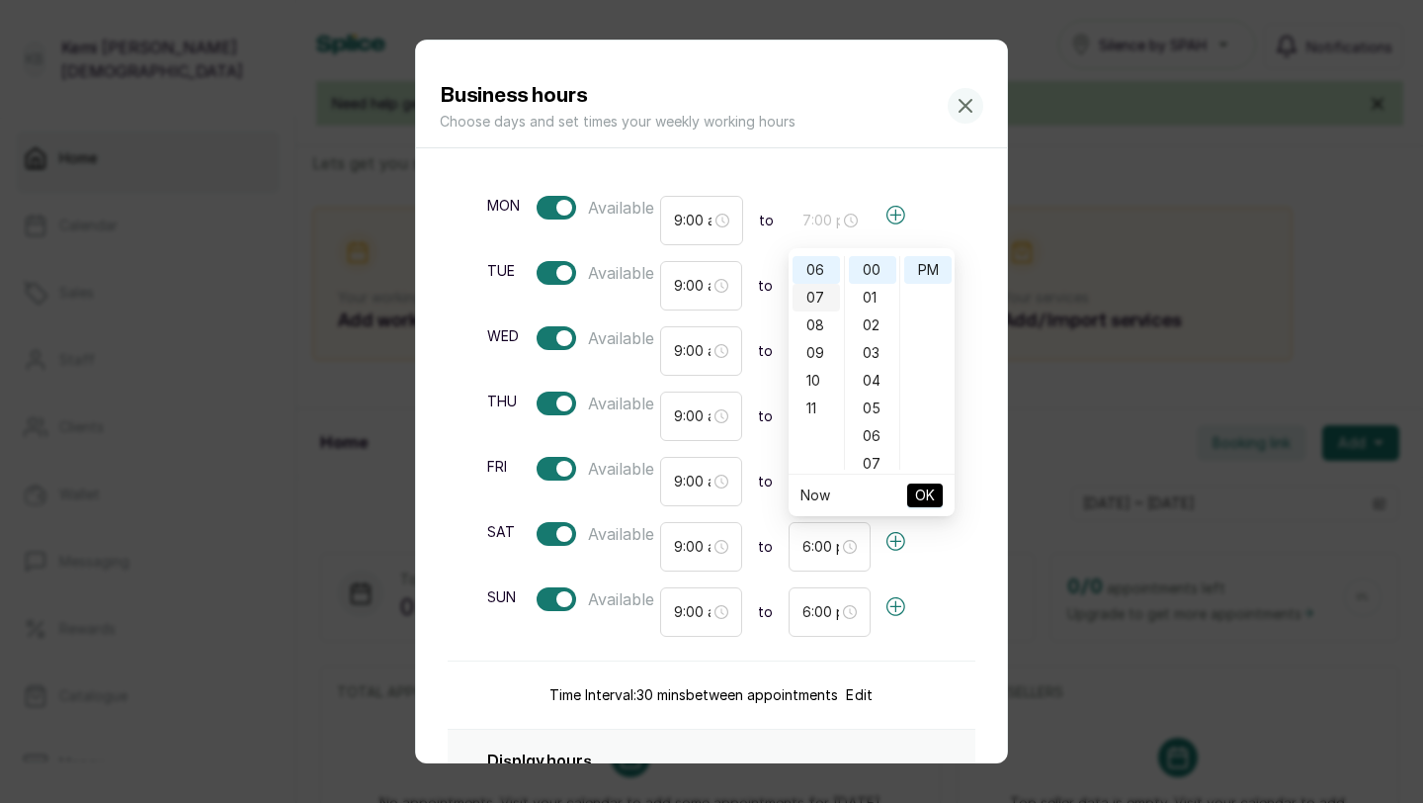
click at [817, 296] on div "07" at bounding box center [816, 298] width 47 height 28
type input "7:00 pm"
click at [915, 493] on span "OK" at bounding box center [925, 495] width 20 height 38
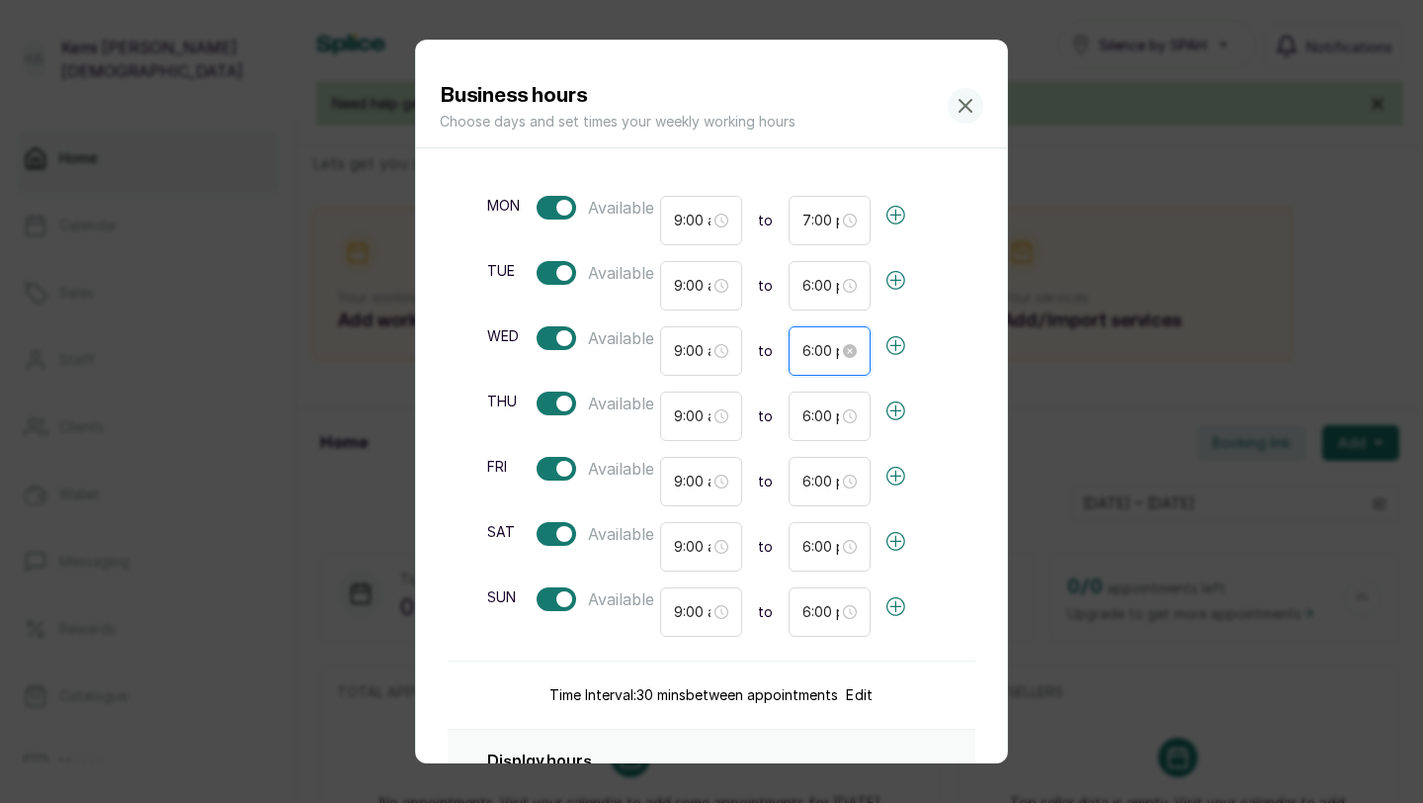
click at [808, 346] on input "6:00 pm" at bounding box center [821, 351] width 37 height 22
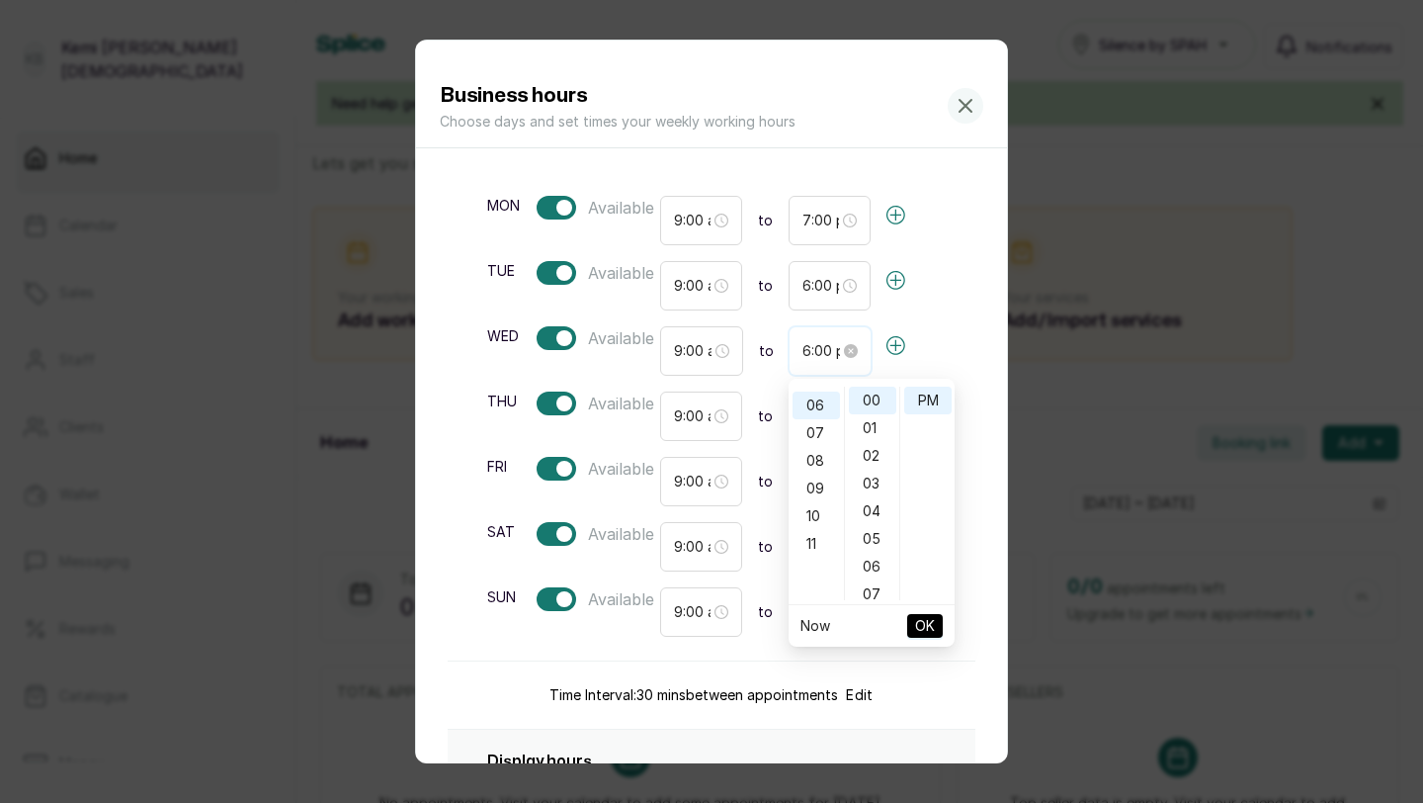
scroll to position [28, 0]
type input "7:00 pm"
click at [809, 426] on div "07" at bounding box center [816, 428] width 47 height 28
click at [928, 623] on span "OK" at bounding box center [925, 626] width 20 height 38
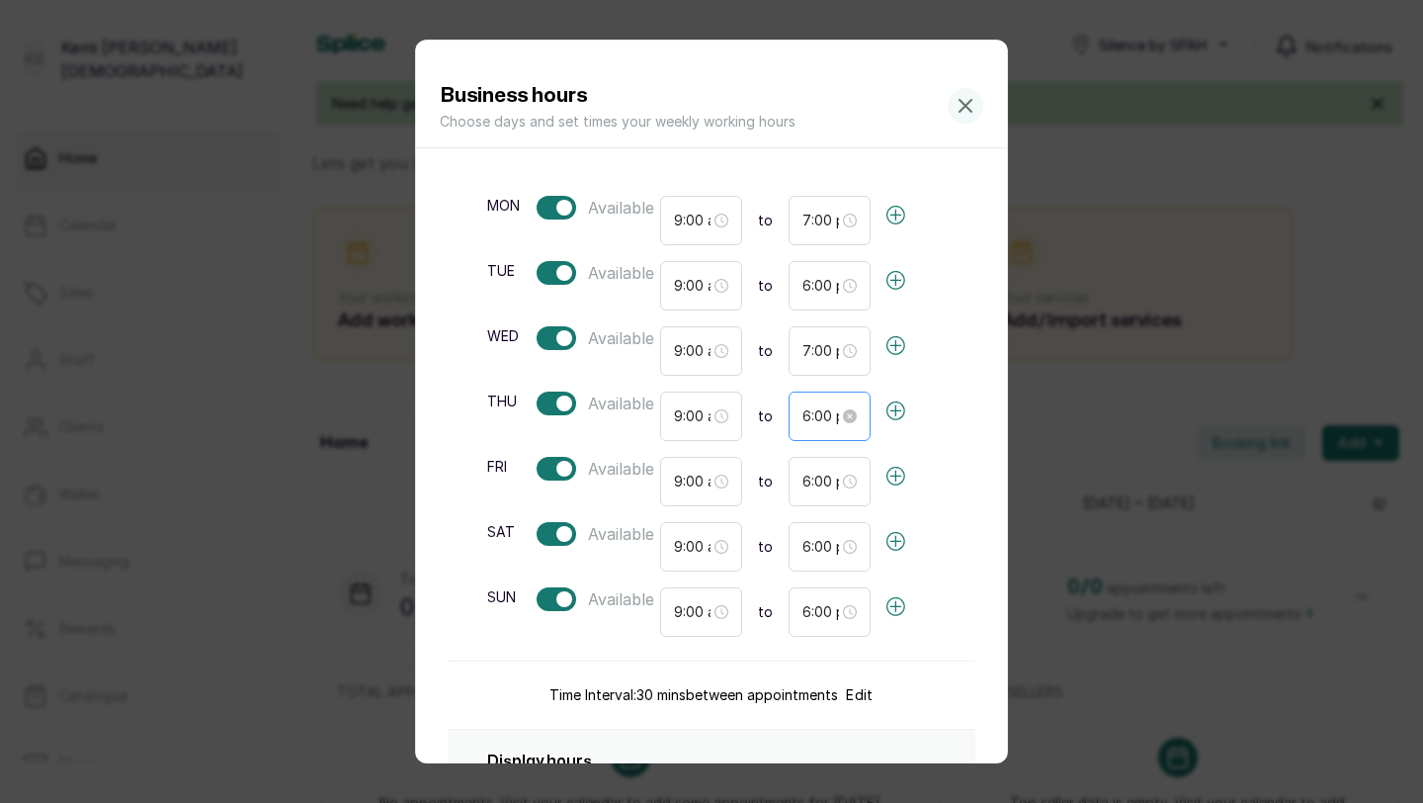
click at [808, 429] on div "6:00 pm" at bounding box center [830, 415] width 82 height 49
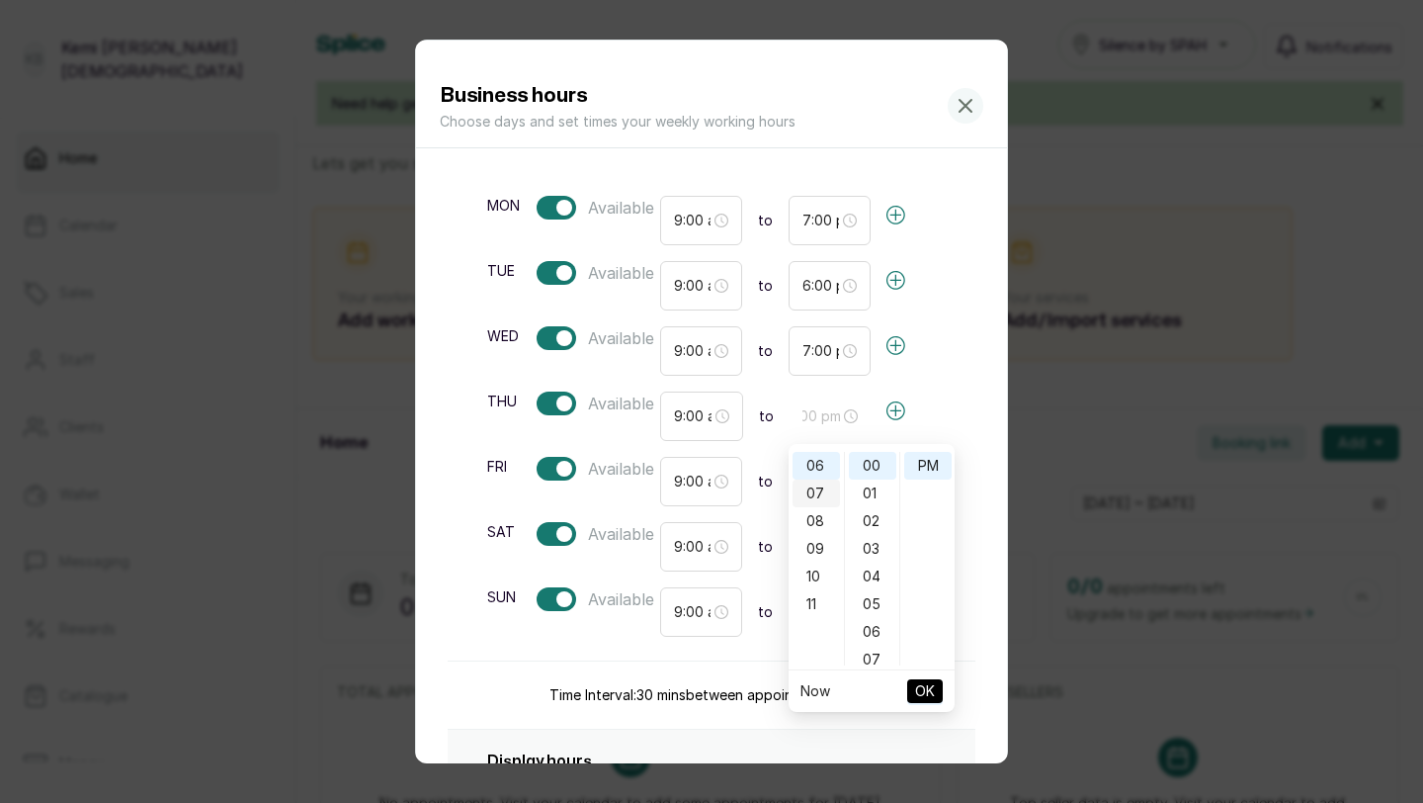
scroll to position [0, 0]
click at [810, 495] on div "07" at bounding box center [816, 493] width 47 height 28
type input "7:00 pm"
click at [919, 688] on span "OK" at bounding box center [925, 691] width 20 height 38
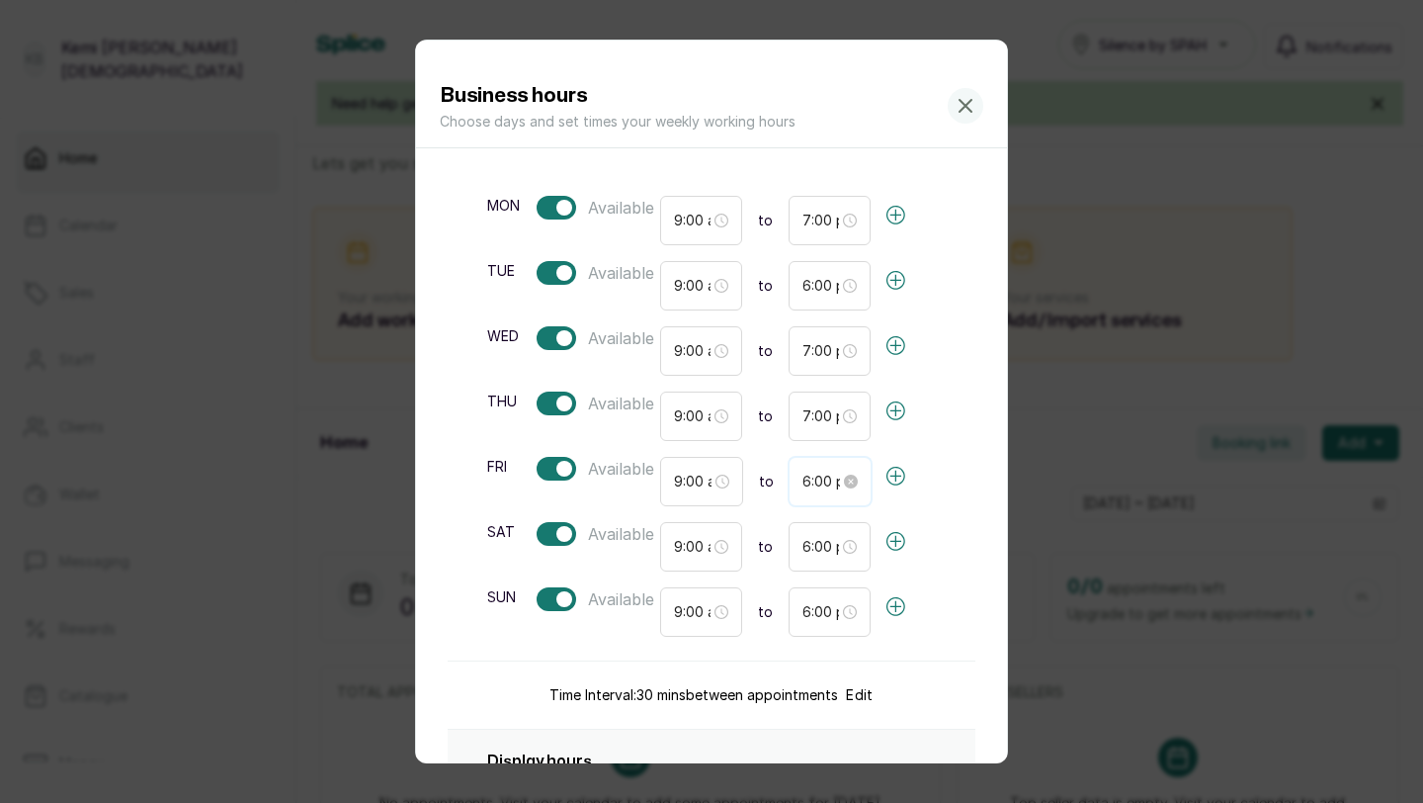
click at [819, 483] on input "6:00 pm" at bounding box center [822, 481] width 38 height 22
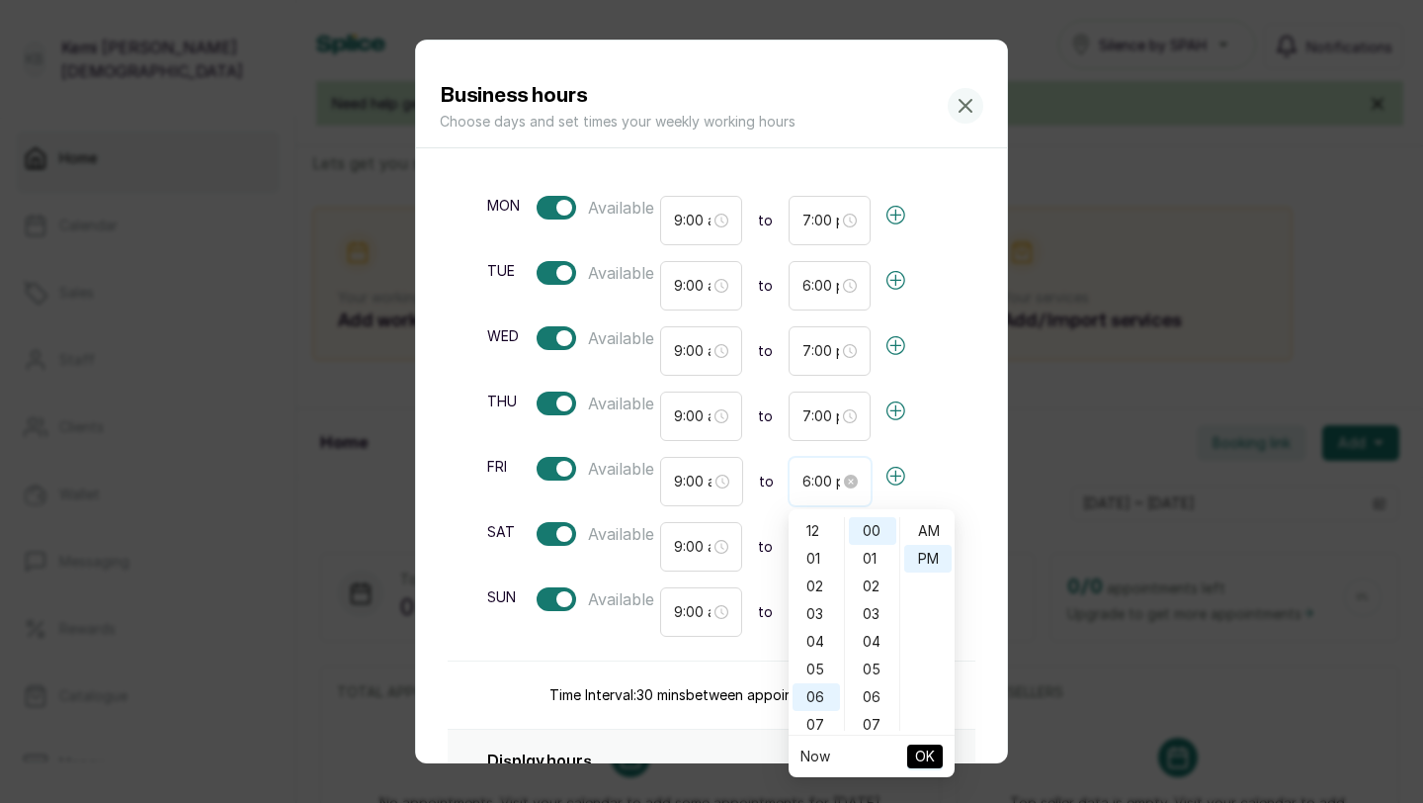
scroll to position [28, 0]
click at [819, 565] on div "07" at bounding box center [816, 559] width 47 height 28
type input "7:00 pm"
click at [916, 756] on span "OK" at bounding box center [925, 756] width 20 height 38
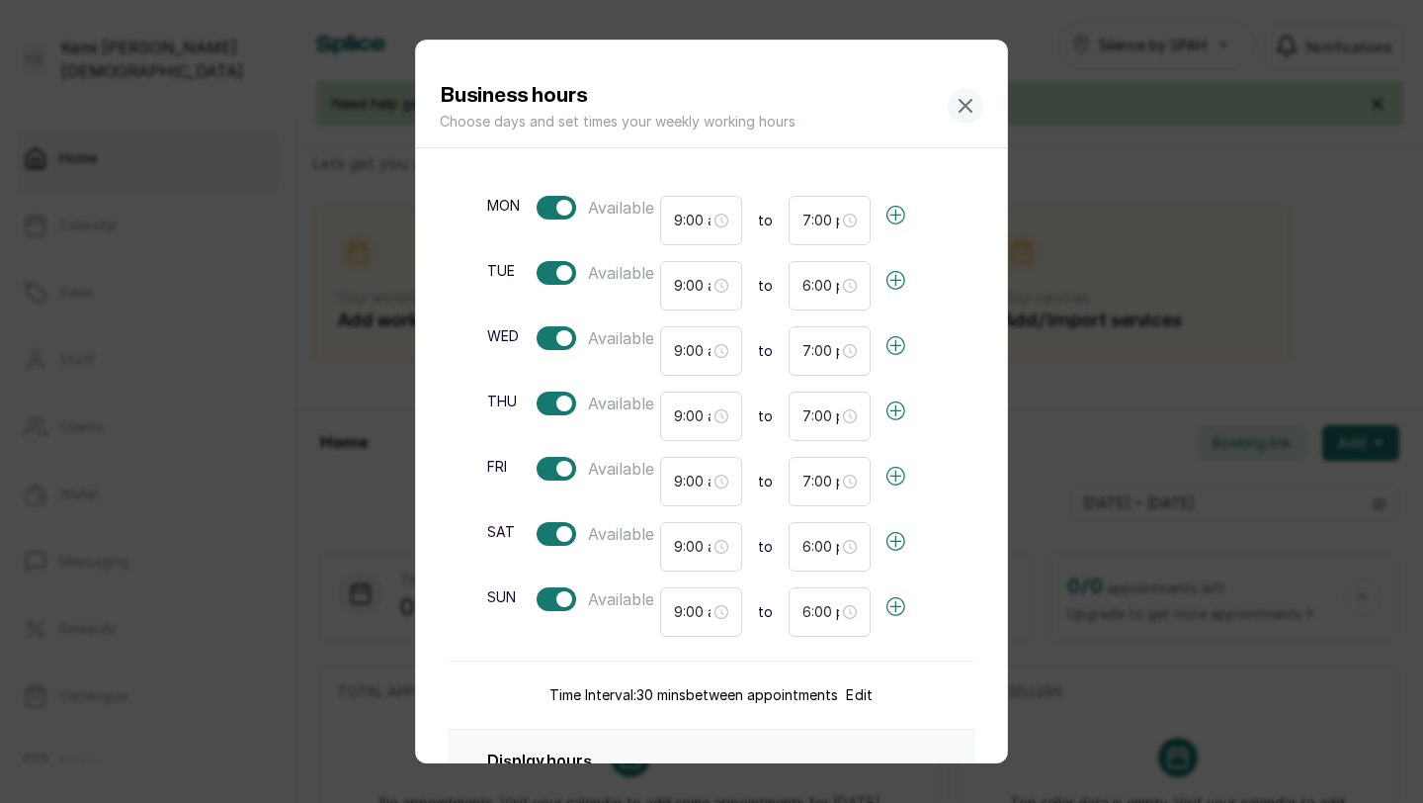
click at [570, 273] on div at bounding box center [564, 273] width 16 height 16
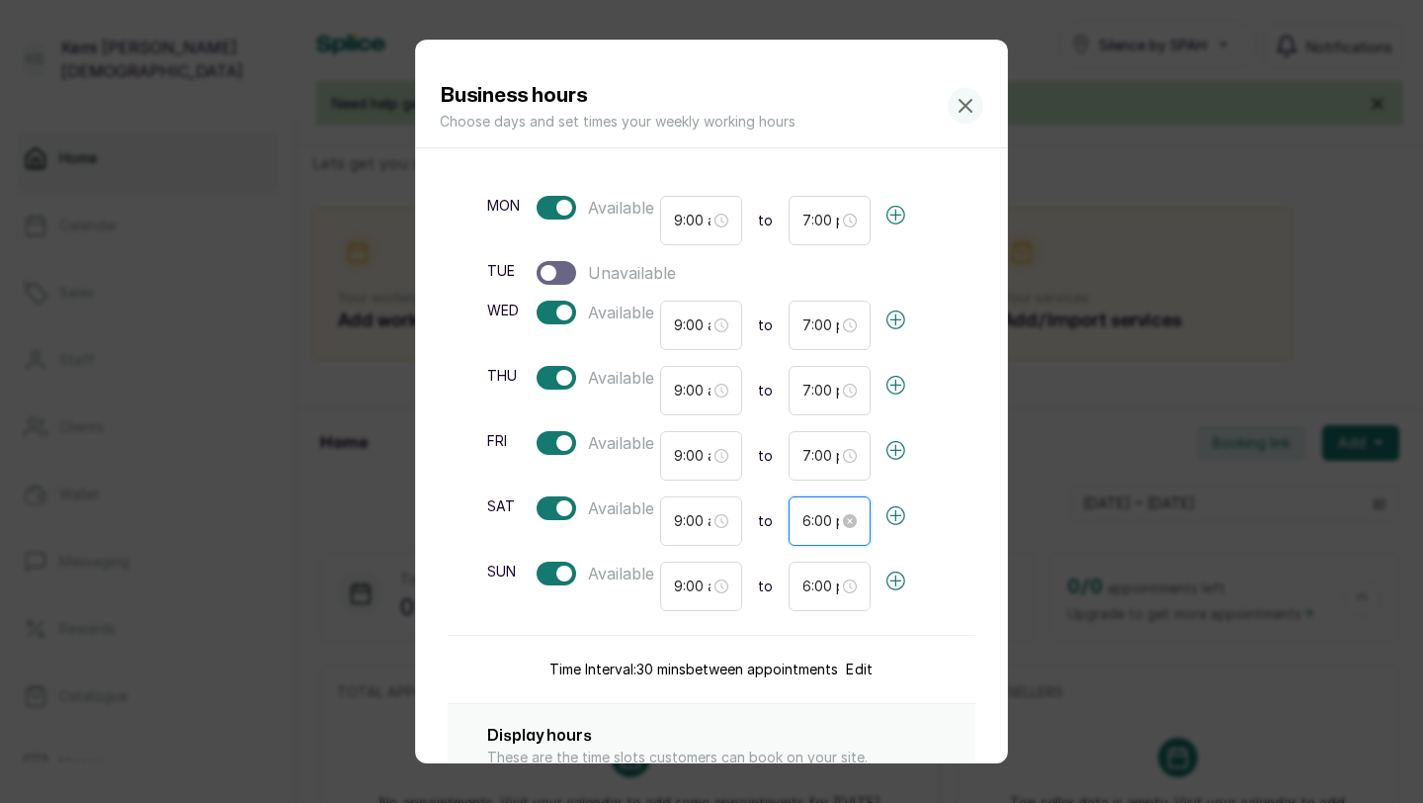
click at [824, 520] on input "6:00 pm" at bounding box center [821, 521] width 37 height 22
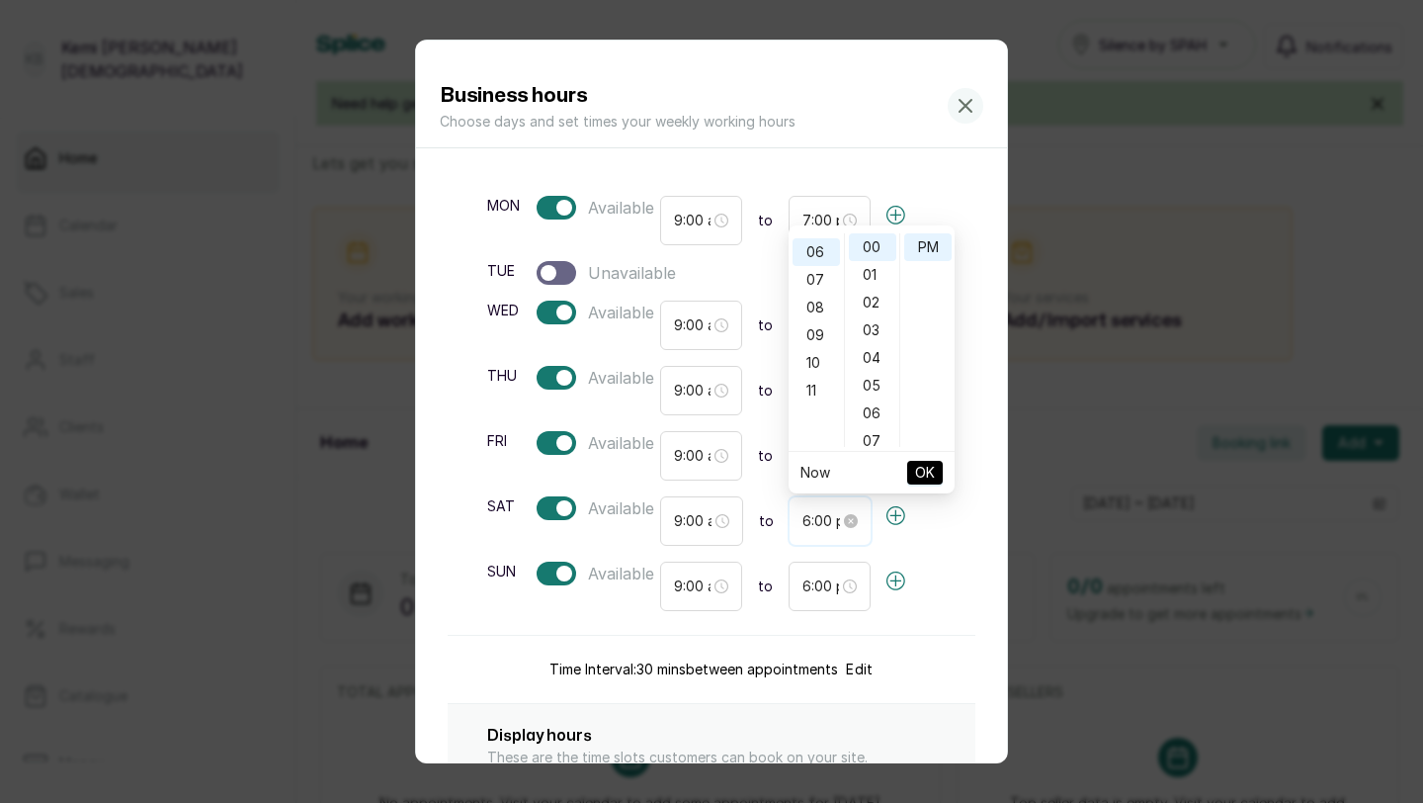
scroll to position [28, 0]
click at [807, 518] on input "6:00 pm" at bounding box center [822, 521] width 38 height 22
type input "7:00 pm"
click at [916, 473] on span "OK" at bounding box center [925, 473] width 20 height 38
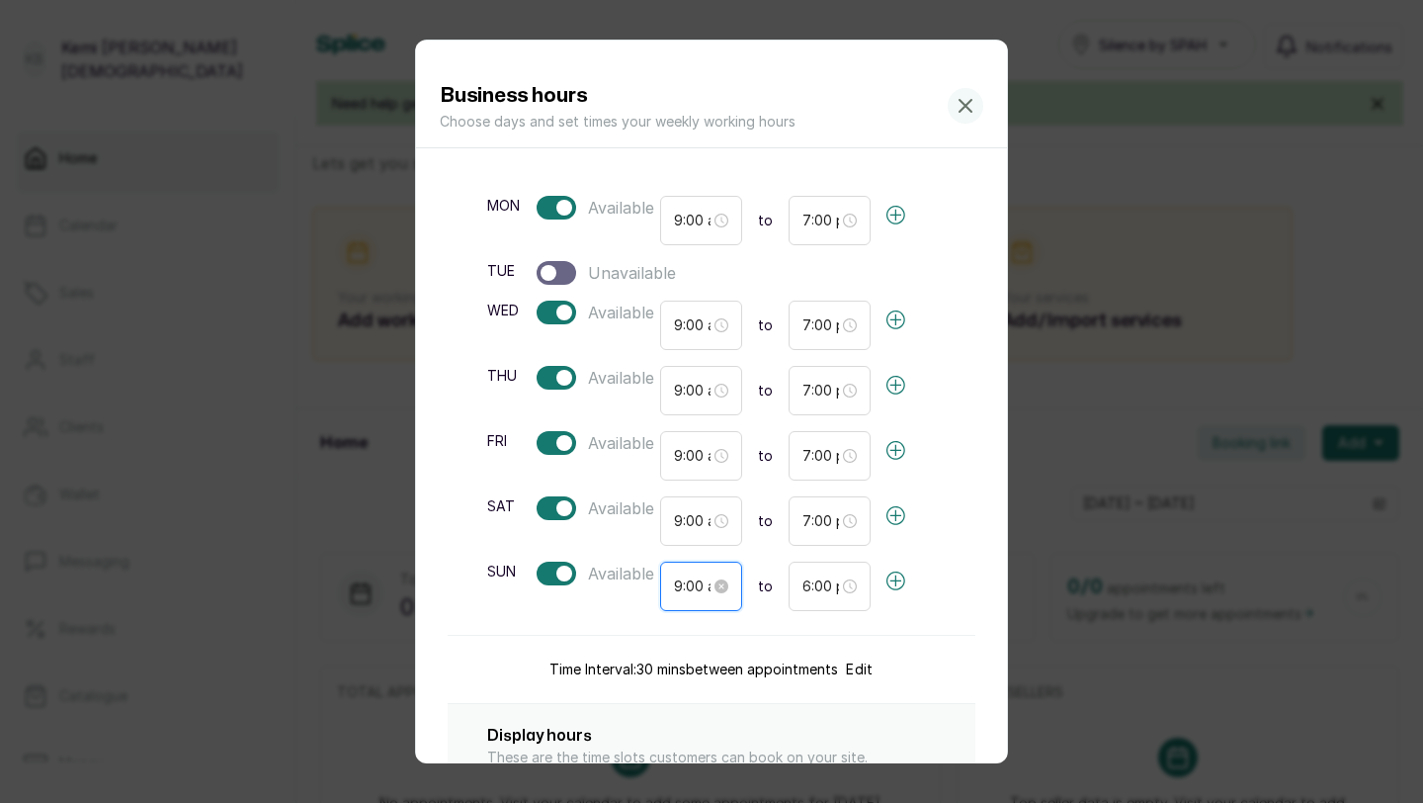
click at [690, 583] on input "9:00 am" at bounding box center [692, 586] width 37 height 22
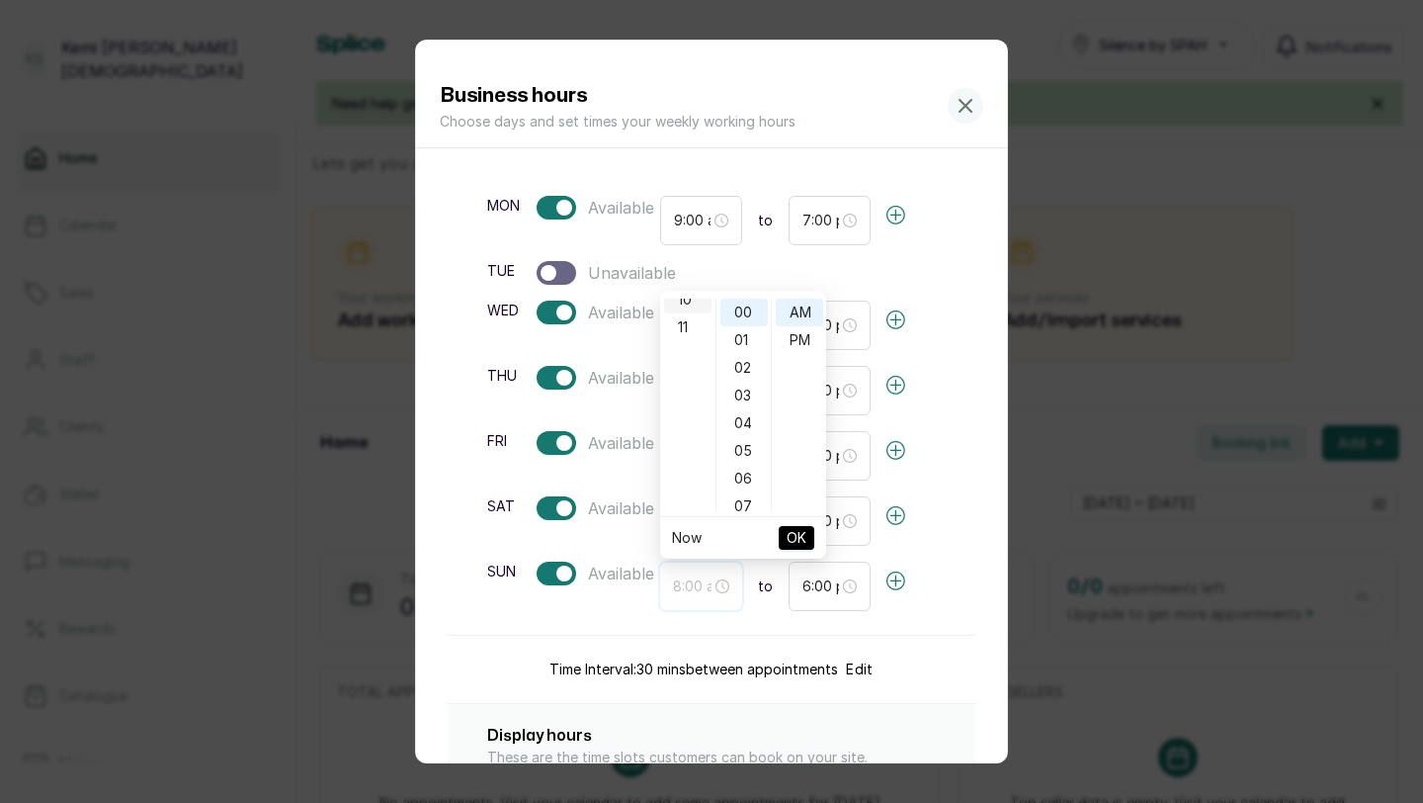
scroll to position [0, 0]
click at [681, 585] on input "9:00 am" at bounding box center [692, 586] width 38 height 22
click at [797, 336] on div "PM" at bounding box center [799, 340] width 47 height 28
click at [809, 585] on input "6:00 pm" at bounding box center [821, 586] width 37 height 22
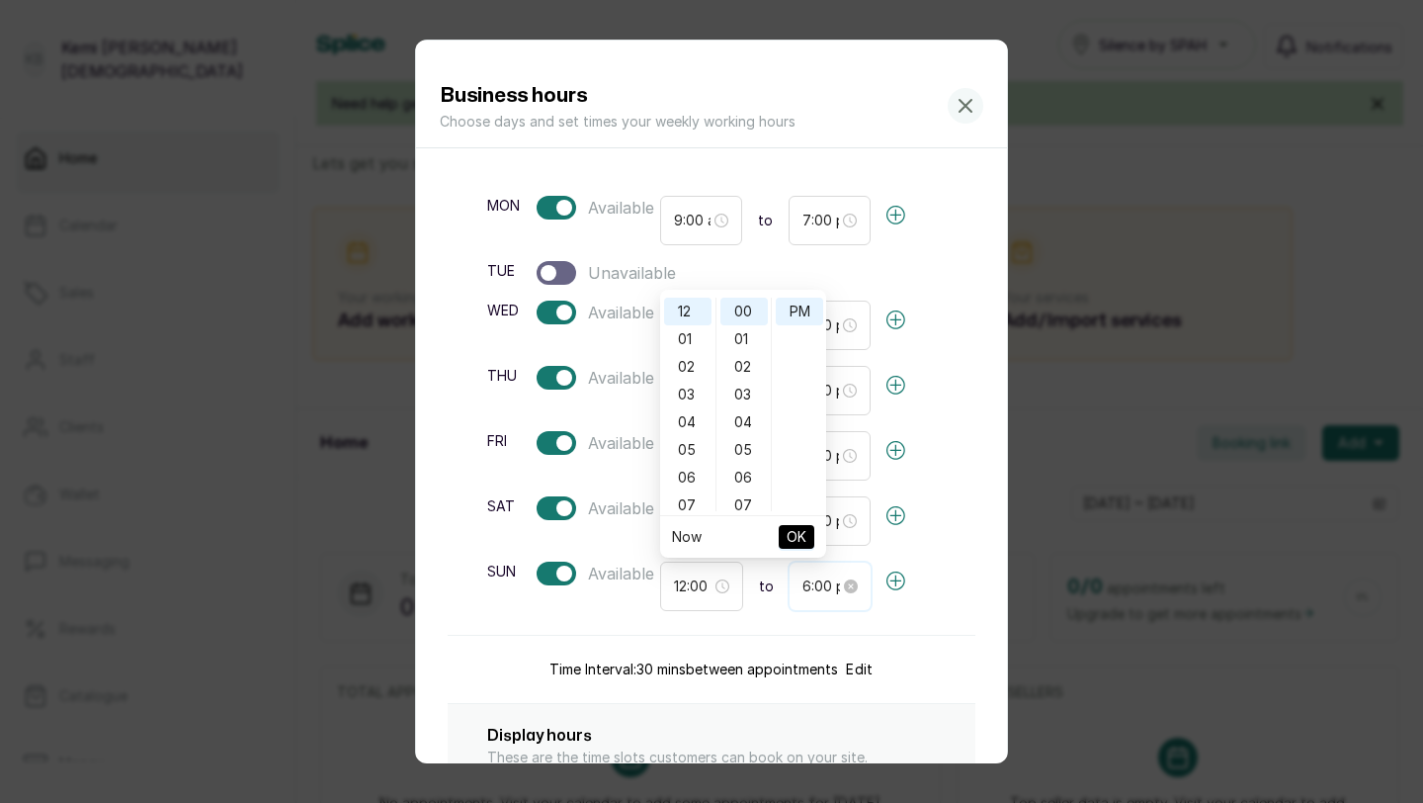
type input "9:00 am"
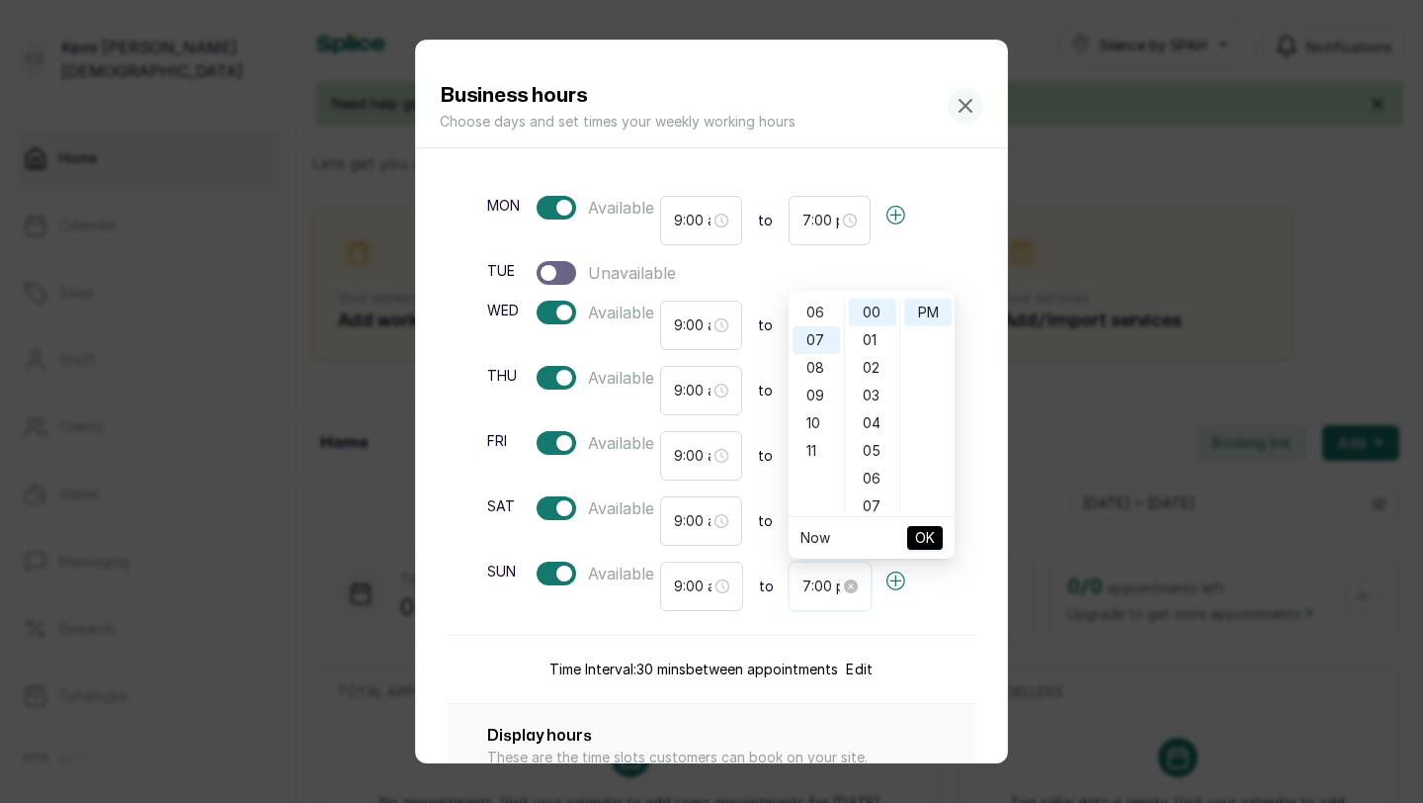
scroll to position [194, 0]
type input "7:00 pm"
click at [923, 533] on span "OK" at bounding box center [925, 538] width 20 height 38
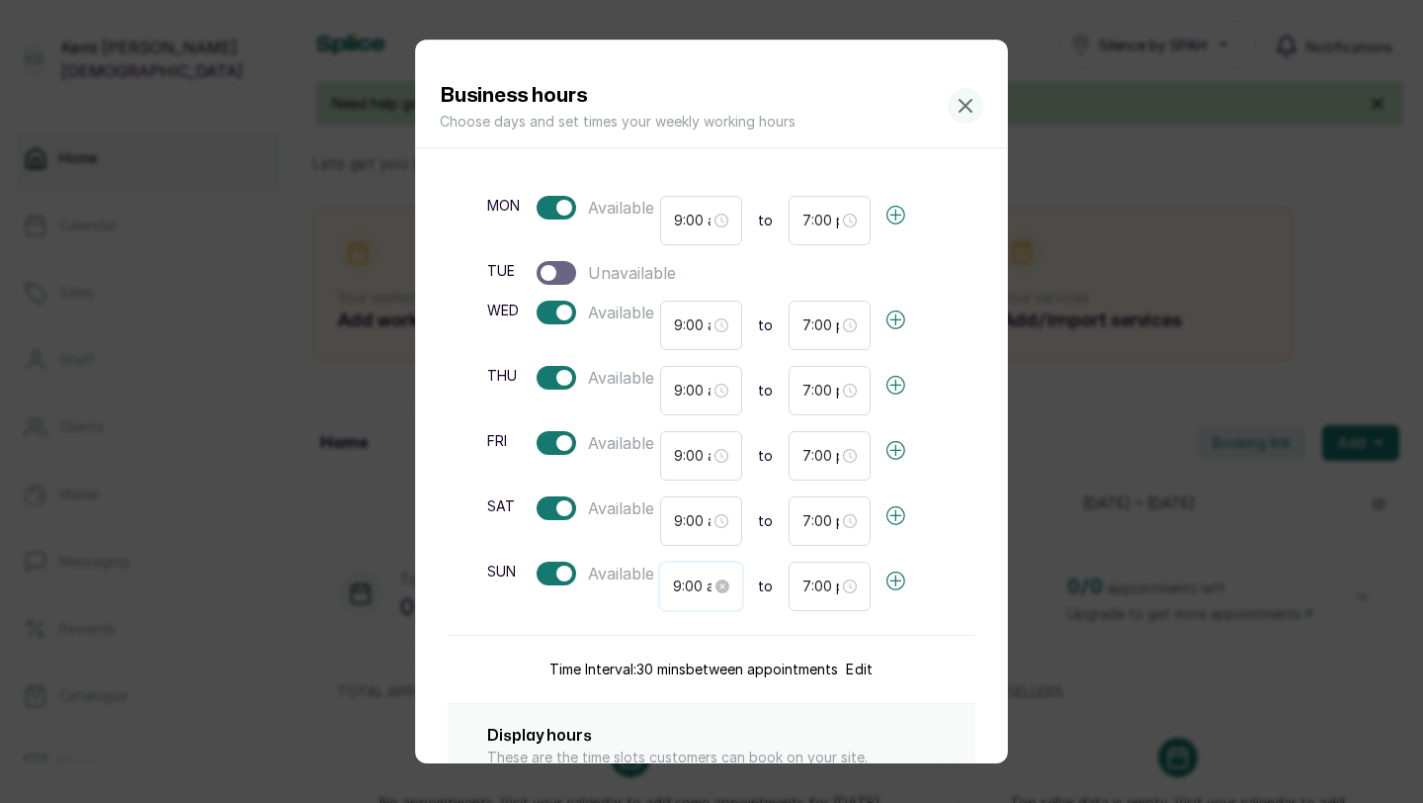
click at [688, 588] on input "9:00 am" at bounding box center [692, 586] width 38 height 22
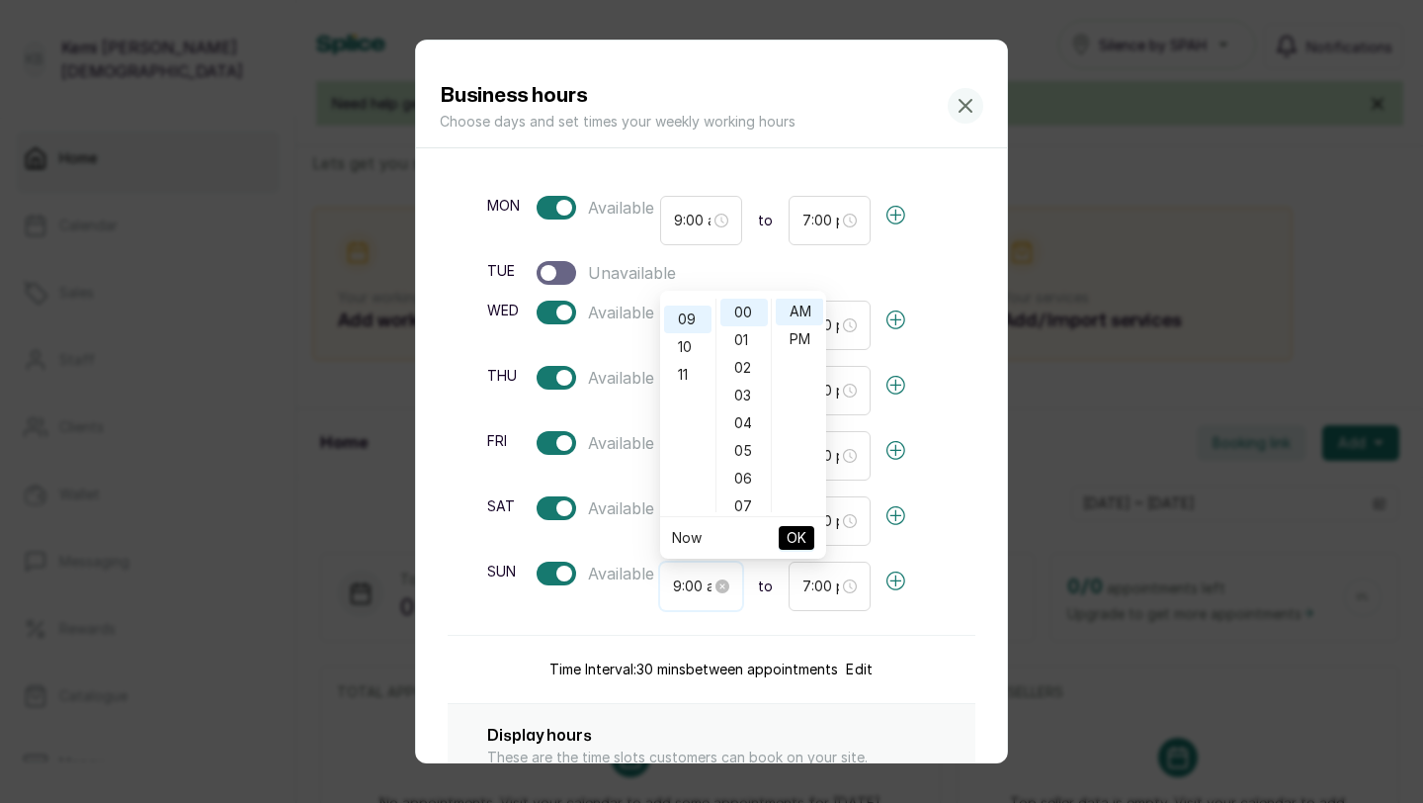
scroll to position [249, 0]
click at [679, 585] on input "9:00 am" at bounding box center [692, 586] width 38 height 22
type input "12:00 pm"
click at [795, 341] on div "PM" at bounding box center [799, 340] width 47 height 28
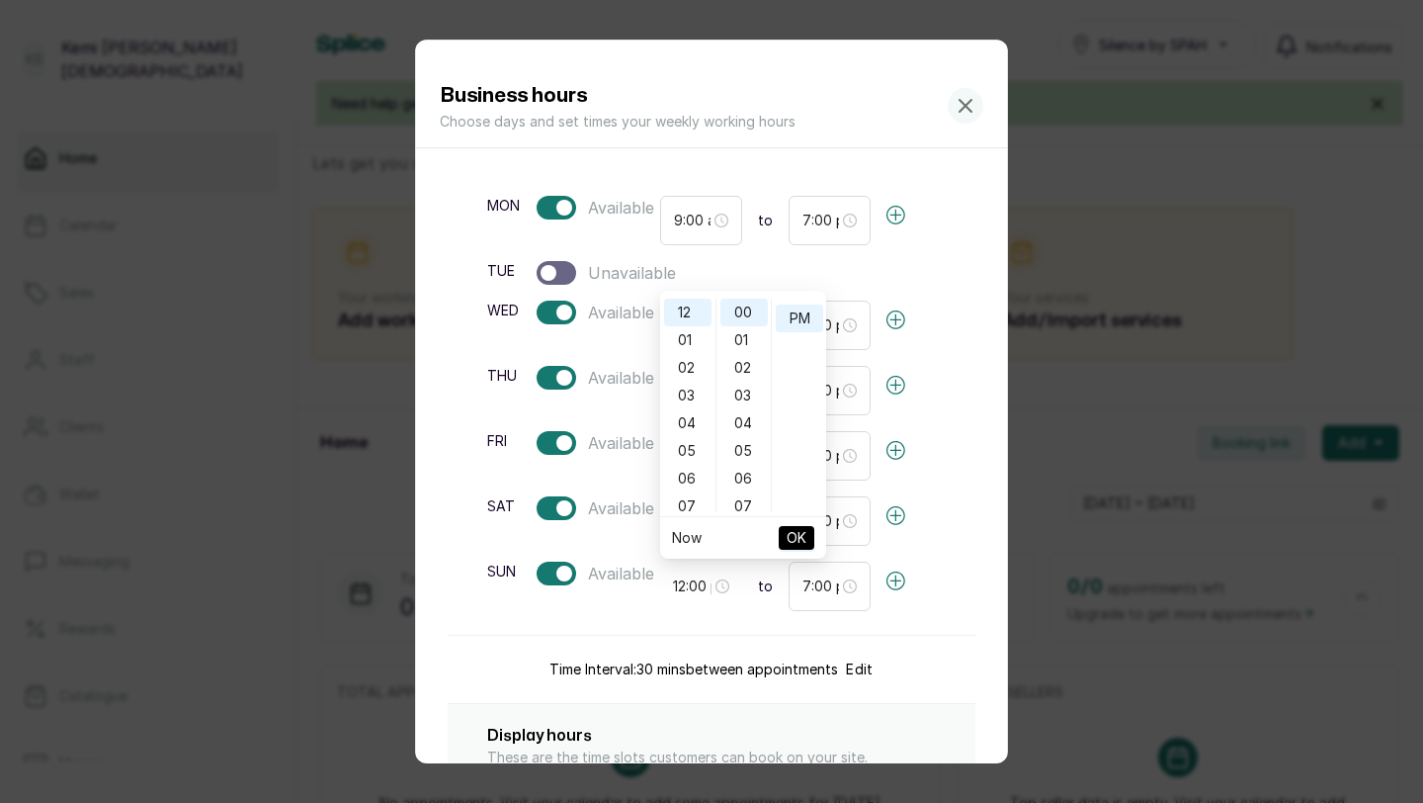
scroll to position [28, 0]
click at [799, 540] on span "OK" at bounding box center [797, 538] width 20 height 38
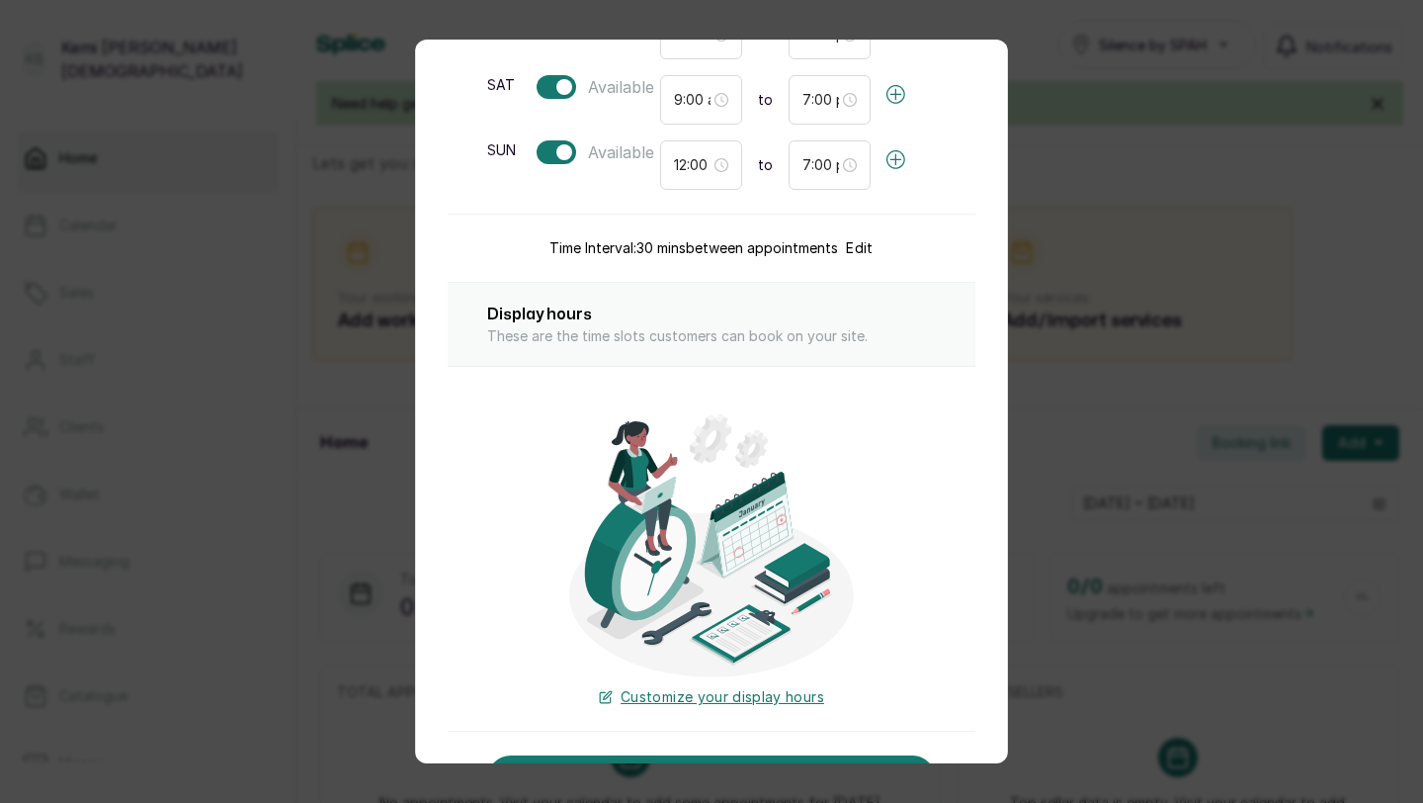
scroll to position [509, 0]
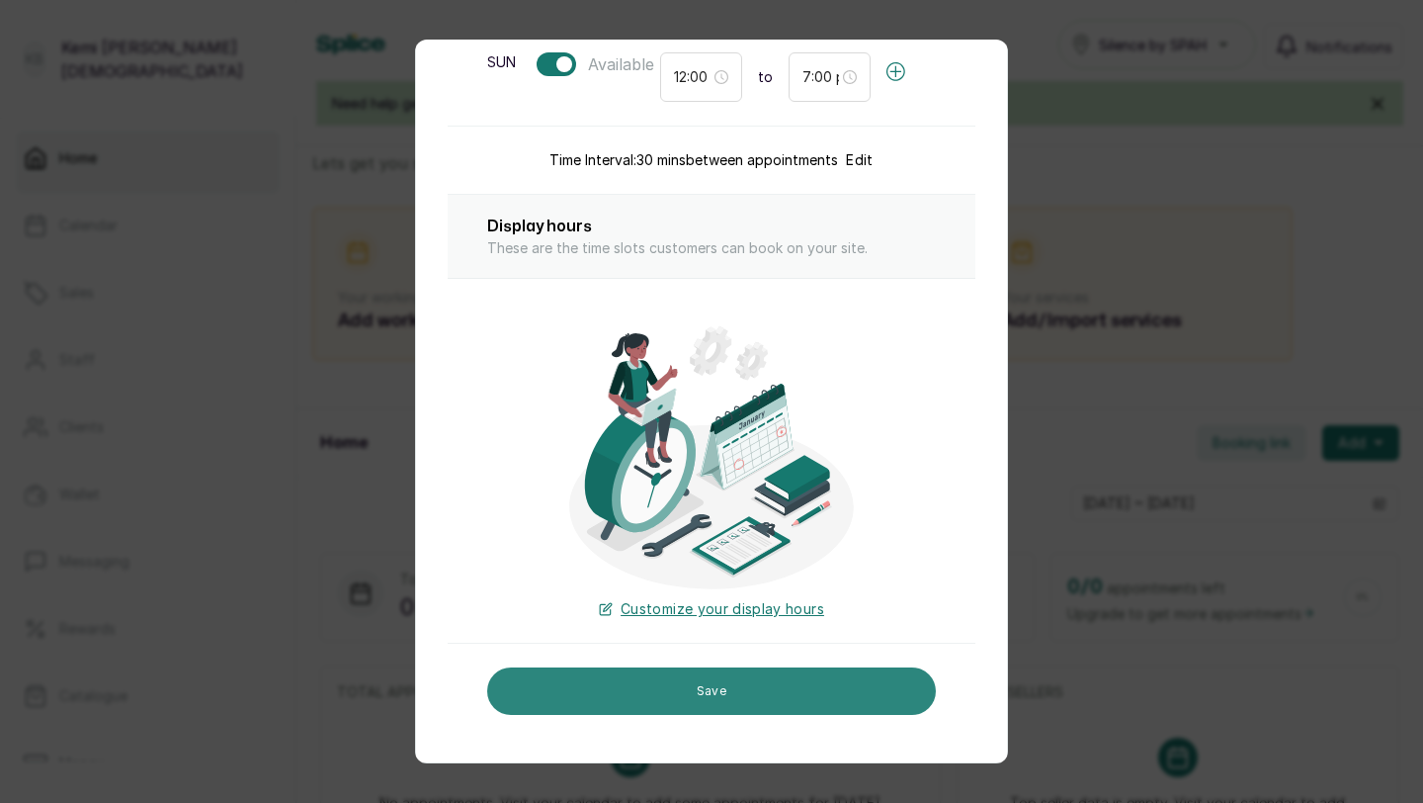
click at [797, 684] on button "Save" at bounding box center [711, 690] width 449 height 47
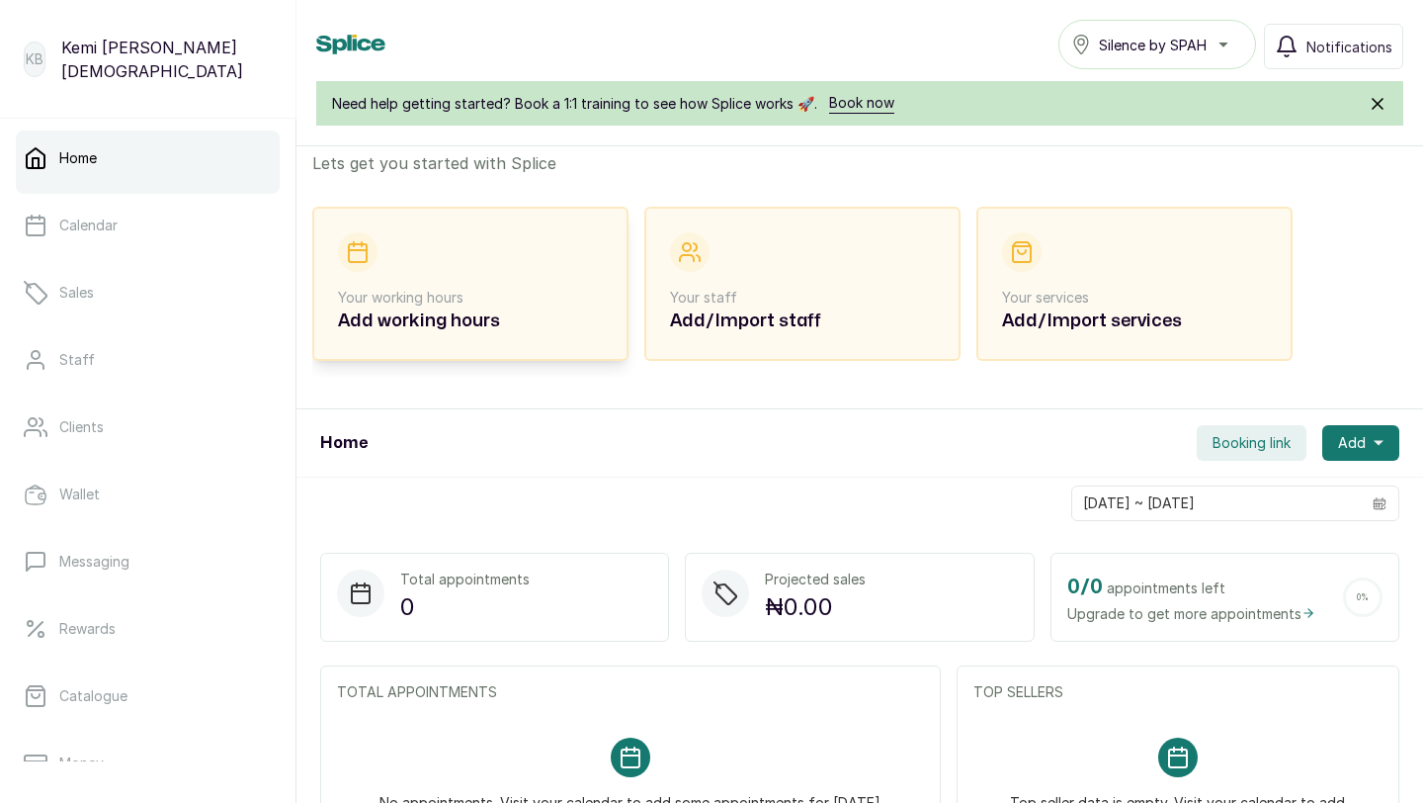
click at [524, 299] on p "Your working hours" at bounding box center [470, 298] width 265 height 20
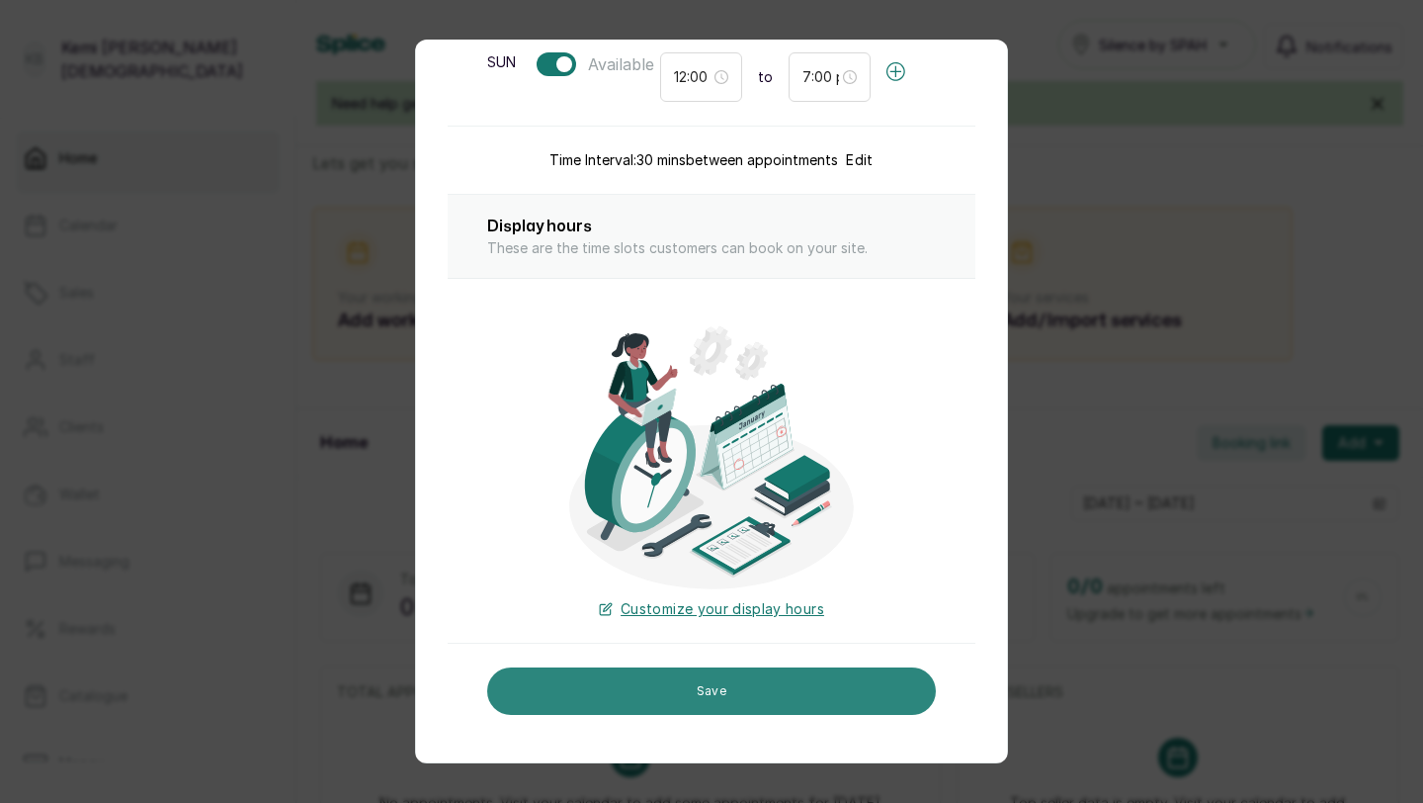
click at [664, 692] on button "Save" at bounding box center [711, 690] width 449 height 47
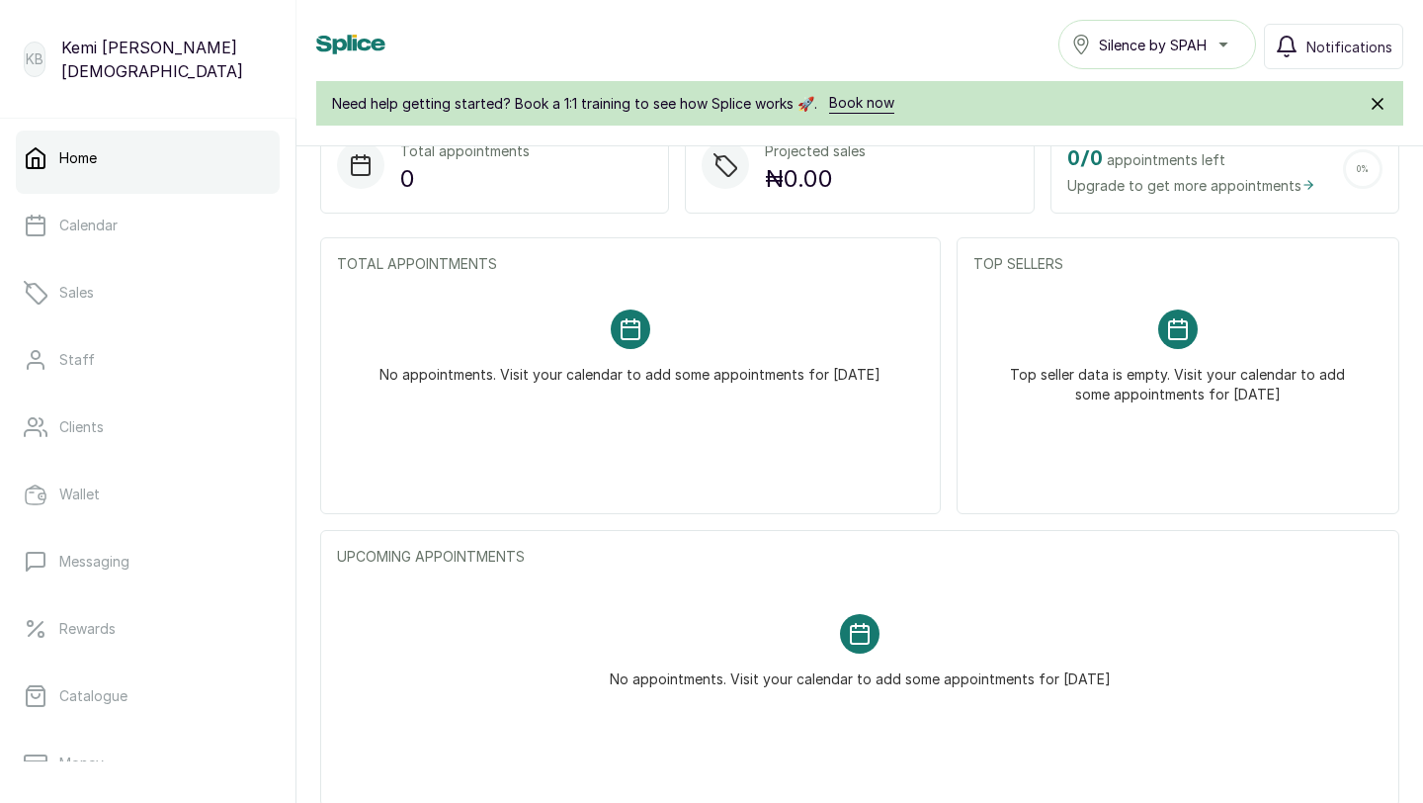
scroll to position [28, 0]
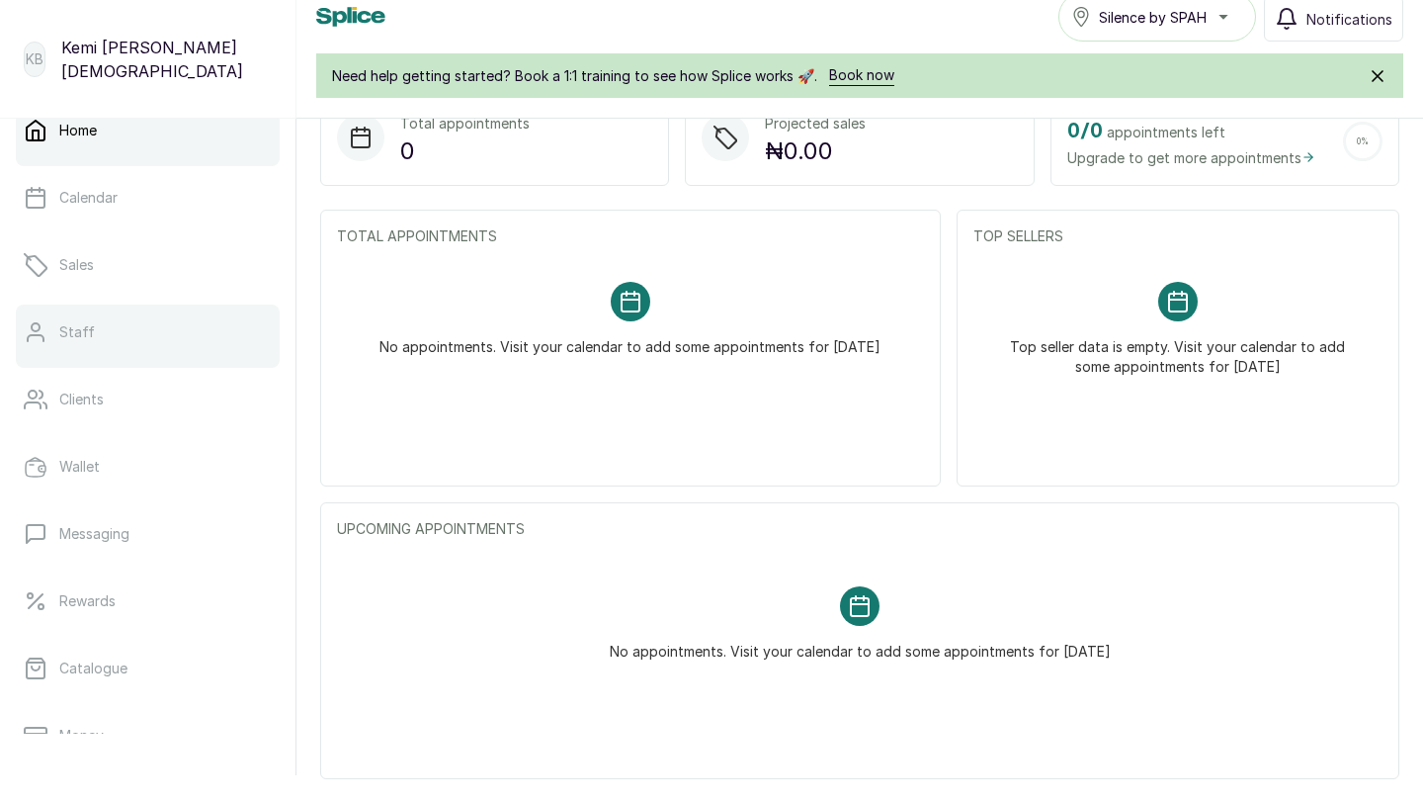
click at [105, 331] on link "Staff" at bounding box center [148, 331] width 264 height 55
